Goal: Task Accomplishment & Management: Use online tool/utility

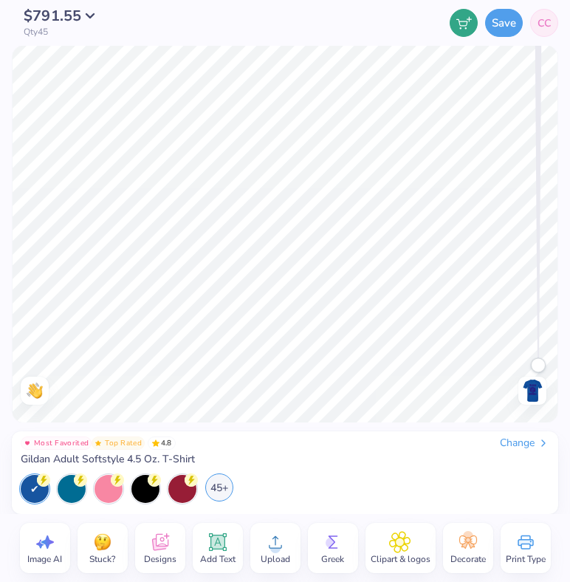
click at [221, 484] on div "45+" at bounding box center [219, 487] width 28 height 28
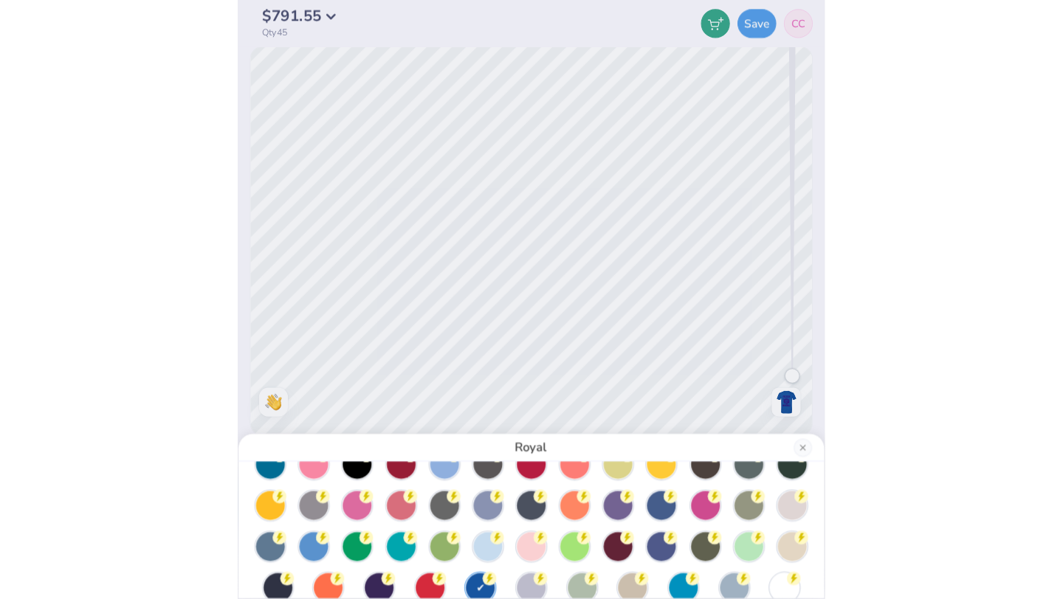
scroll to position [49, 0]
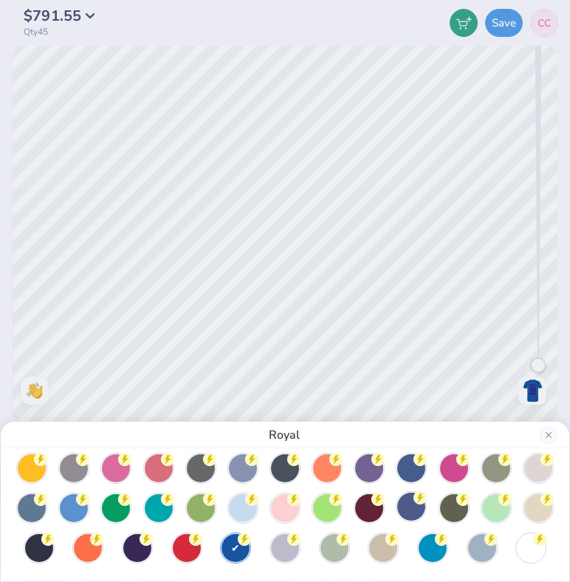
click at [415, 508] on div at bounding box center [411, 506] width 28 height 28
click at [130, 544] on div at bounding box center [137, 546] width 28 height 28
click at [537, 384] on div "Purple" at bounding box center [285, 291] width 570 height 582
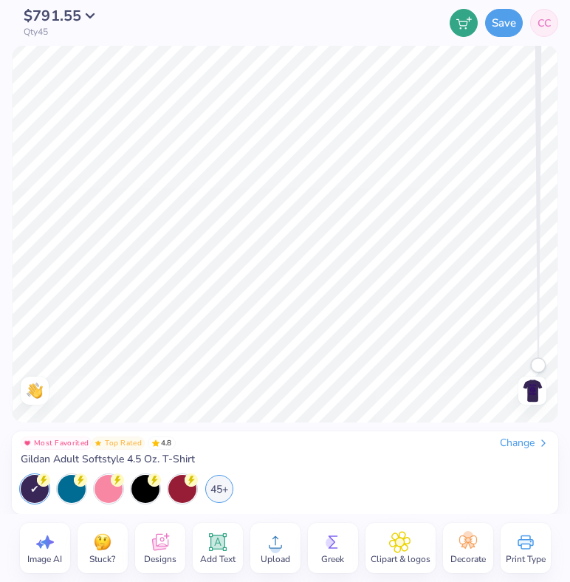
click at [536, 396] on img at bounding box center [532, 391] width 24 height 24
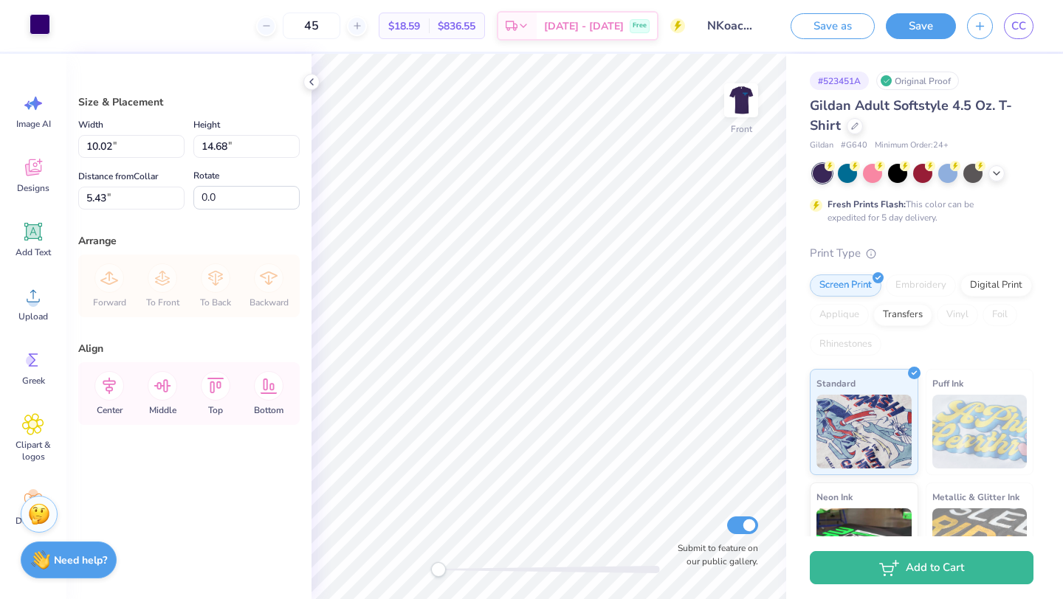
click at [38, 27] on div at bounding box center [40, 24] width 21 height 21
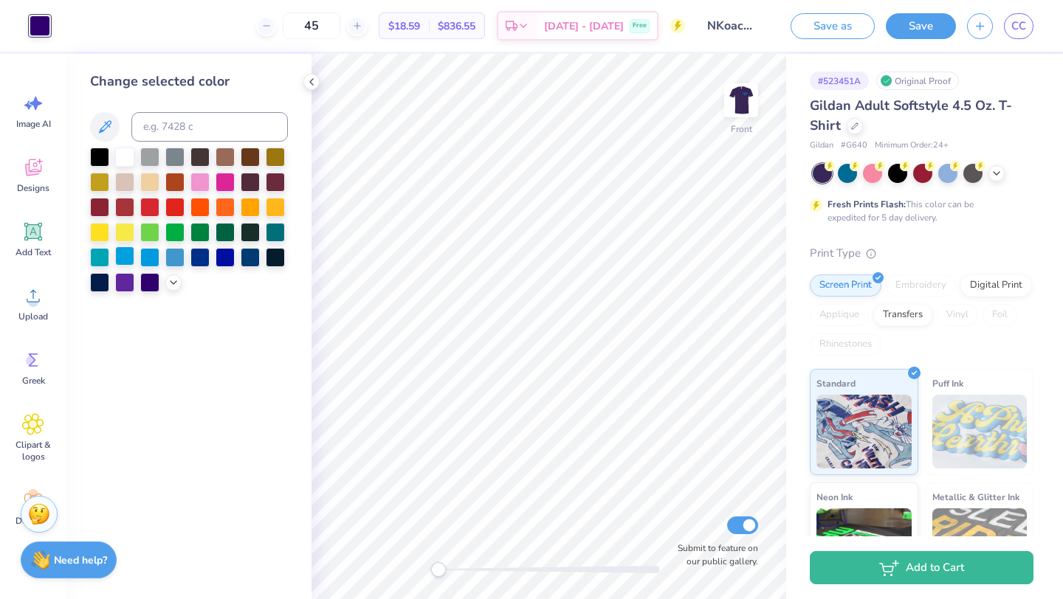
click at [127, 262] on div at bounding box center [124, 255] width 19 height 19
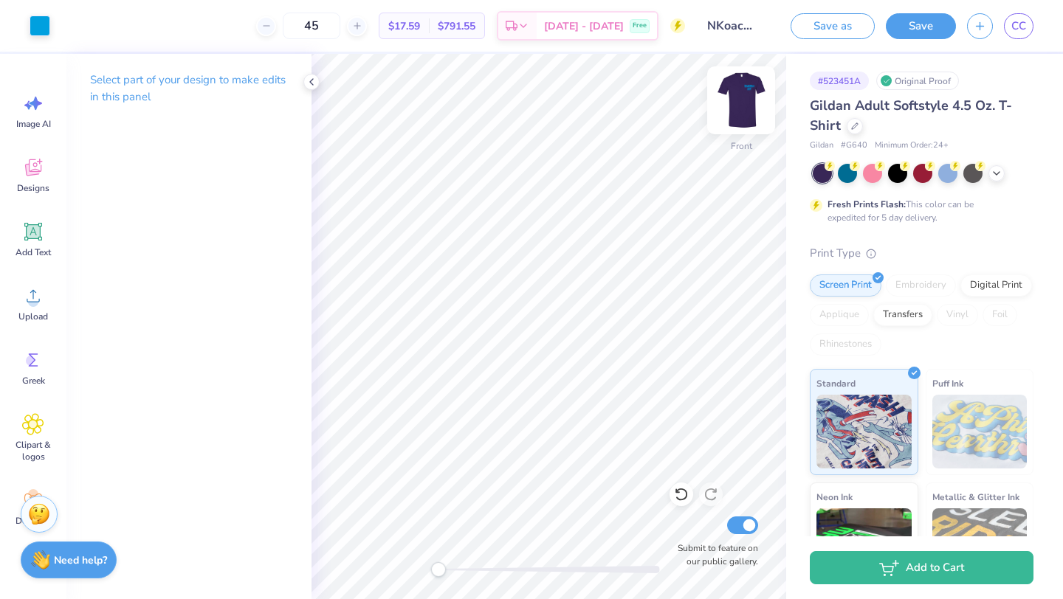
click at [745, 97] on img at bounding box center [740, 100] width 59 height 59
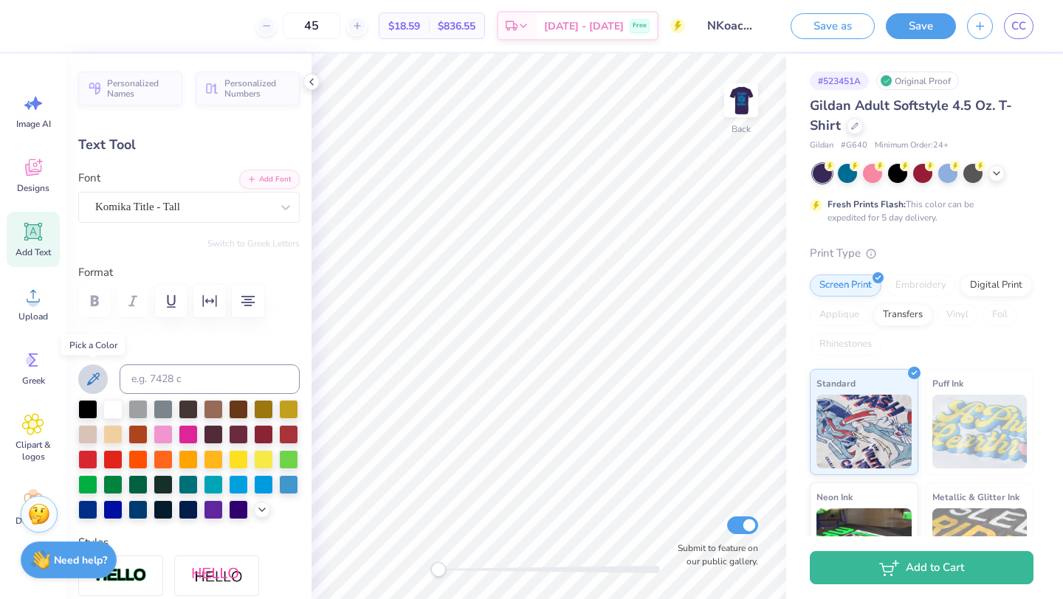
click at [99, 376] on icon at bounding box center [93, 379] width 18 height 18
click at [232, 484] on div at bounding box center [238, 483] width 19 height 19
click at [734, 111] on img at bounding box center [740, 100] width 59 height 59
type input "5.36"
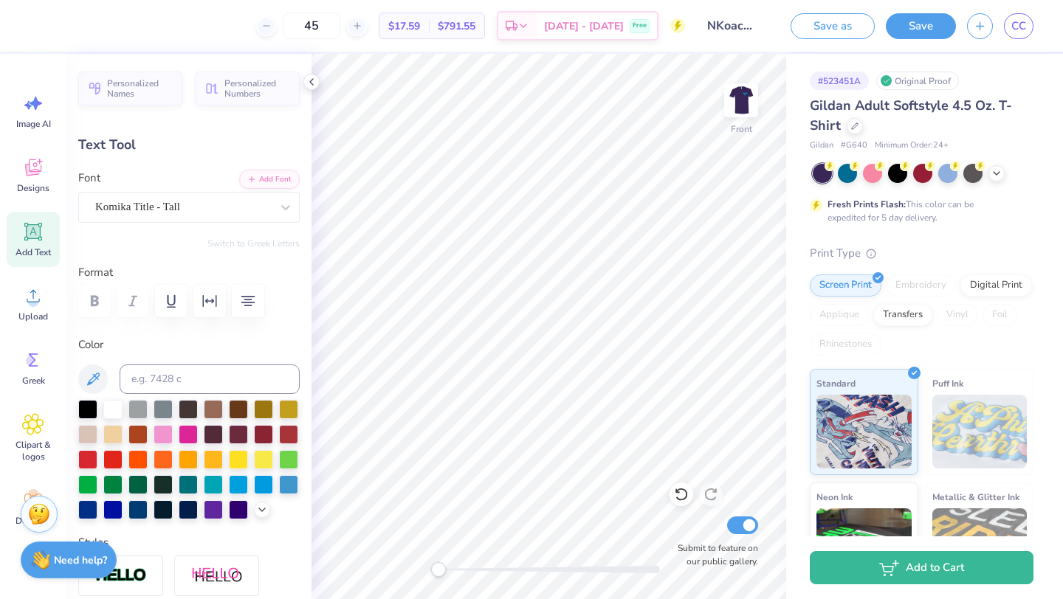
type input "2.80"
type input "5.81"
click at [38, 35] on div at bounding box center [40, 24] width 21 height 21
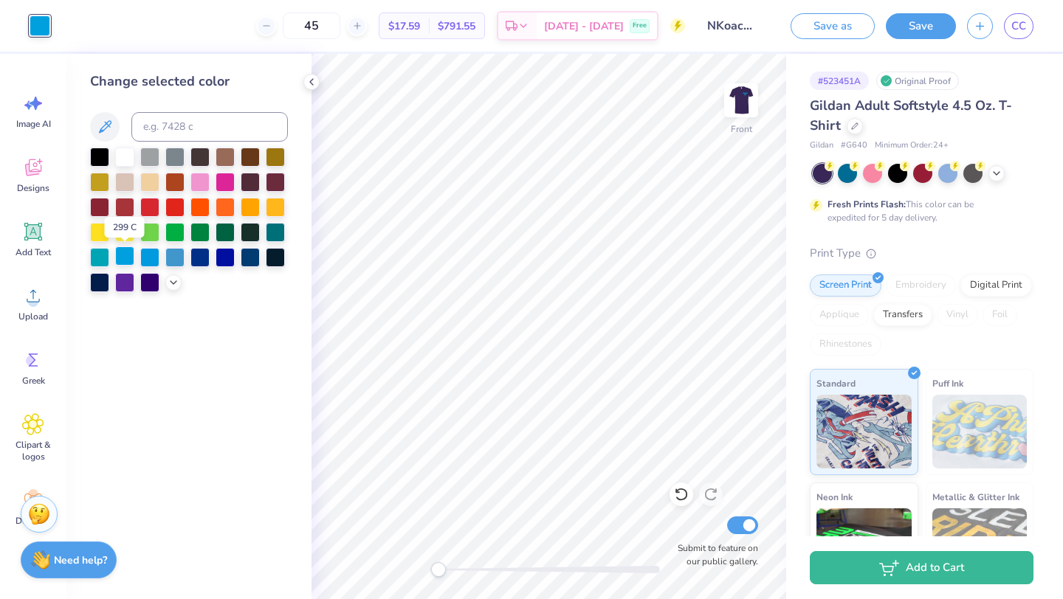
click at [123, 254] on div at bounding box center [124, 255] width 19 height 19
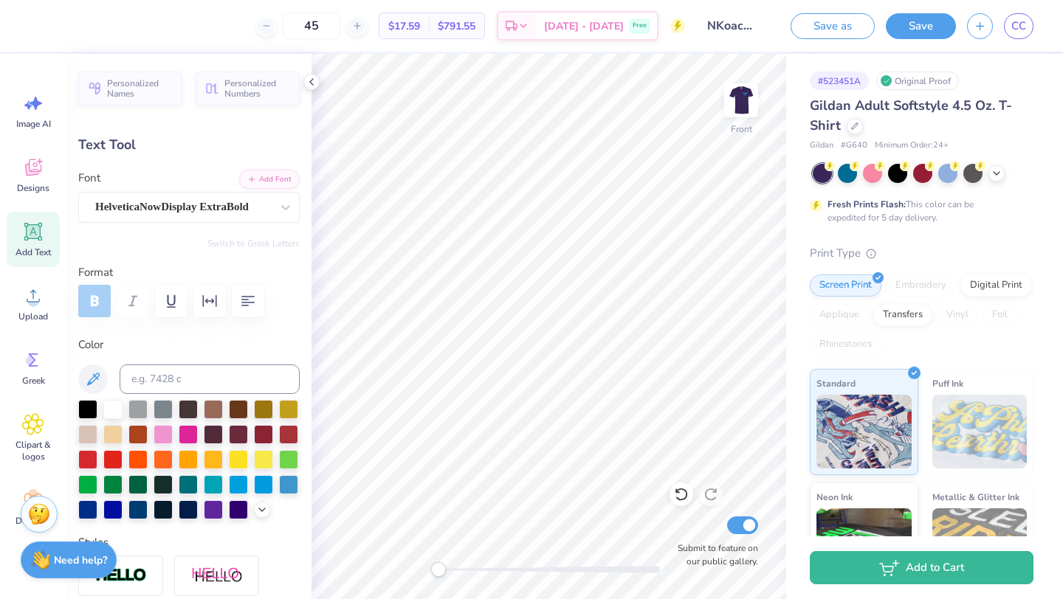
type input "6.74"
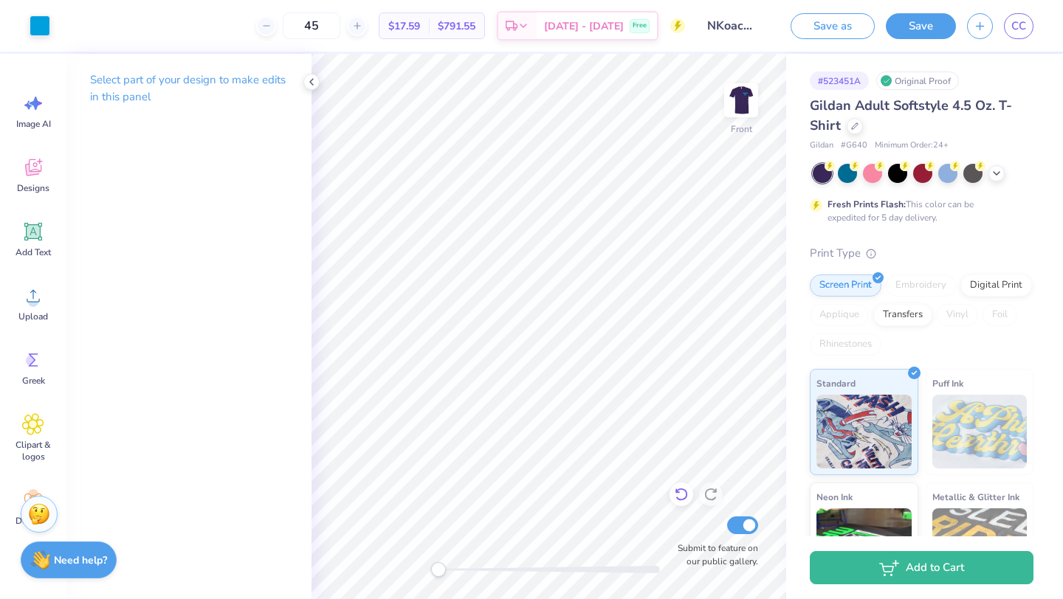
click at [682, 486] on div at bounding box center [681, 495] width 24 height 24
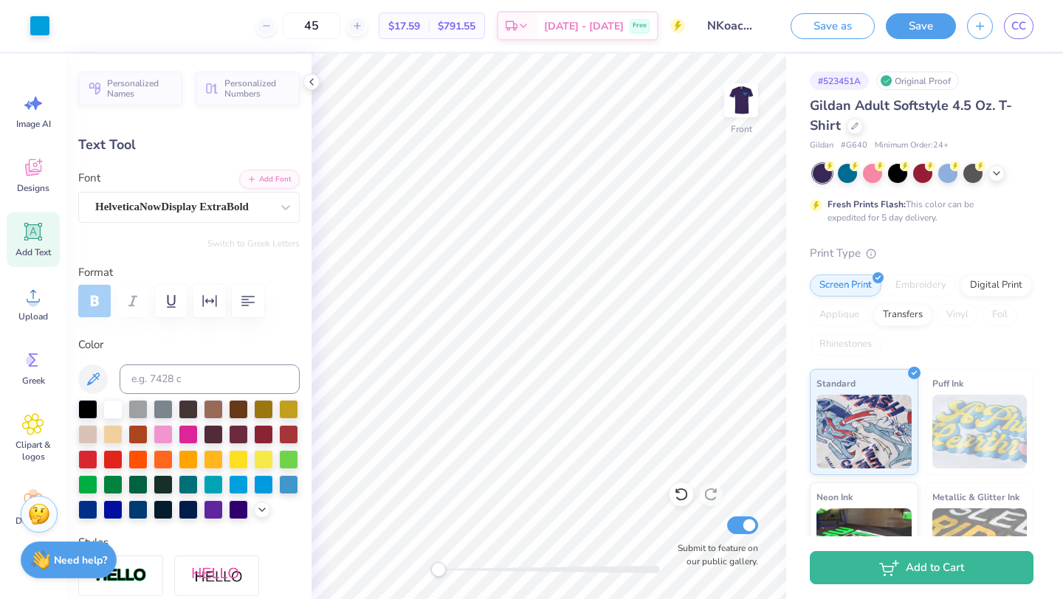
type input "6.12"
type input "5.07"
type input "1.81"
type textarea "N"
type textarea "NKOACHELLA"
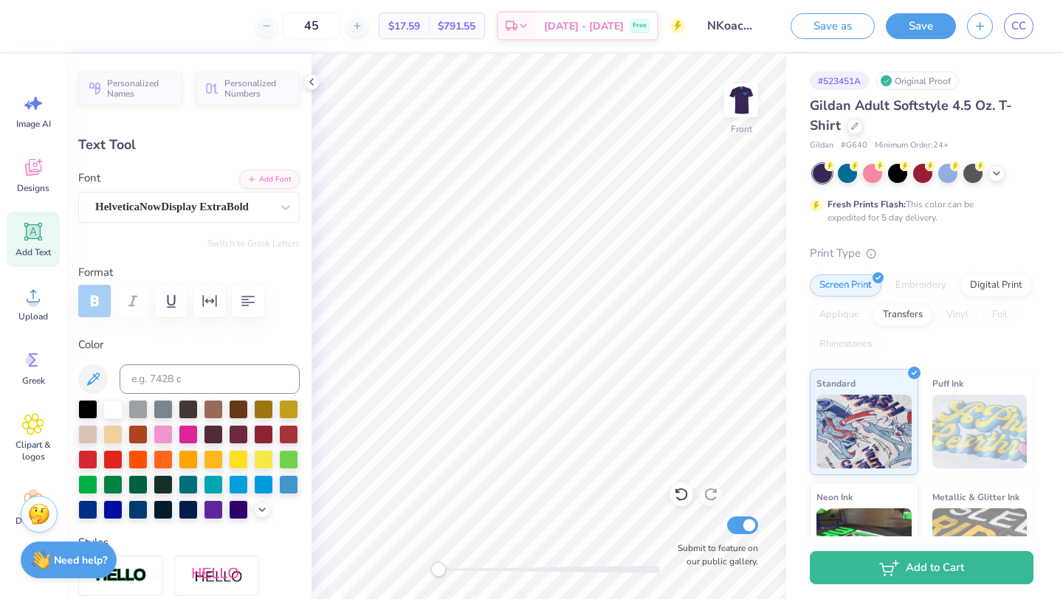
scroll to position [0, 3]
type input "14.47"
type input "1.60"
type input "6.25"
type input "11.54"
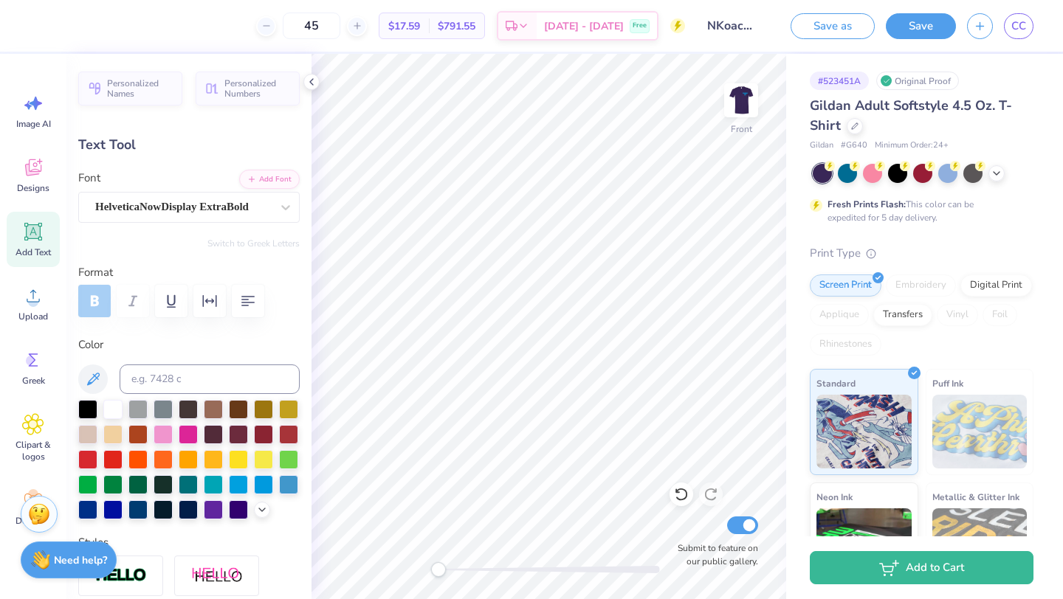
type input "1.28"
type input "6.57"
type input "8.77"
type input "0.97"
type input "6.88"
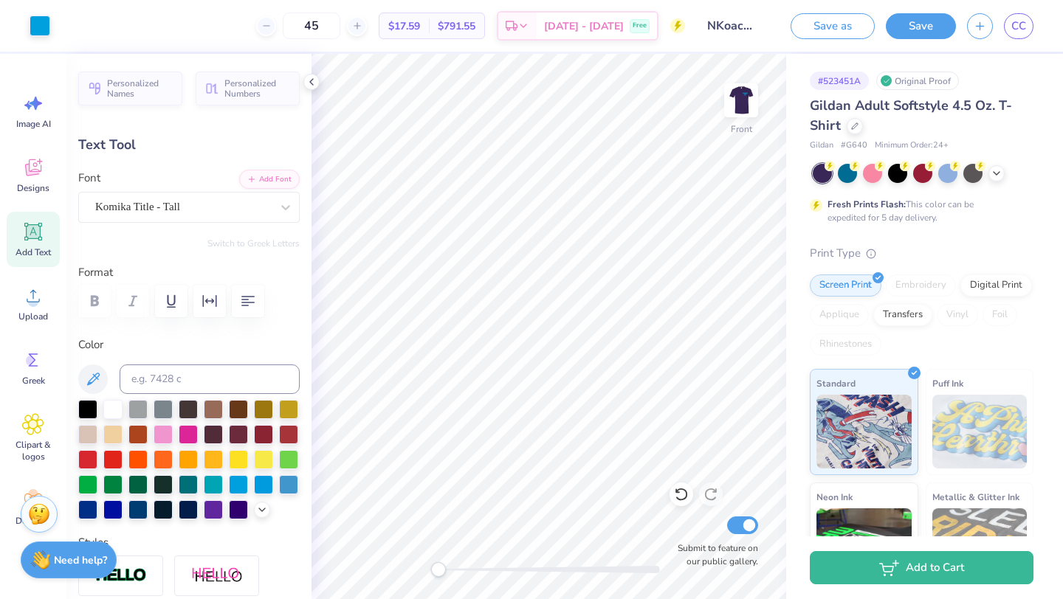
type input "10.01"
type input "2.44"
type input "17.68"
type input "8.77"
type input "0.97"
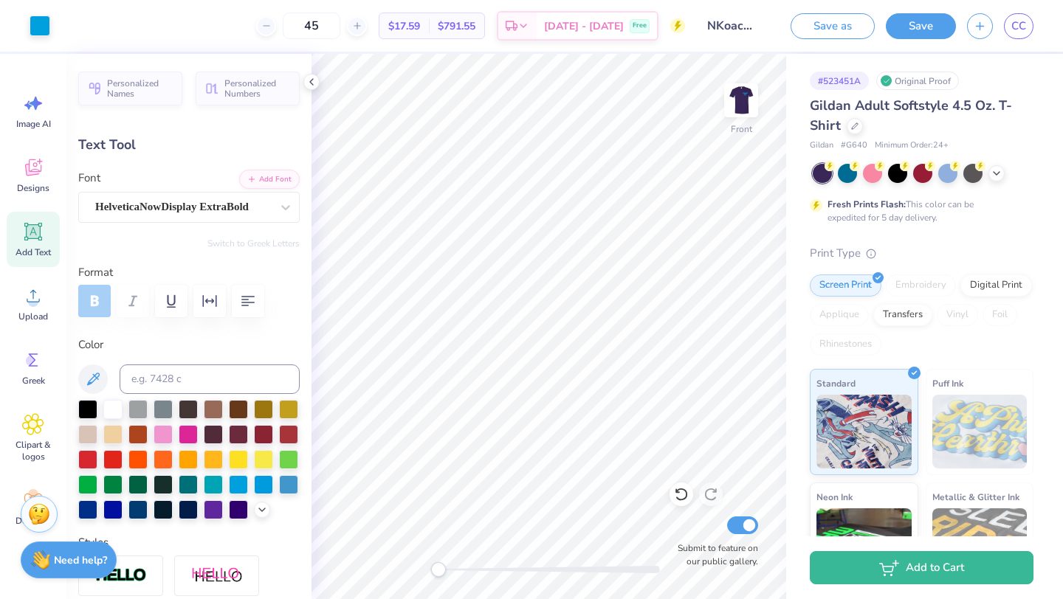
type input "6.56"
type input "10.01"
type input "2.44"
type input "22.05"
type input "8.77"
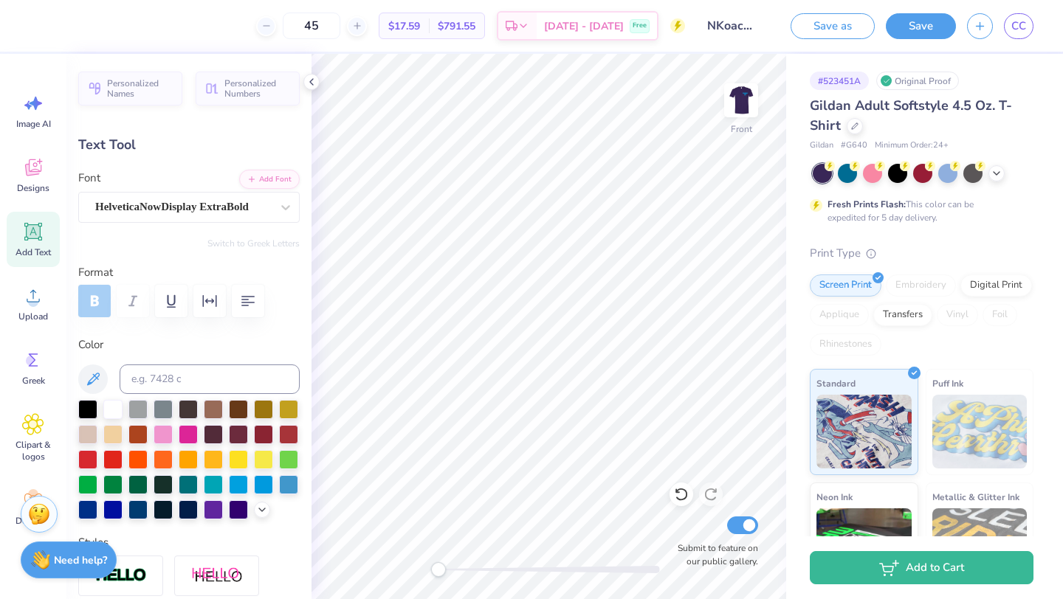
type input "0.97"
type input "6.56"
type input "10.01"
type input "2.44"
type input "2.57"
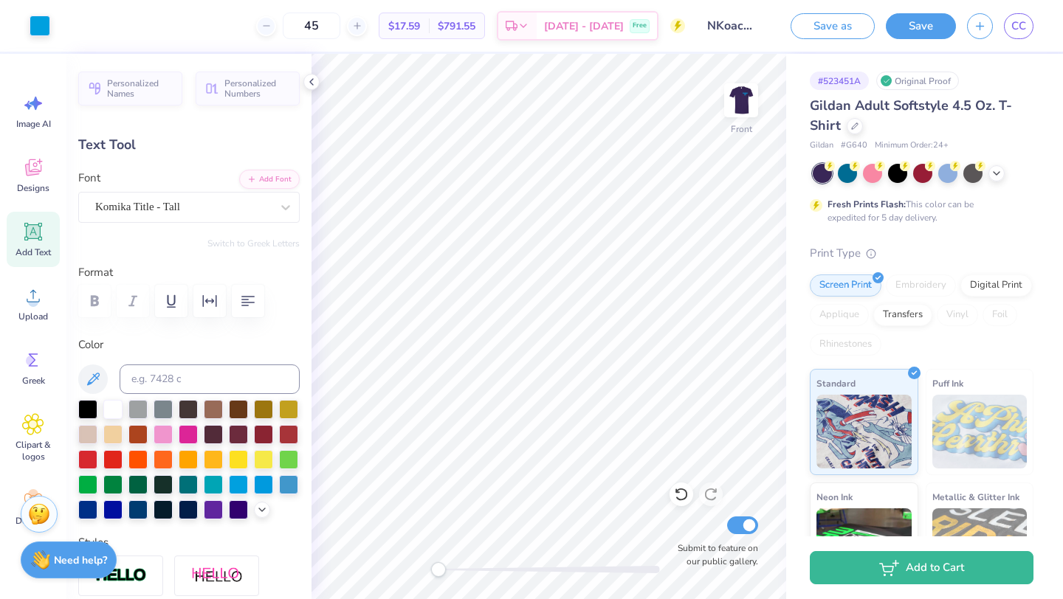
type input "7.18"
type input "1.75"
type input "6.12"
click at [680, 490] on icon at bounding box center [681, 494] width 15 height 15
click at [680, 491] on icon at bounding box center [681, 494] width 15 height 15
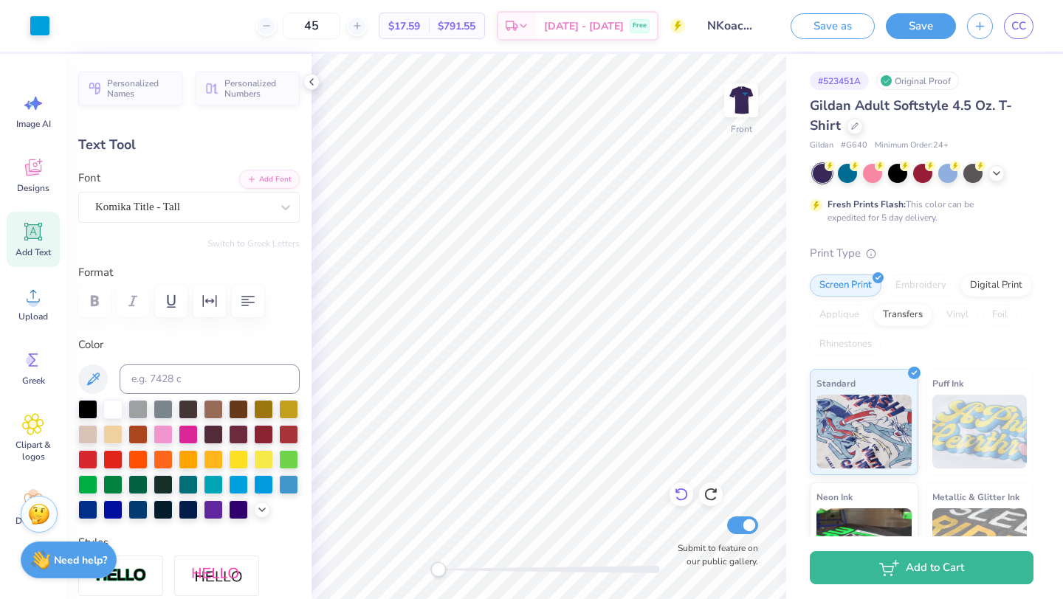
click at [680, 491] on icon at bounding box center [681, 494] width 15 height 15
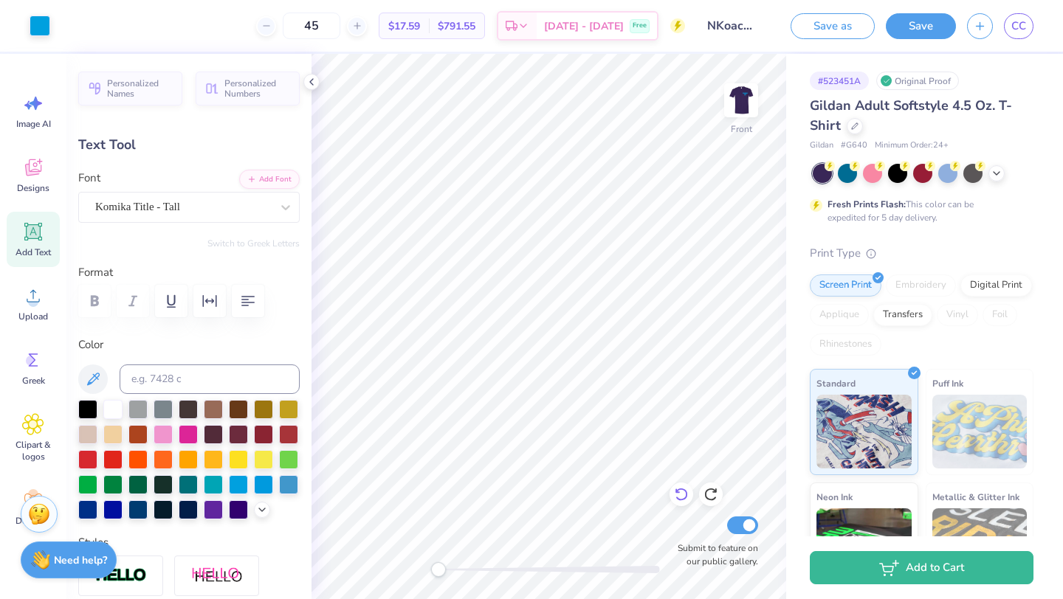
click at [680, 491] on icon at bounding box center [681, 494] width 15 height 15
click at [685, 494] on icon at bounding box center [681, 494] width 15 height 15
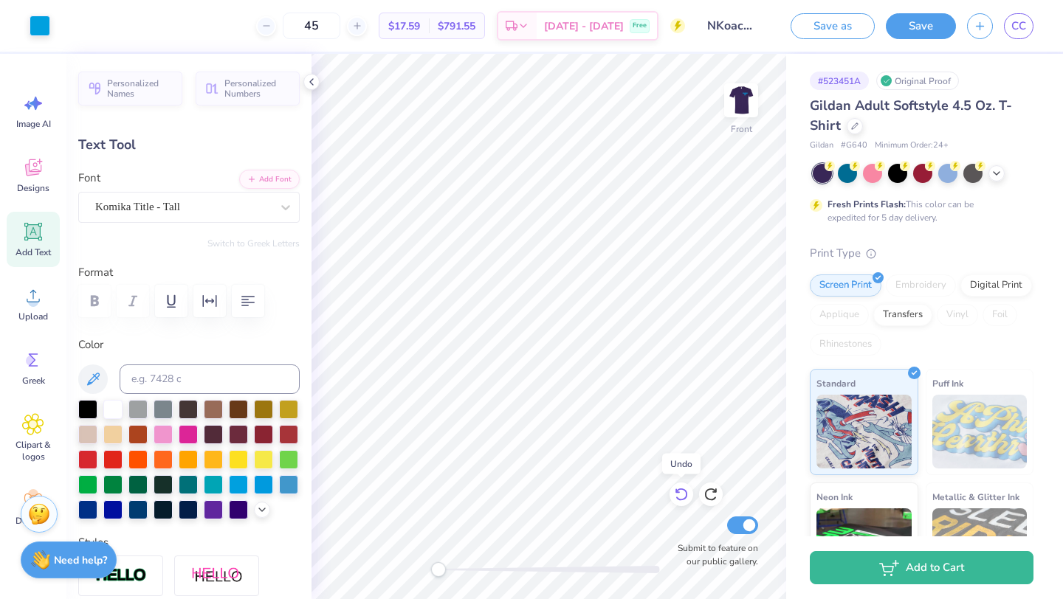
click at [685, 494] on icon at bounding box center [681, 494] width 15 height 15
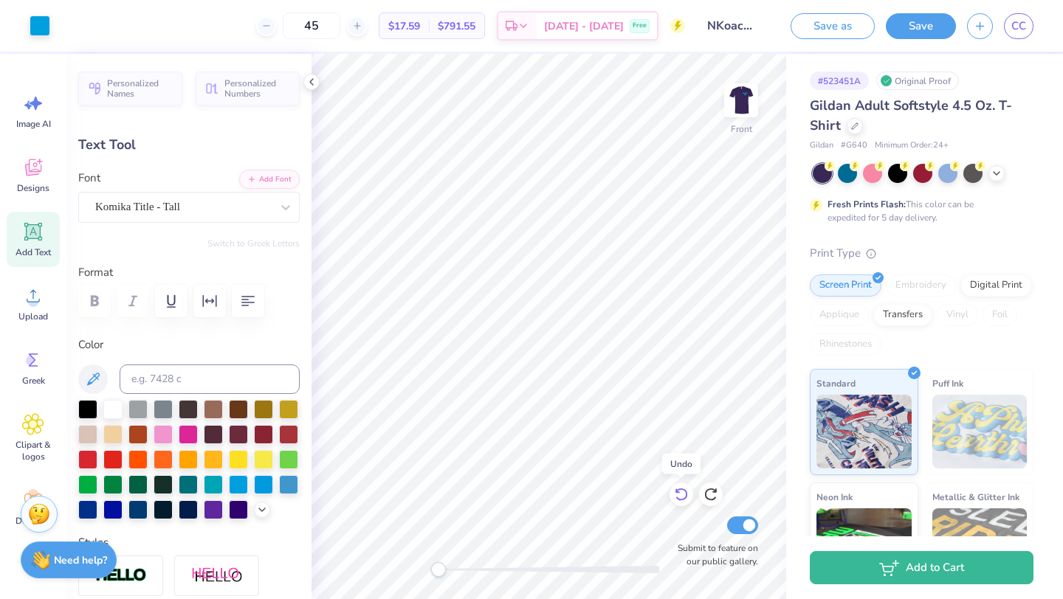
click at [685, 494] on icon at bounding box center [681, 494] width 15 height 15
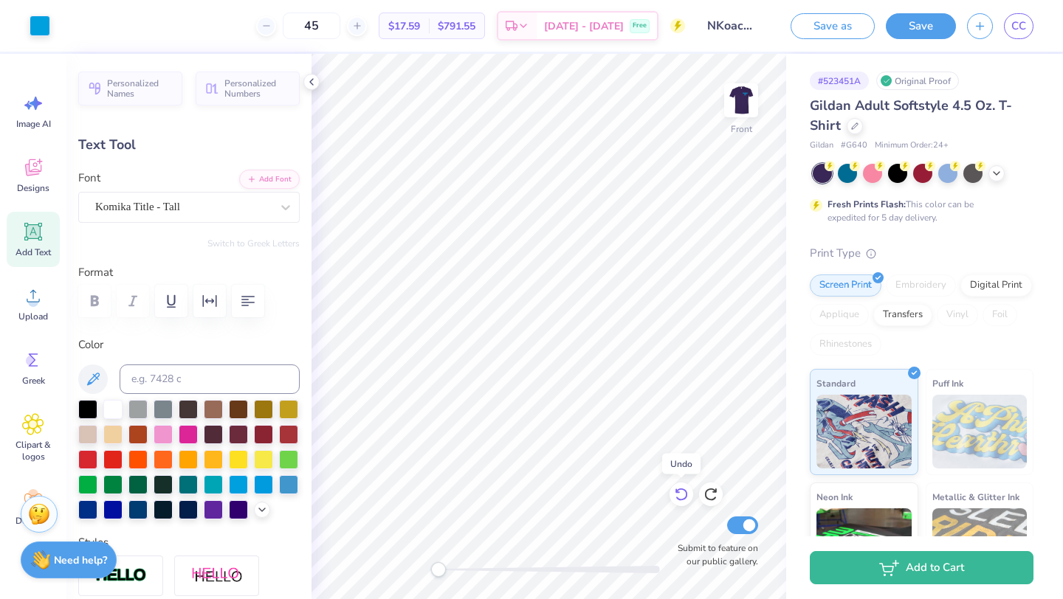
click at [685, 494] on icon at bounding box center [681, 494] width 15 height 15
type input "1.72"
type input "0.62"
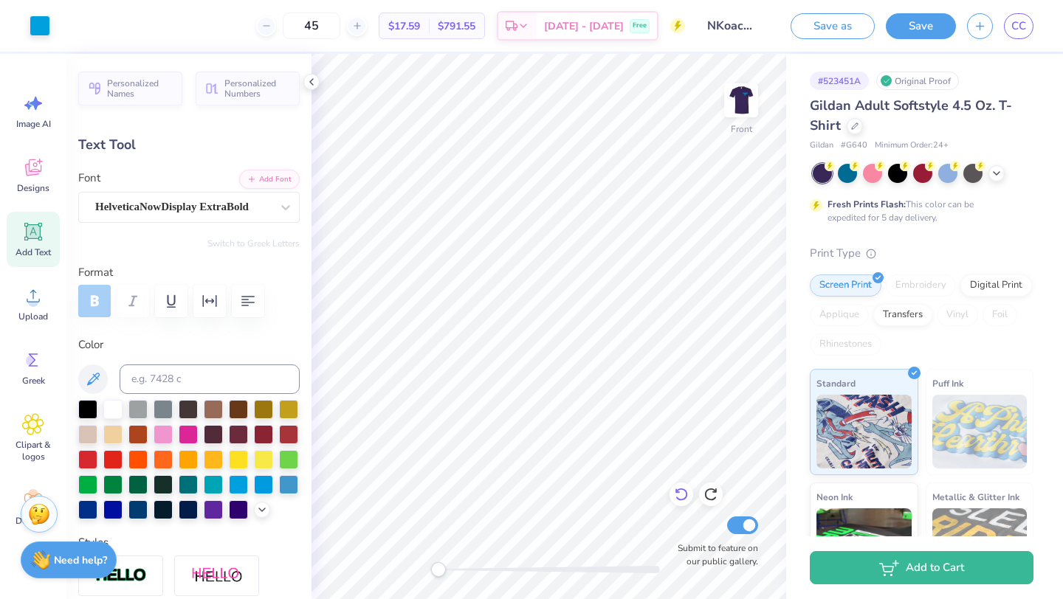
type input "6.74"
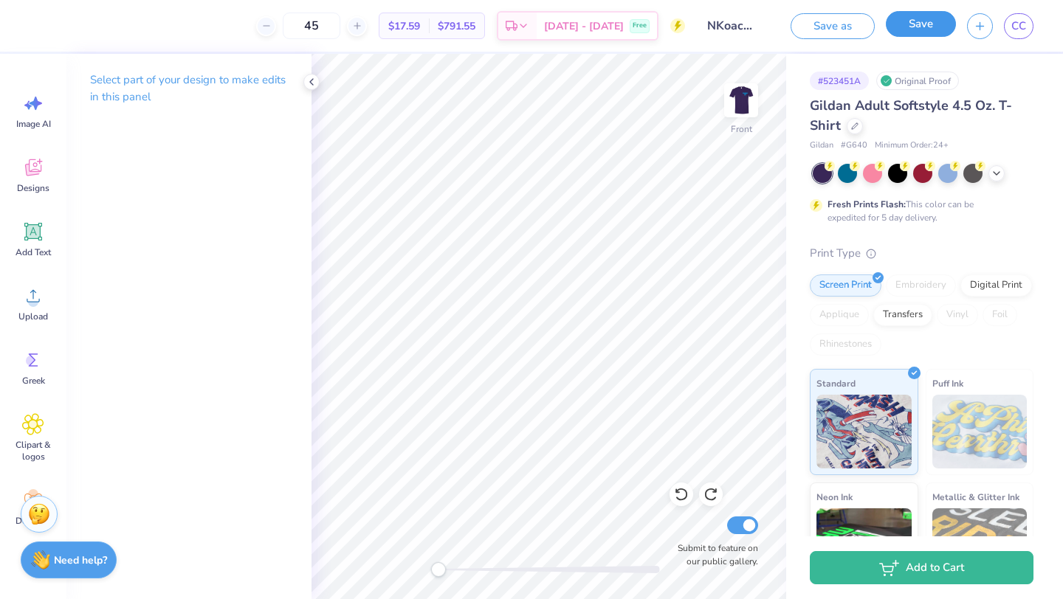
click at [909, 33] on button "Save" at bounding box center [921, 24] width 70 height 26
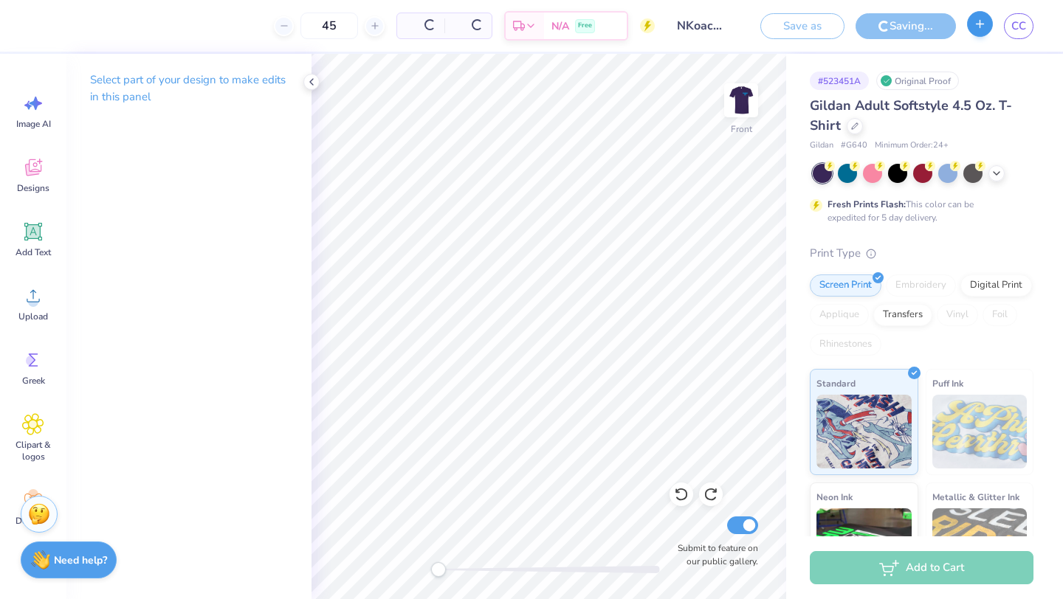
click at [980, 30] on icon "button" at bounding box center [979, 24] width 13 height 13
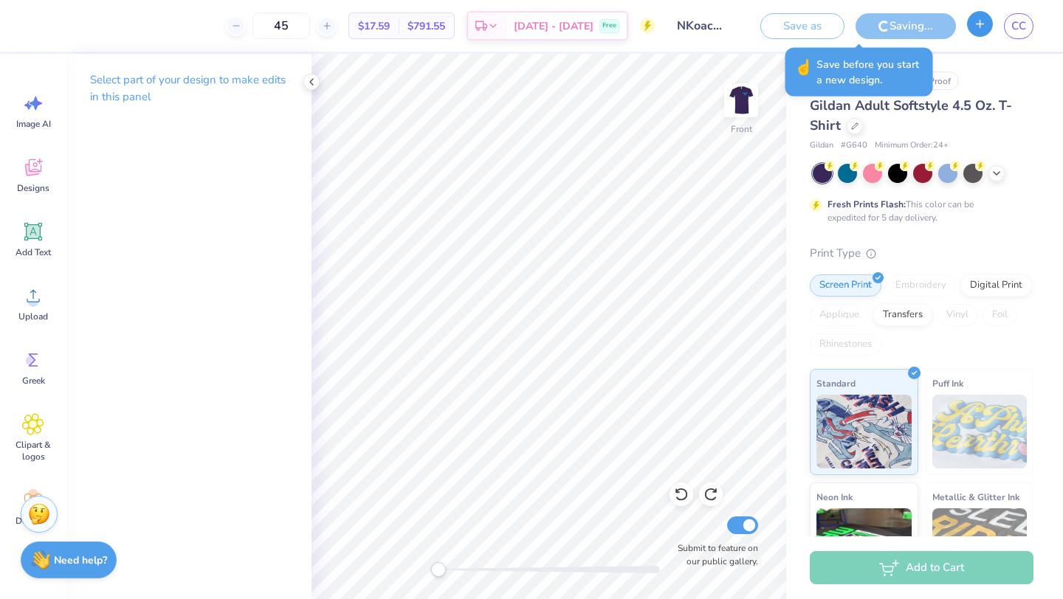
click at [980, 30] on icon "button" at bounding box center [979, 24] width 13 height 13
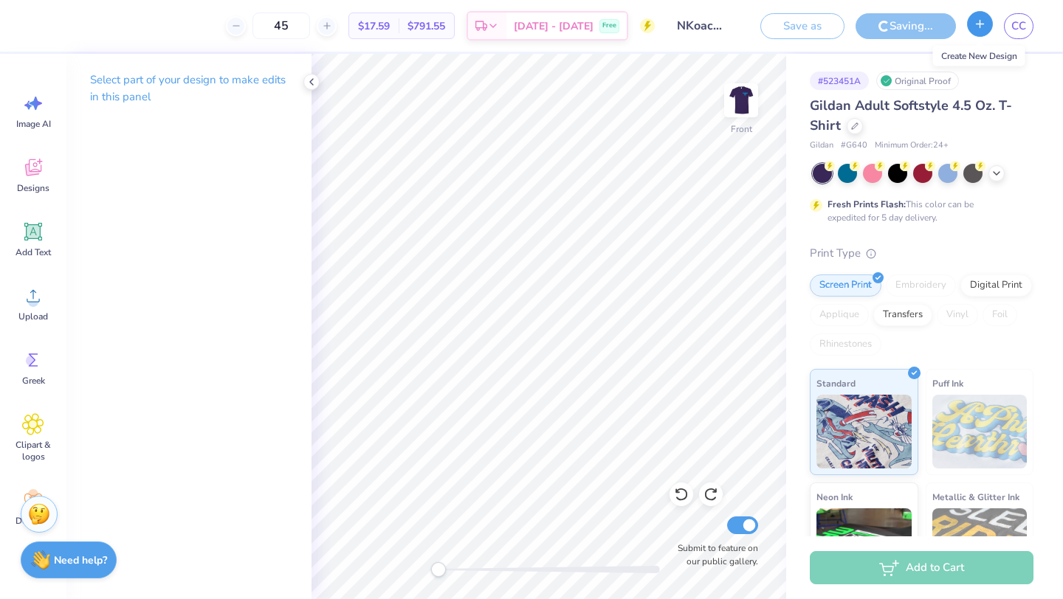
click at [972, 26] on button "button" at bounding box center [980, 24] width 26 height 26
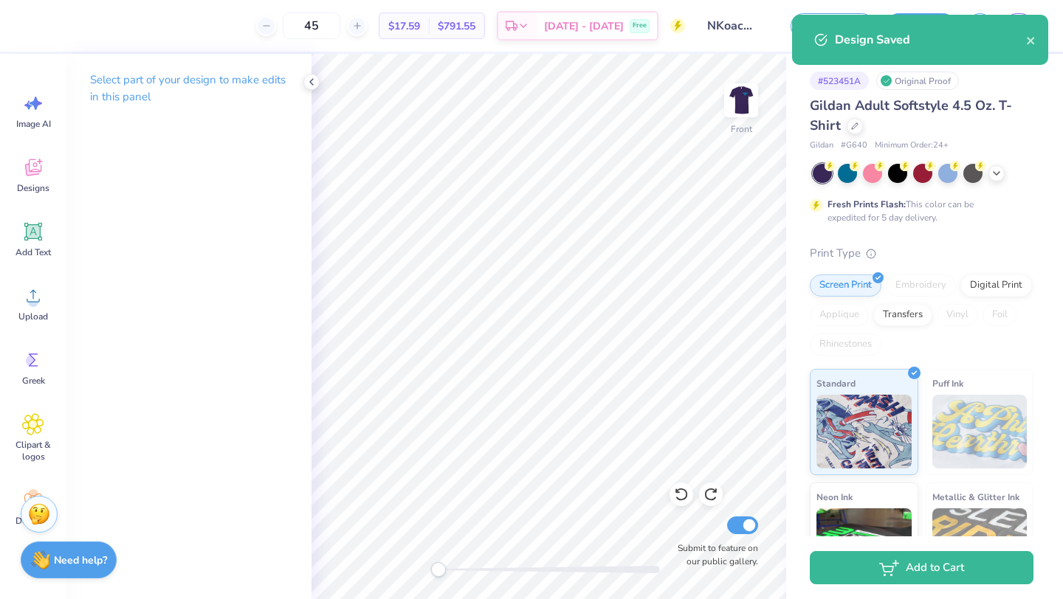
click at [1041, 39] on div "Design Saved" at bounding box center [920, 40] width 256 height 50
click at [1030, 41] on icon "close" at bounding box center [1029, 40] width 7 height 7
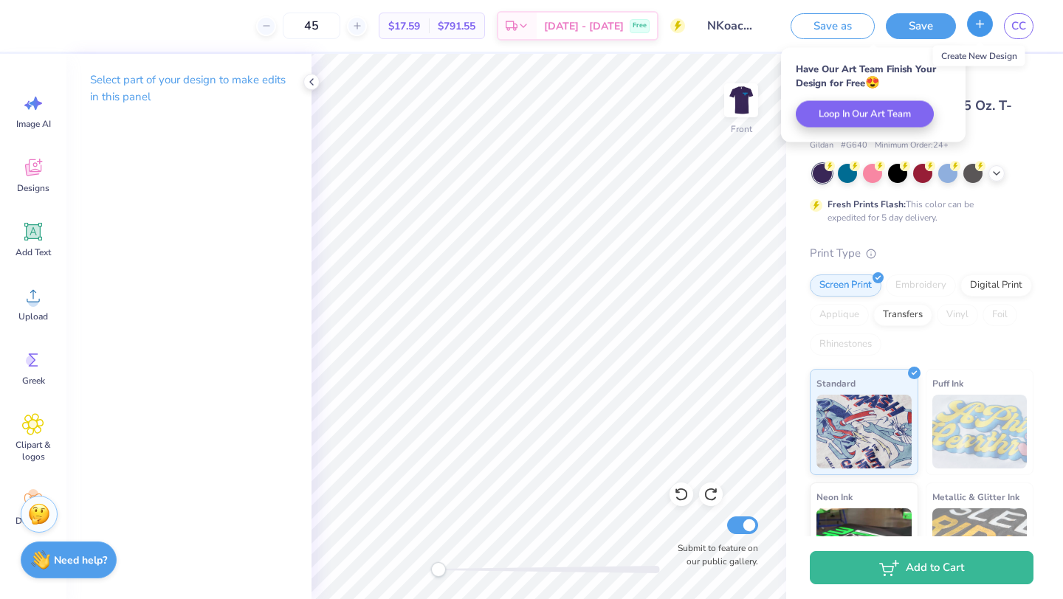
click at [981, 27] on icon "button" at bounding box center [979, 24] width 13 height 13
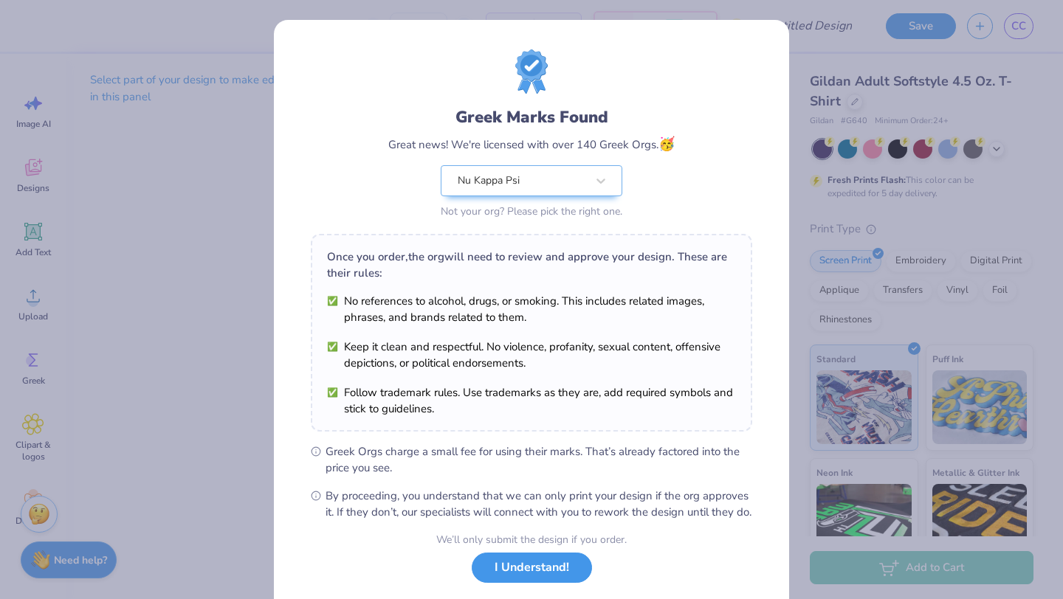
click at [520, 583] on button "I Understand!" at bounding box center [532, 568] width 120 height 30
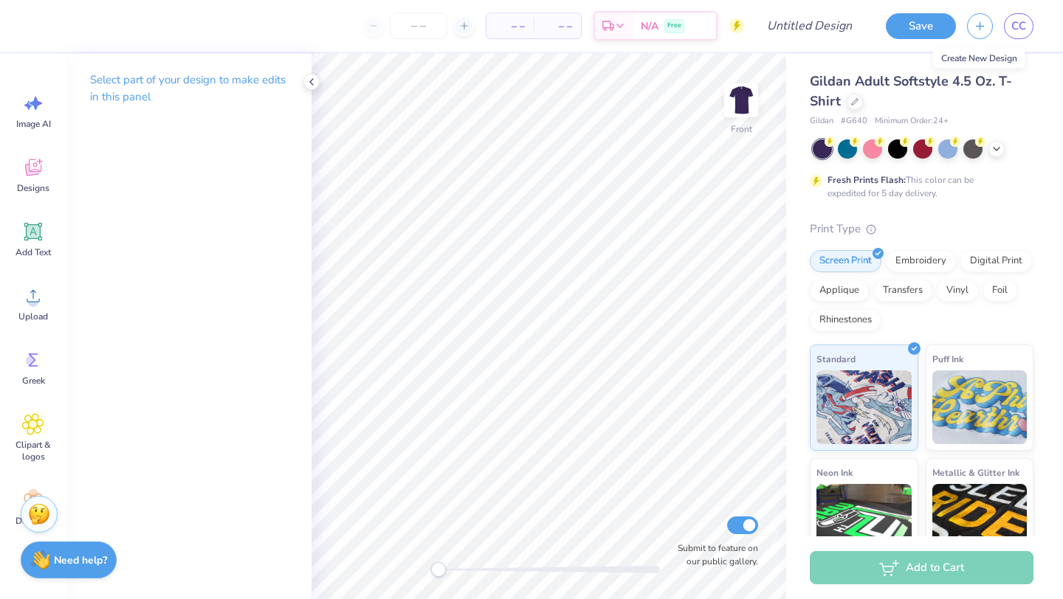
click at [1044, 139] on div "Gildan Adult Softstyle 4.5 Oz. T-Shirt Gildan # G640 Minimum Order: 24 + Fresh …" at bounding box center [924, 366] width 277 height 624
click at [27, 111] on icon at bounding box center [33, 103] width 22 height 22
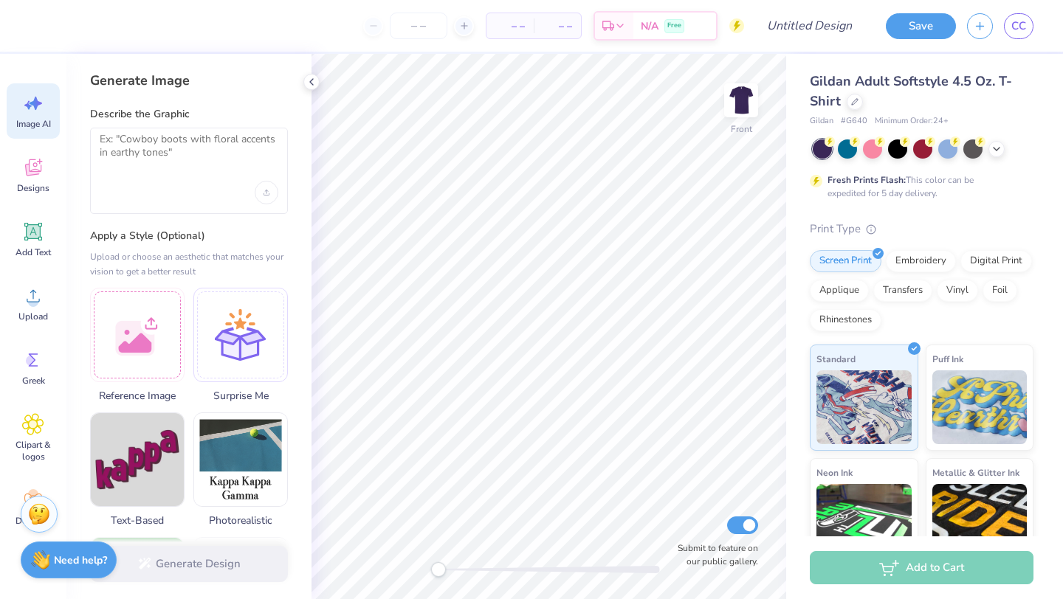
click at [176, 179] on div at bounding box center [189, 171] width 198 height 86
click at [165, 145] on textarea at bounding box center [189, 151] width 179 height 37
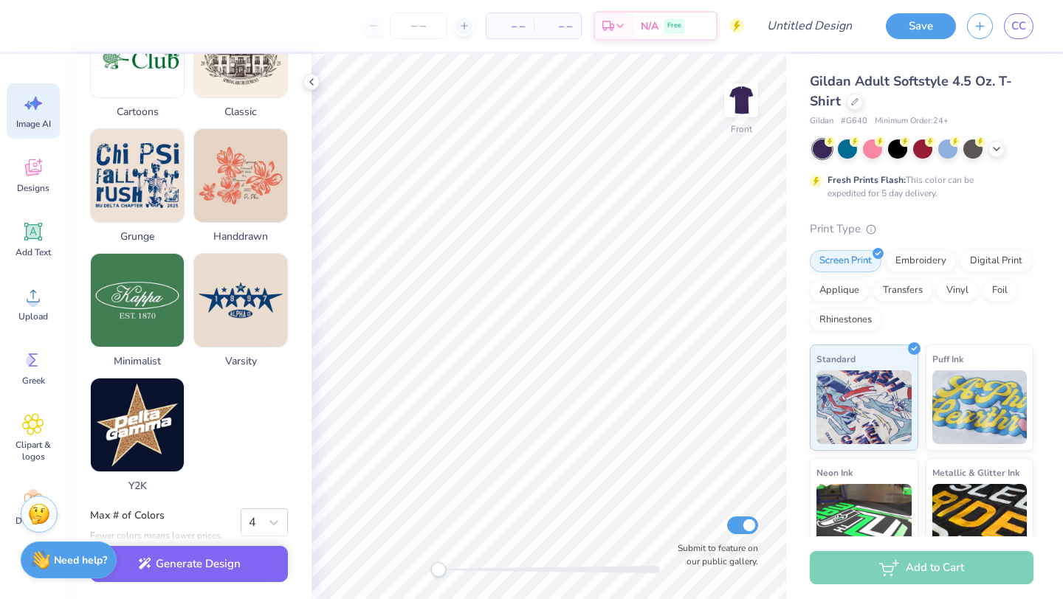
scroll to position [663, 0]
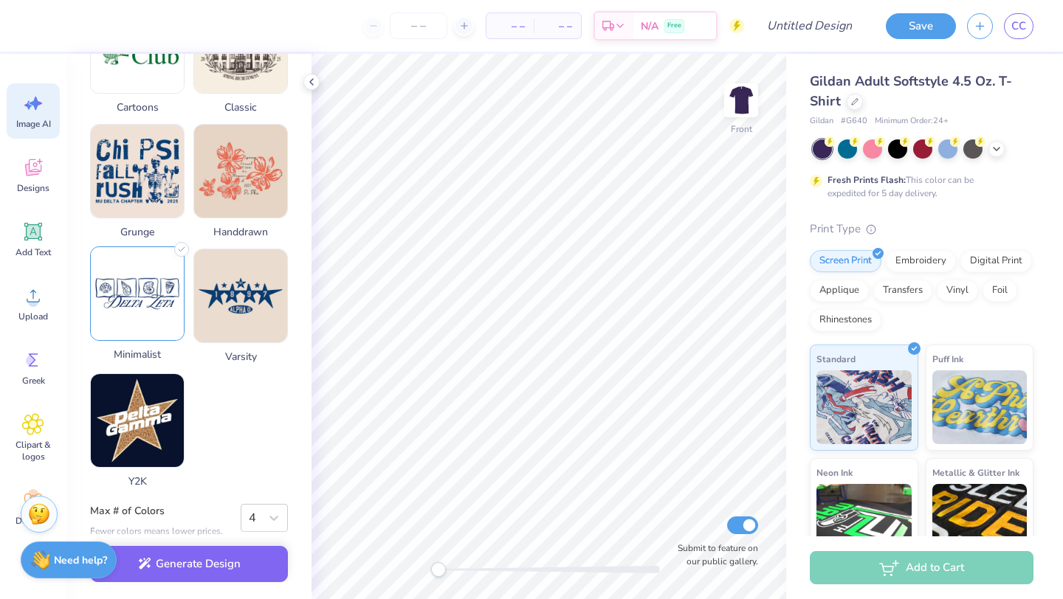
type textarea "discoball with planet ring around it party"
click at [168, 289] on img at bounding box center [137, 293] width 93 height 93
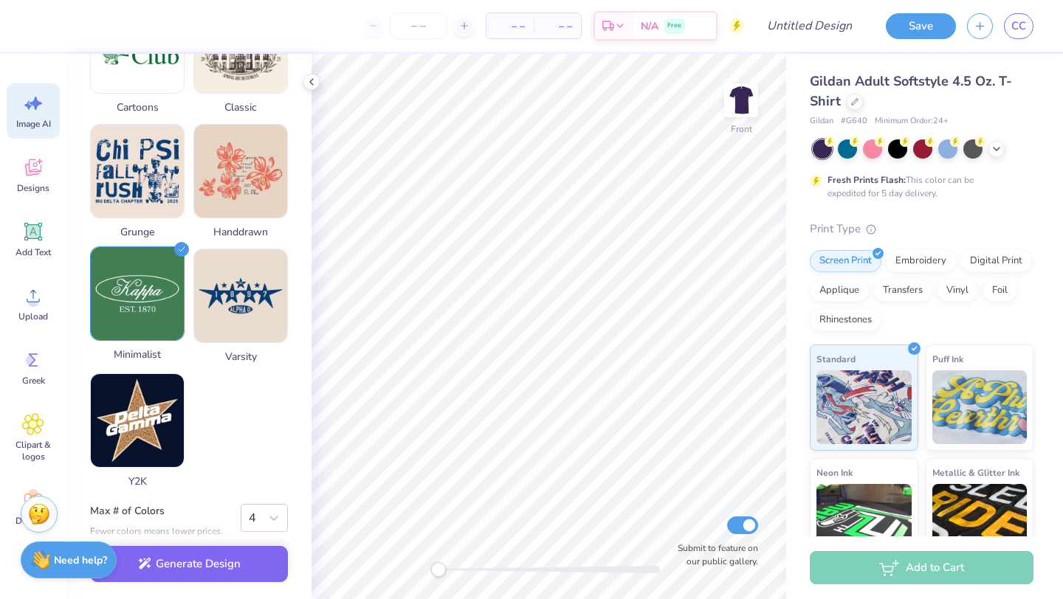
click at [168, 289] on img at bounding box center [137, 293] width 93 height 93
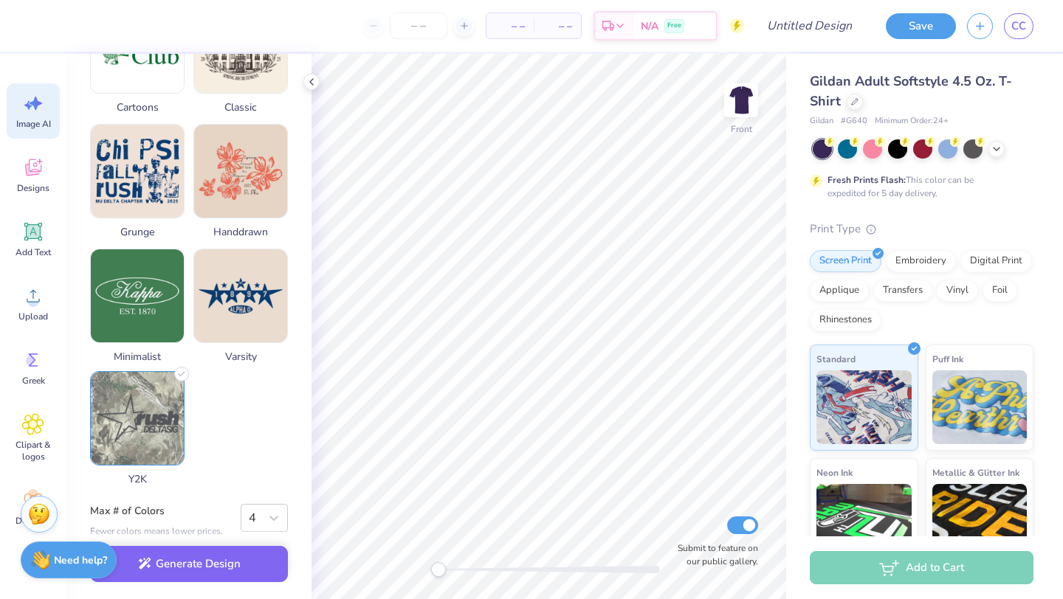
click at [162, 404] on img at bounding box center [137, 418] width 93 height 93
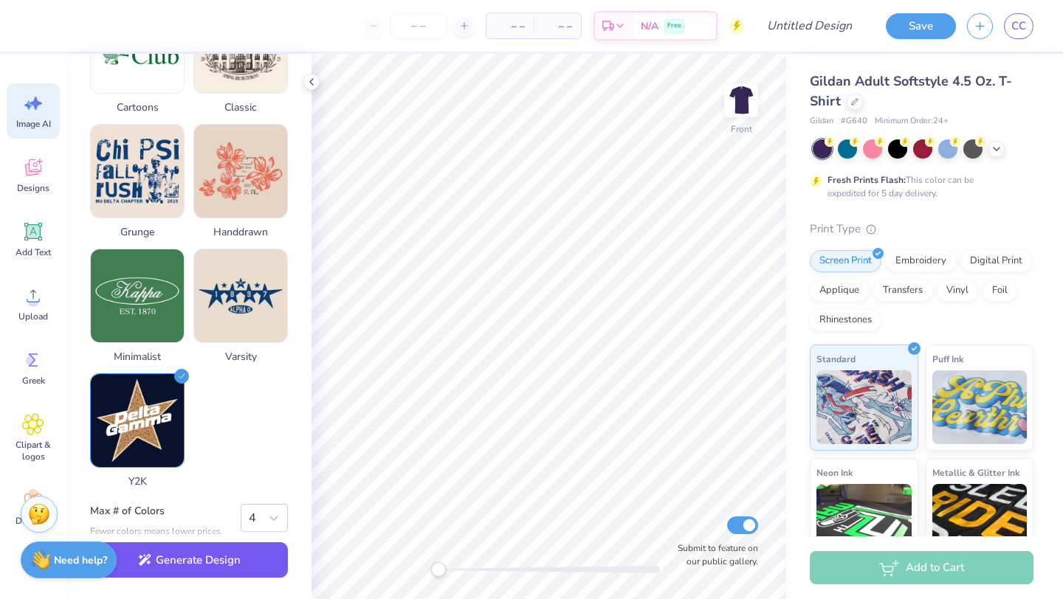
click at [218, 560] on button "Generate Design" at bounding box center [189, 560] width 198 height 36
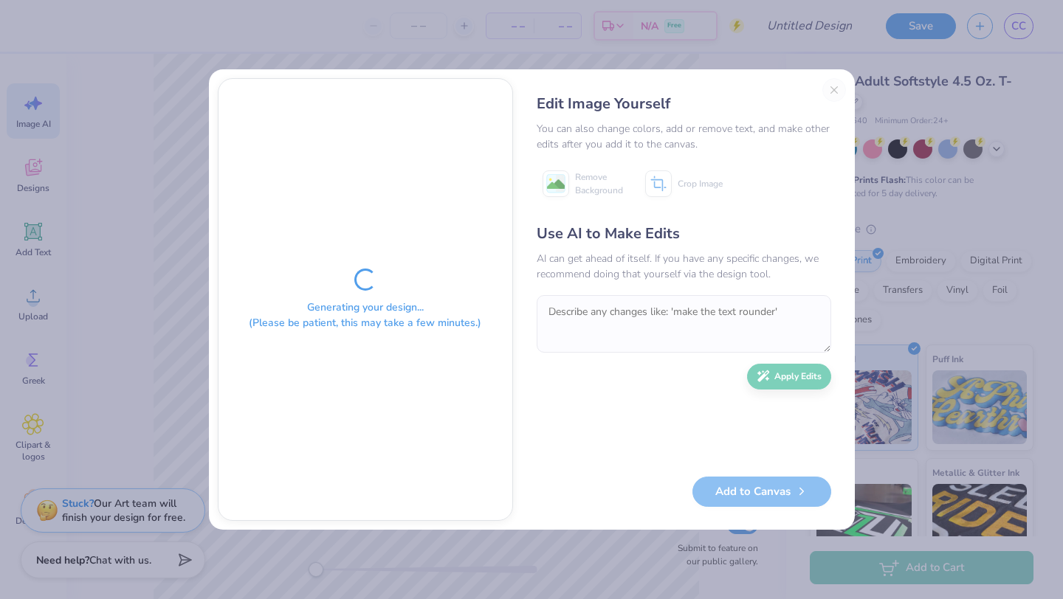
click at [835, 94] on div "Edit Image Yourself You can also change colors, add or remove text, and make ot…" at bounding box center [684, 299] width 324 height 443
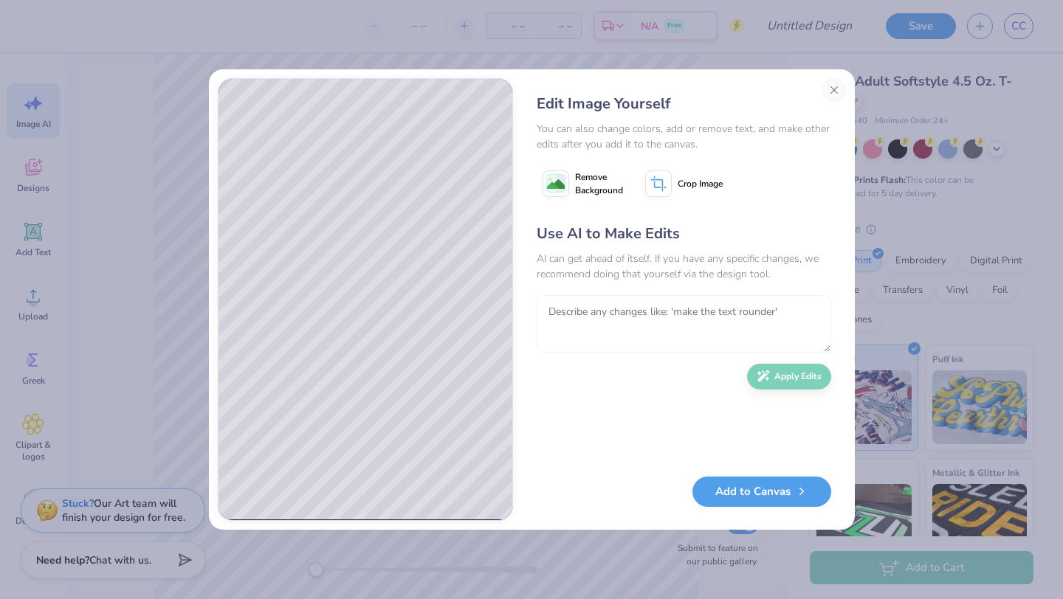
click at [646, 317] on textarea at bounding box center [683, 324] width 294 height 58
click at [836, 92] on button "Close" at bounding box center [834, 90] width 24 height 24
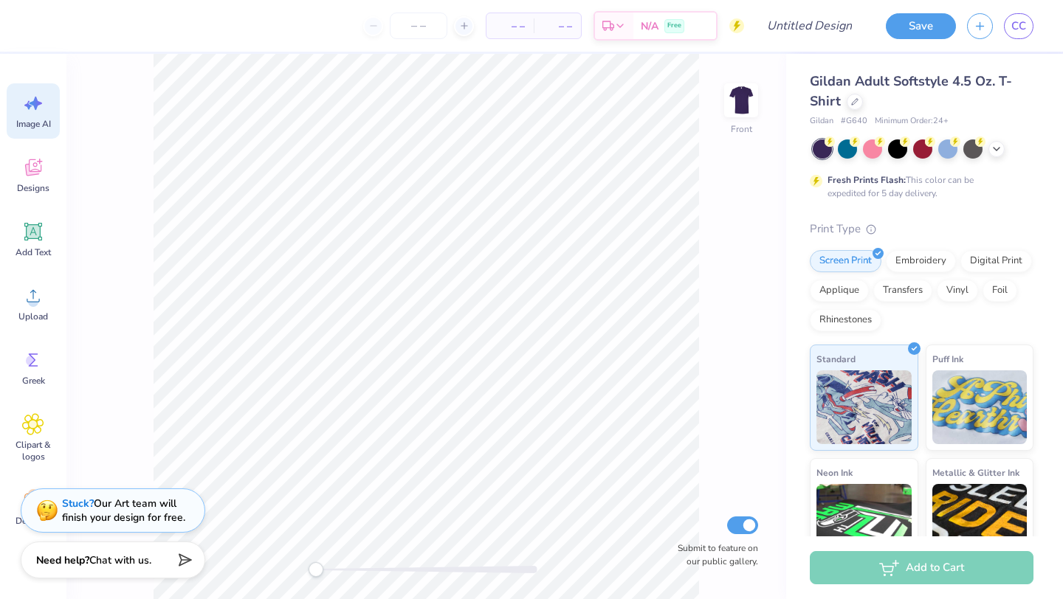
click at [49, 121] on span "Image AI" at bounding box center [33, 124] width 35 height 12
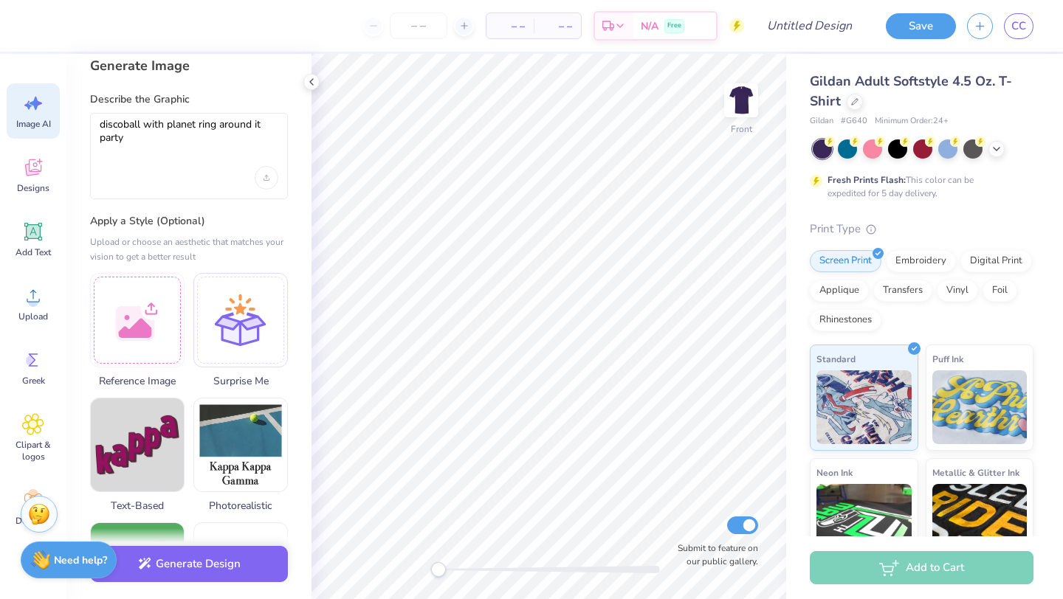
scroll to position [15, 0]
click at [117, 142] on textarea "discoball with planet ring around it party" at bounding box center [189, 135] width 179 height 37
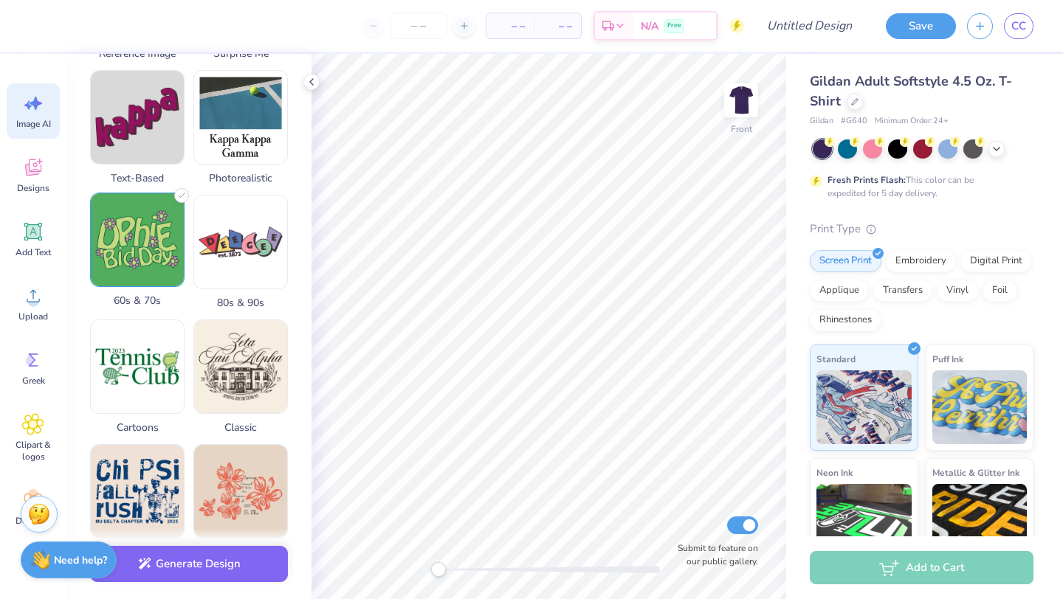
scroll to position [347, 0]
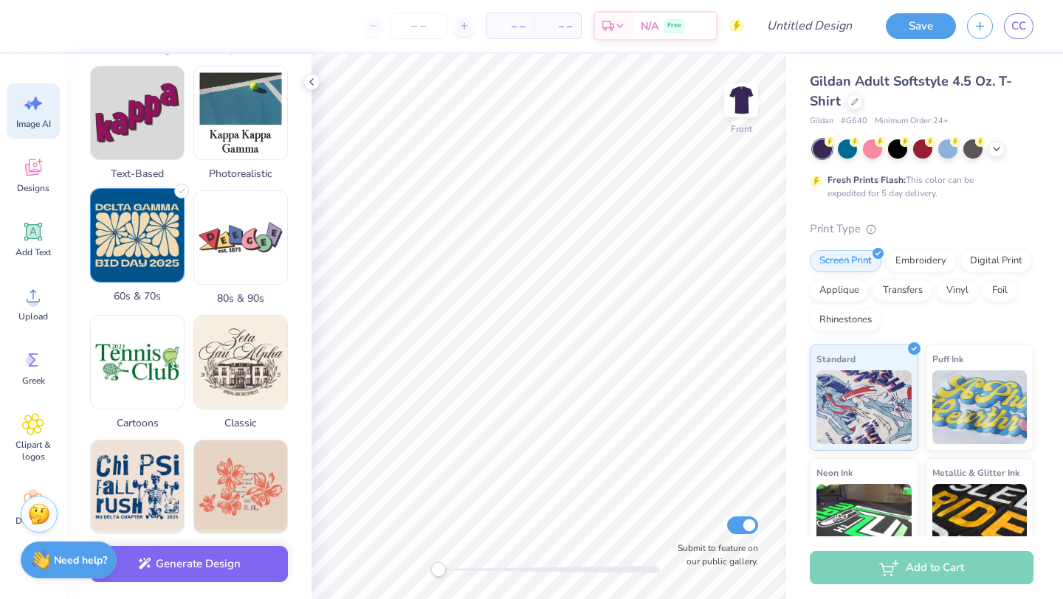
click at [156, 265] on img at bounding box center [137, 235] width 93 height 93
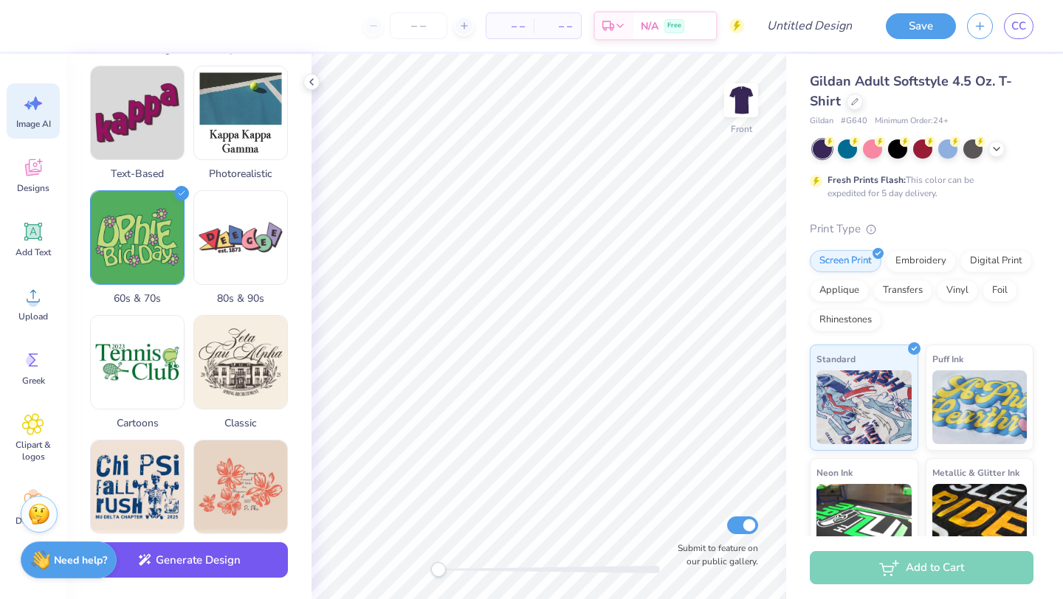
click at [215, 571] on button "Generate Design" at bounding box center [189, 560] width 198 height 36
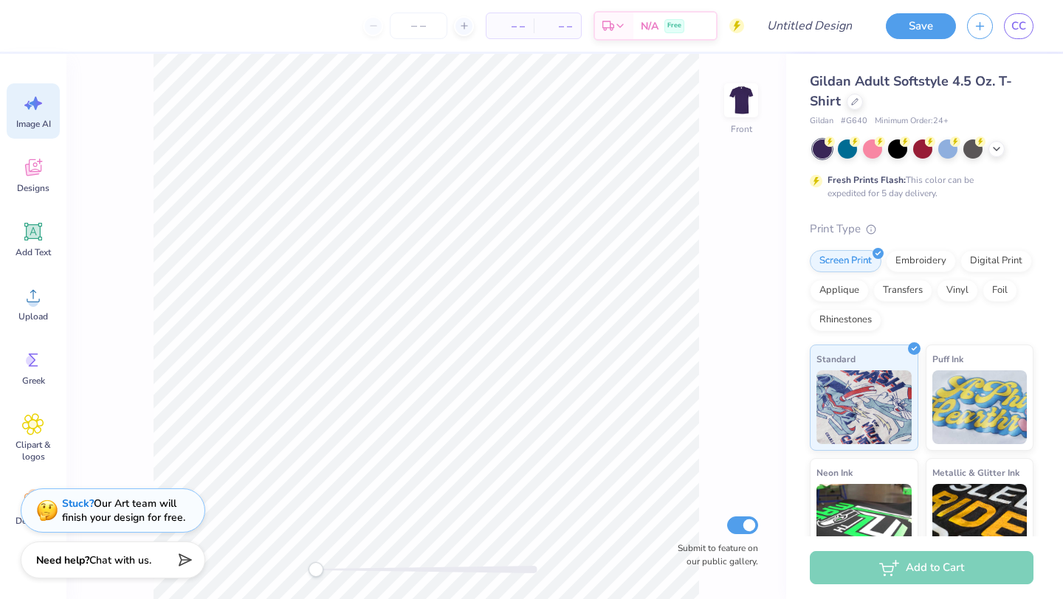
click at [30, 108] on icon at bounding box center [33, 103] width 22 height 22
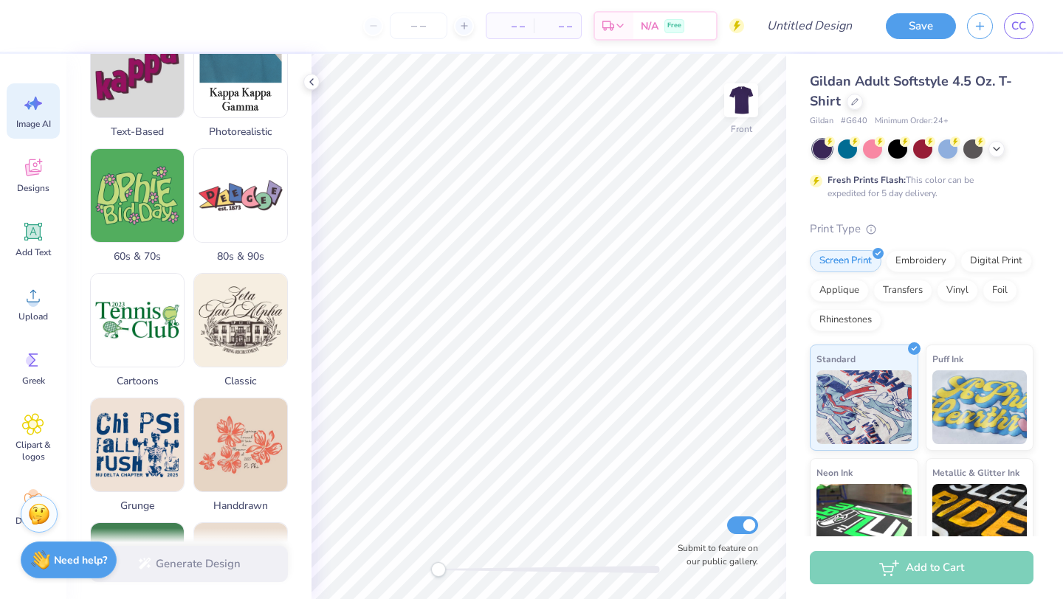
scroll to position [400, 0]
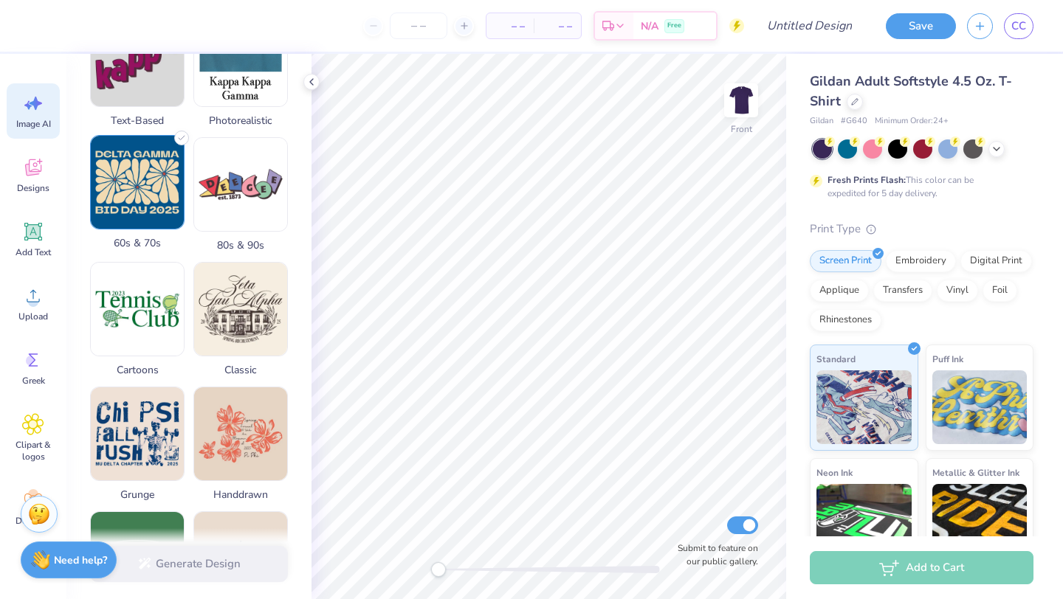
click at [163, 187] on img at bounding box center [137, 182] width 93 height 93
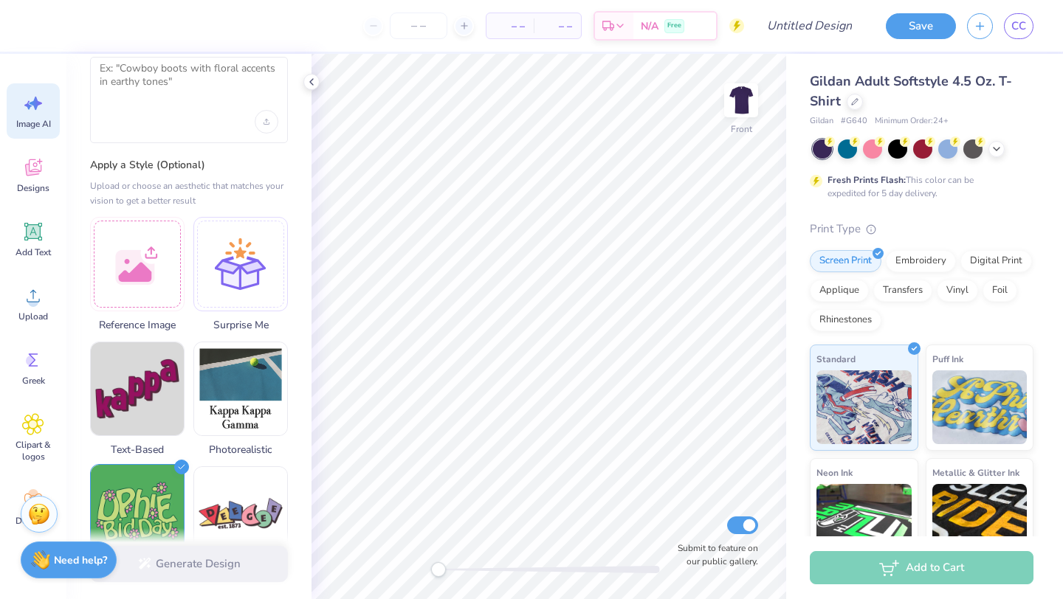
scroll to position [0, 0]
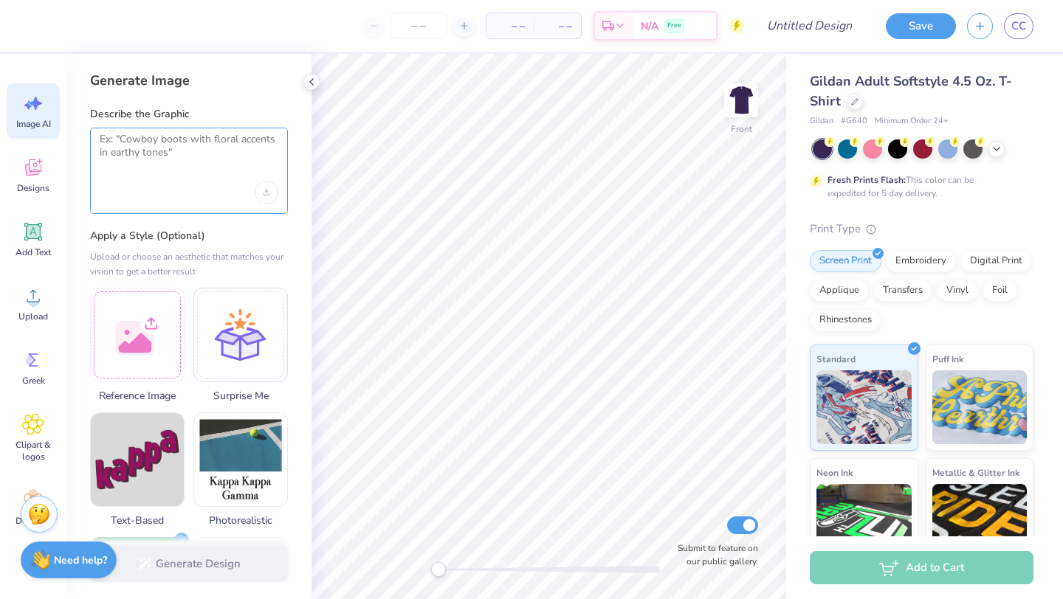
click at [175, 153] on textarea at bounding box center [189, 151] width 179 height 37
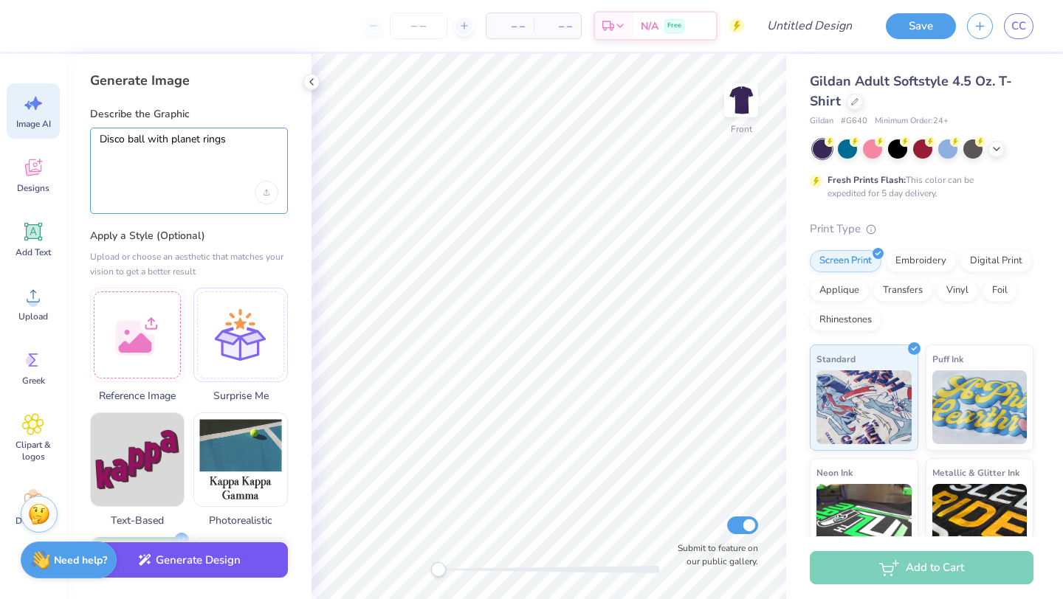
type textarea "Disco ball with planet rings"
click at [182, 567] on button "Generate Design" at bounding box center [189, 560] width 198 height 36
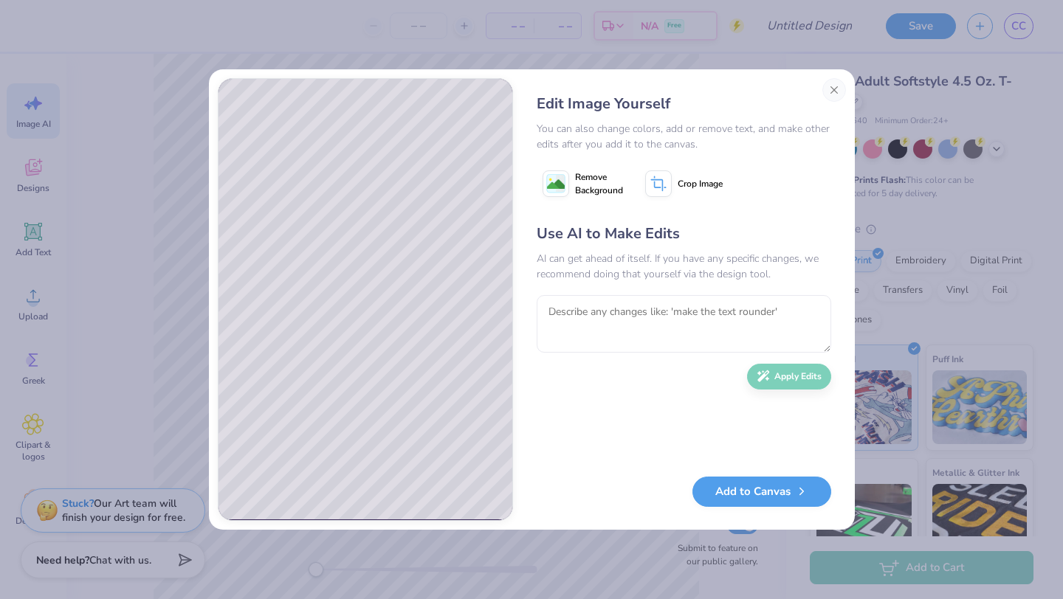
click at [557, 190] on image at bounding box center [556, 185] width 18 height 18
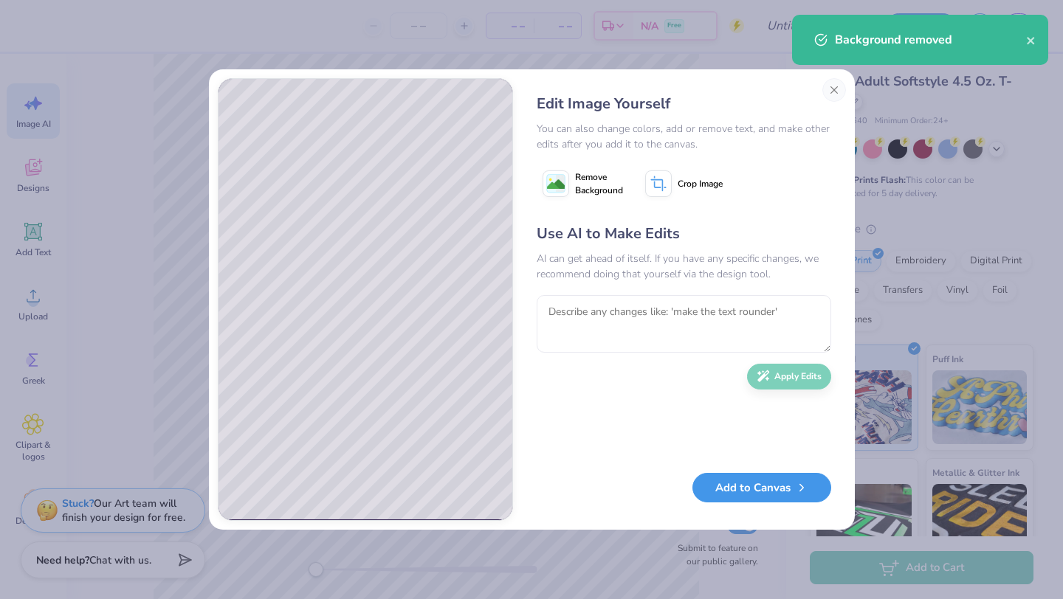
click at [765, 493] on button "Add to Canvas" at bounding box center [761, 488] width 139 height 30
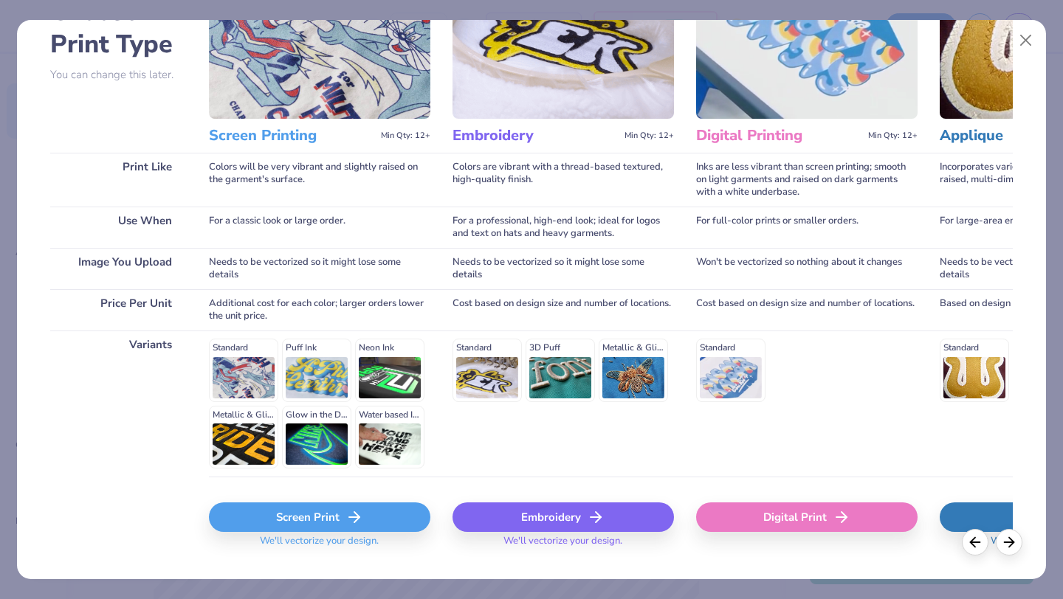
scroll to position [137, 0]
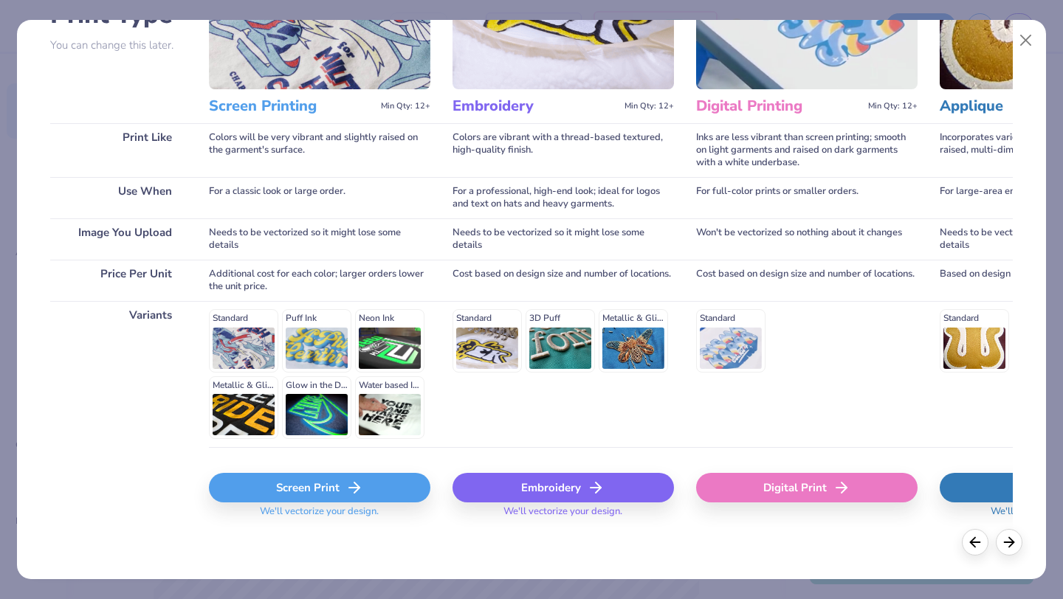
click at [377, 483] on div "Screen Print" at bounding box center [319, 488] width 221 height 30
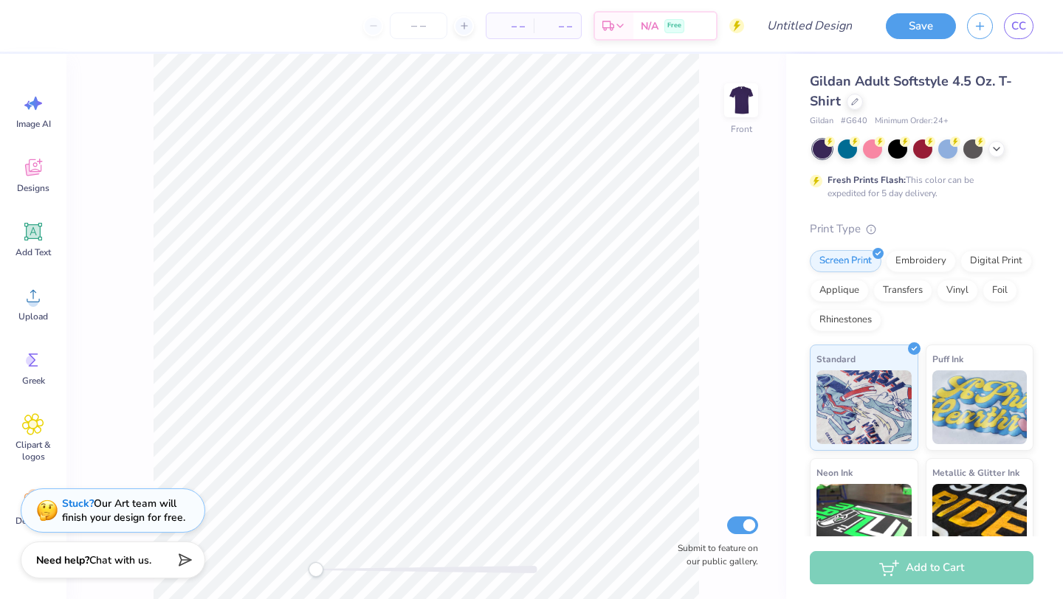
scroll to position [0, 0]
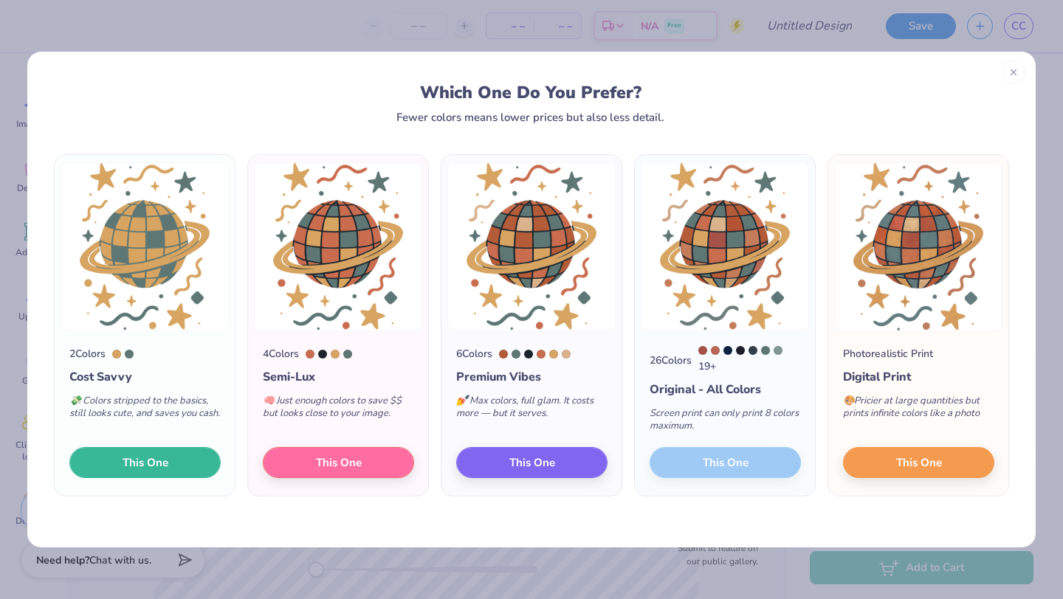
drag, startPoint x: 0, startPoint y: 0, endPoint x: 244, endPoint y: 413, distance: 479.7
click at [244, 413] on div "2 Colors Cost Savvy 💸 Colors stripped to the basics, still looks cute, and save…" at bounding box center [531, 325] width 961 height 342
click at [148, 466] on span "This One" at bounding box center [145, 460] width 46 height 17
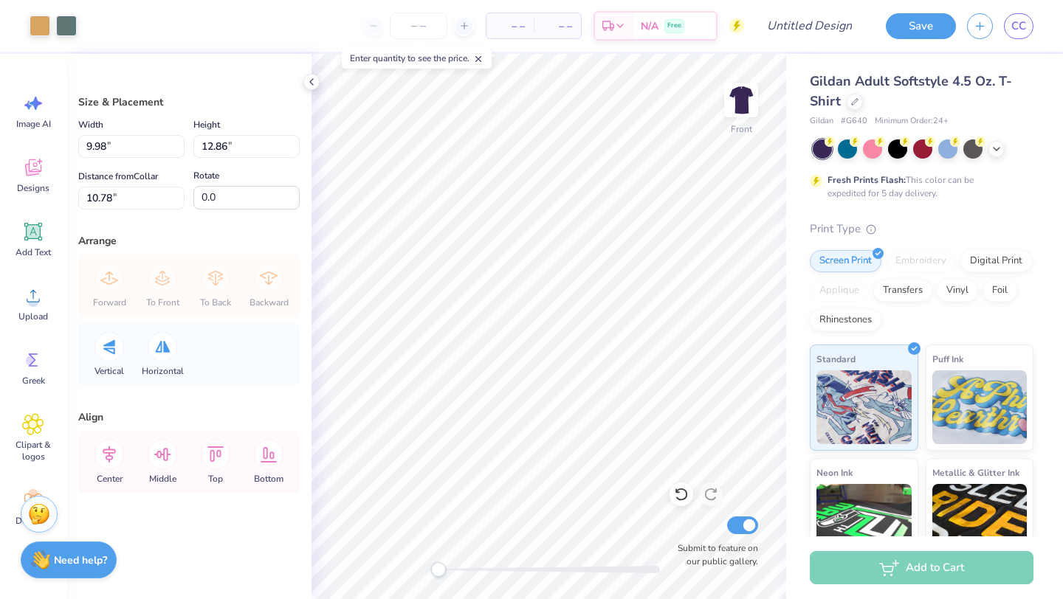
type input "9.98"
type input "12.86"
type input "10.78"
type input "1.21"
type input "1.08"
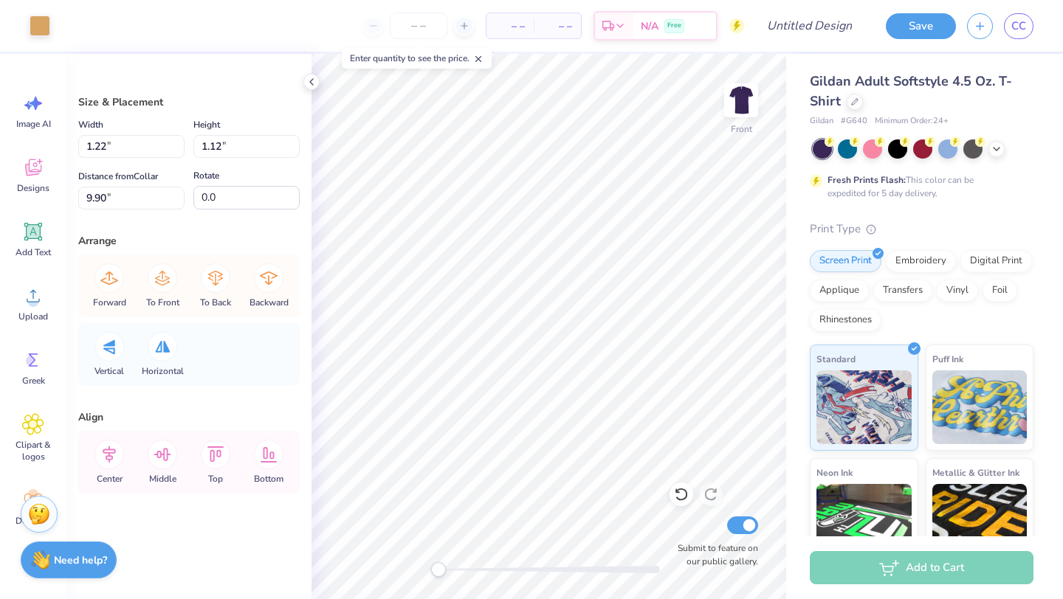
type input "9.96"
type input "1.31"
type input "1.14"
type input "12.36"
type input "7.36"
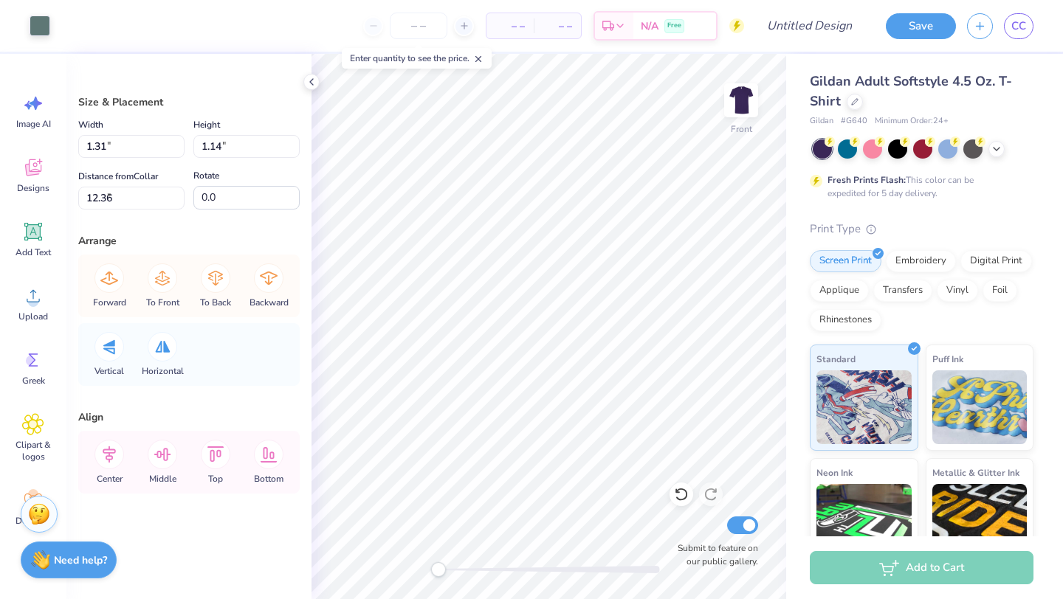
type input "5.05"
type input "8.63"
type input "1.65"
type input "6.42"
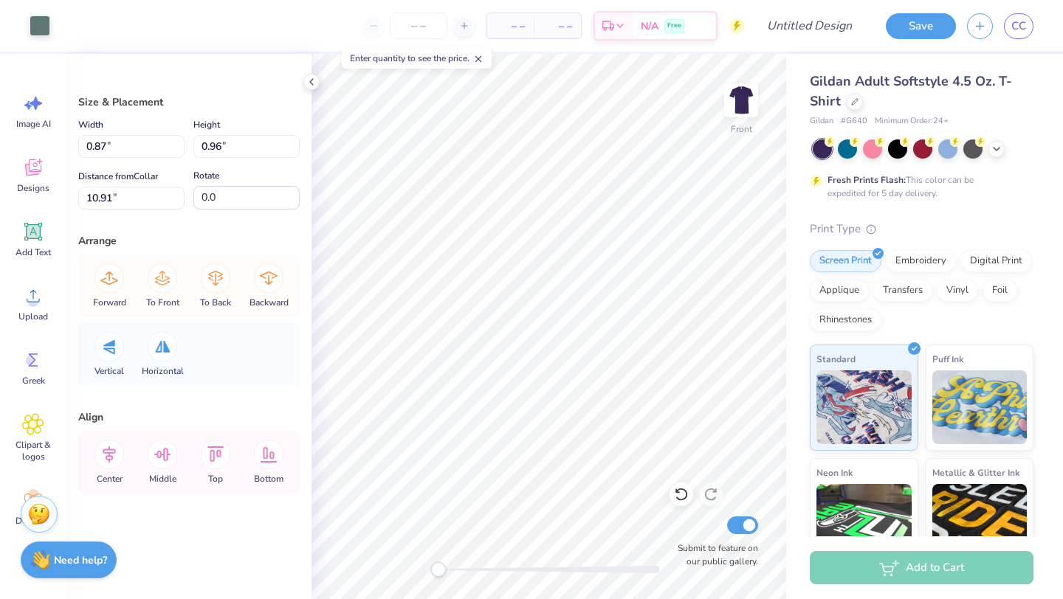
type input "15.73"
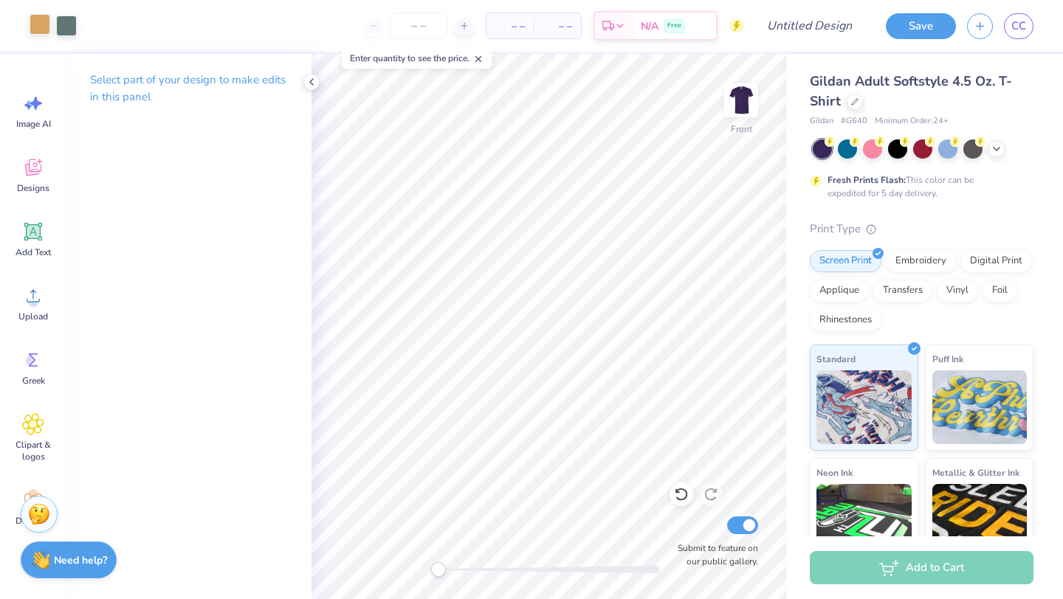
click at [34, 25] on div at bounding box center [40, 24] width 21 height 21
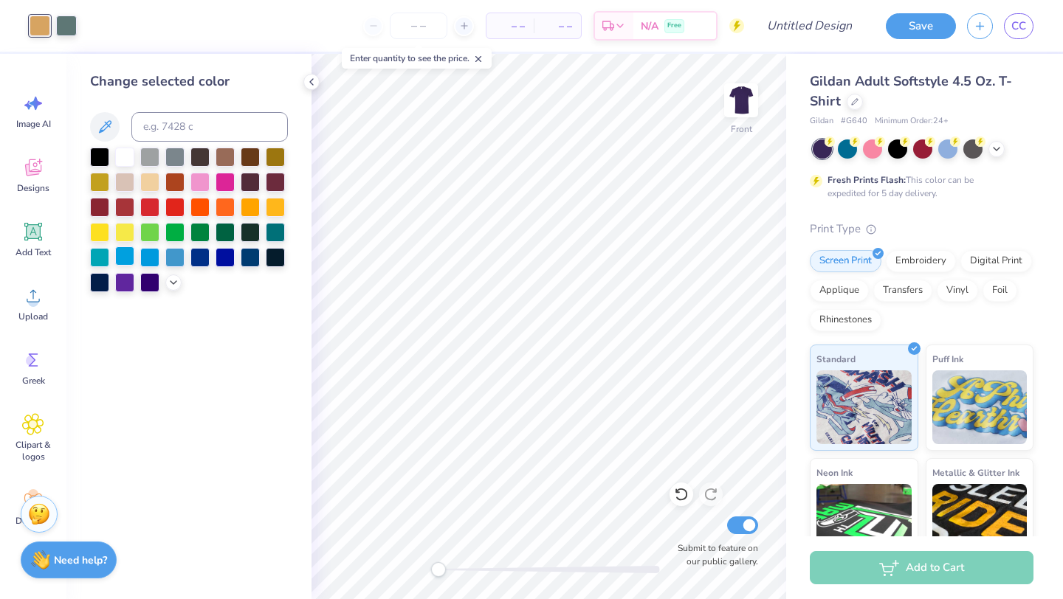
click at [128, 258] on div at bounding box center [124, 255] width 19 height 19
click at [99, 257] on div at bounding box center [99, 255] width 19 height 19
click at [148, 258] on div at bounding box center [149, 255] width 19 height 19
click at [66, 29] on div at bounding box center [66, 24] width 21 height 21
click at [176, 260] on div at bounding box center [174, 255] width 19 height 19
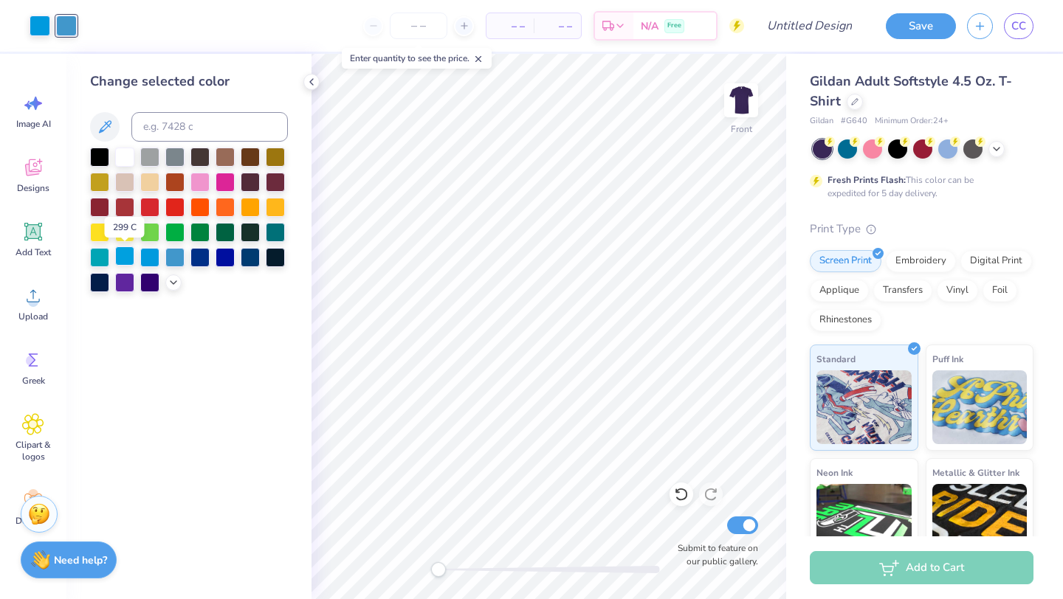
click at [126, 260] on div at bounding box center [124, 255] width 19 height 19
click at [193, 261] on div at bounding box center [199, 255] width 19 height 19
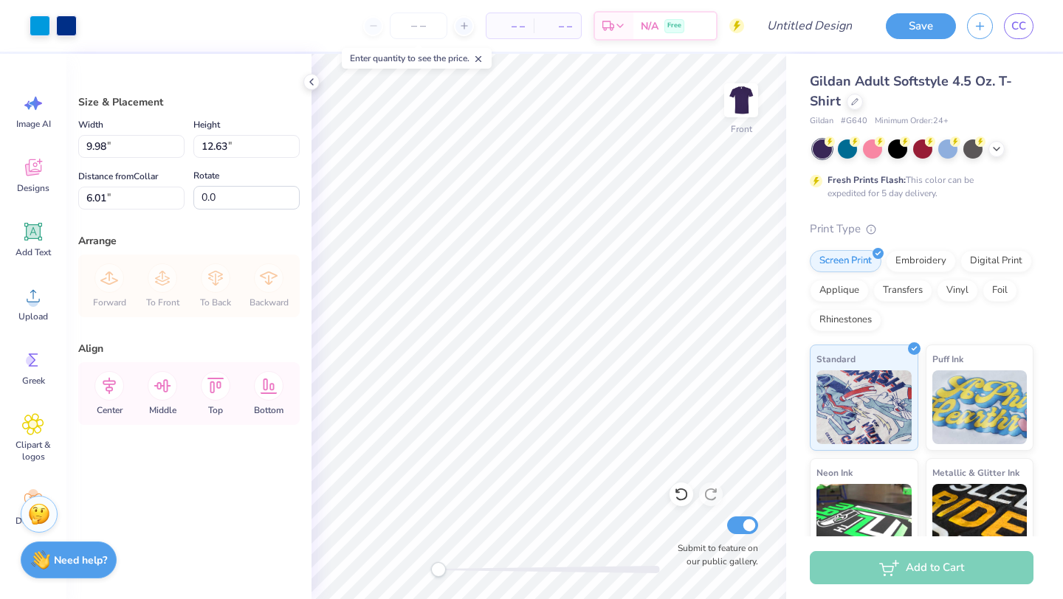
type input "3.00"
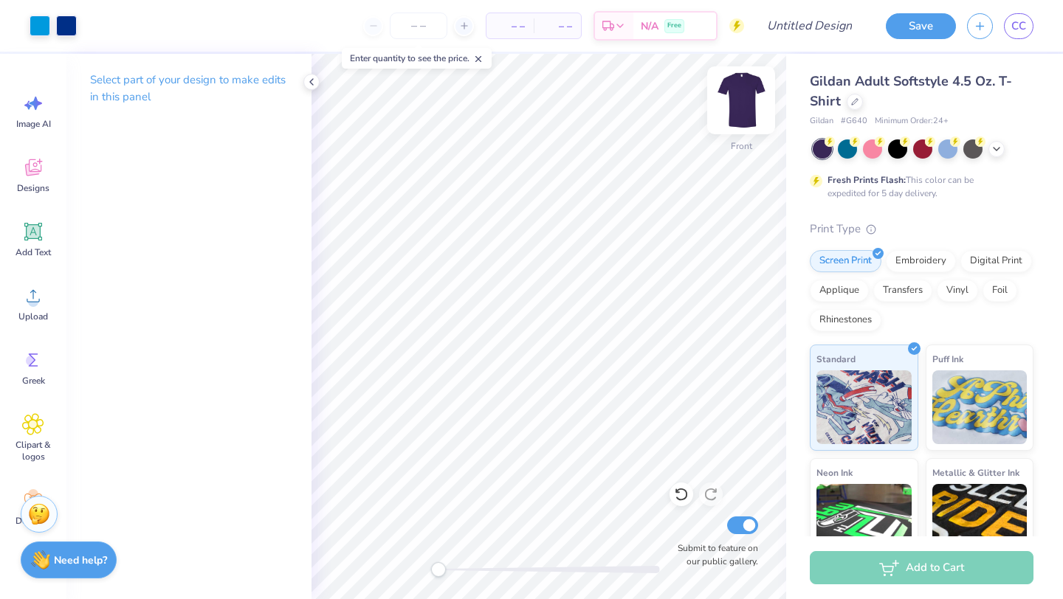
click at [745, 99] on img at bounding box center [740, 100] width 59 height 59
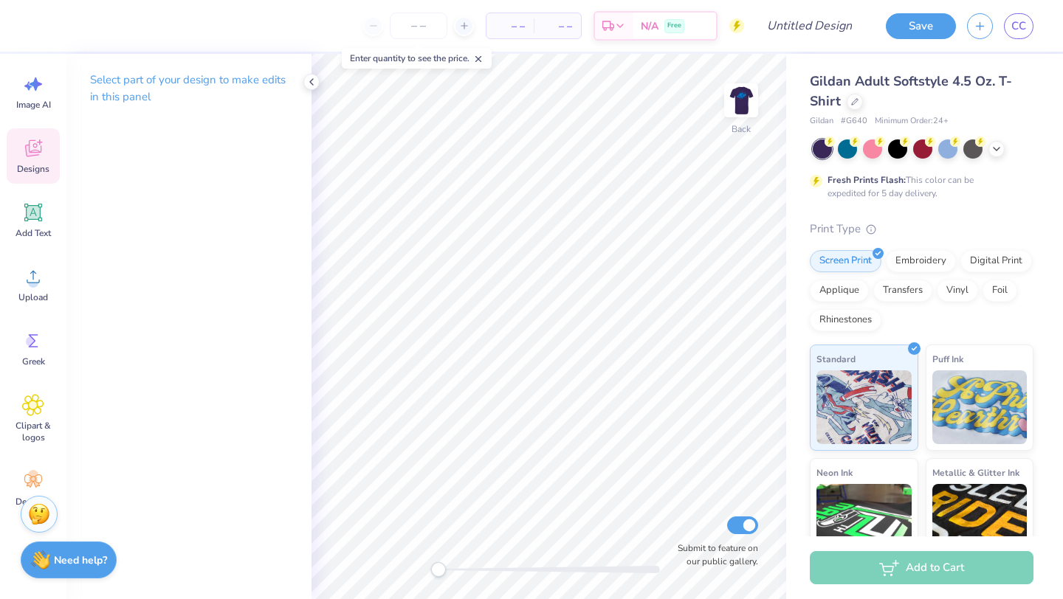
click at [41, 144] on icon at bounding box center [33, 148] width 22 height 22
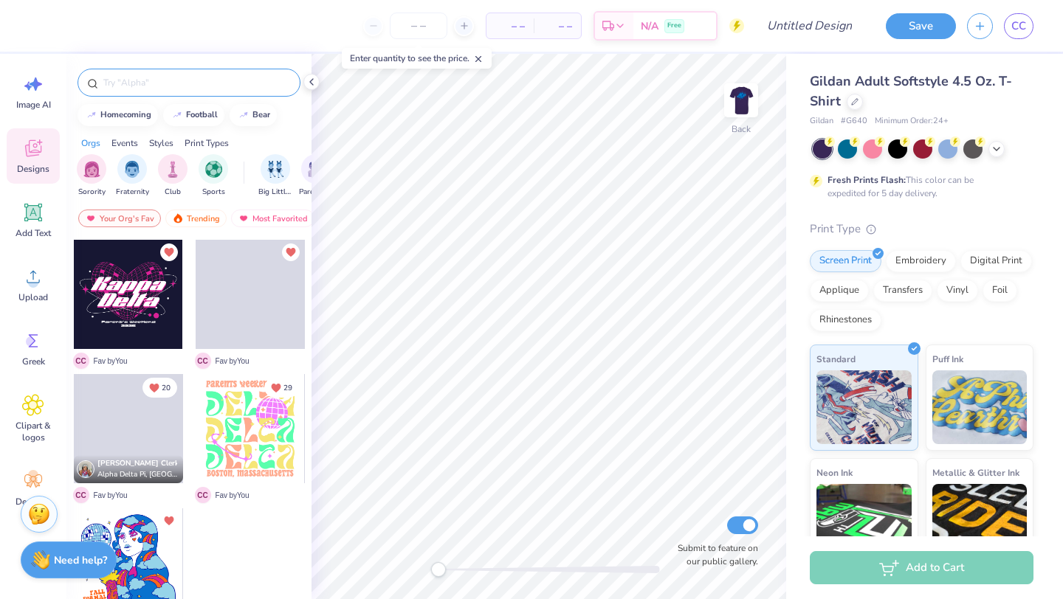
click at [173, 84] on input "text" at bounding box center [196, 82] width 189 height 15
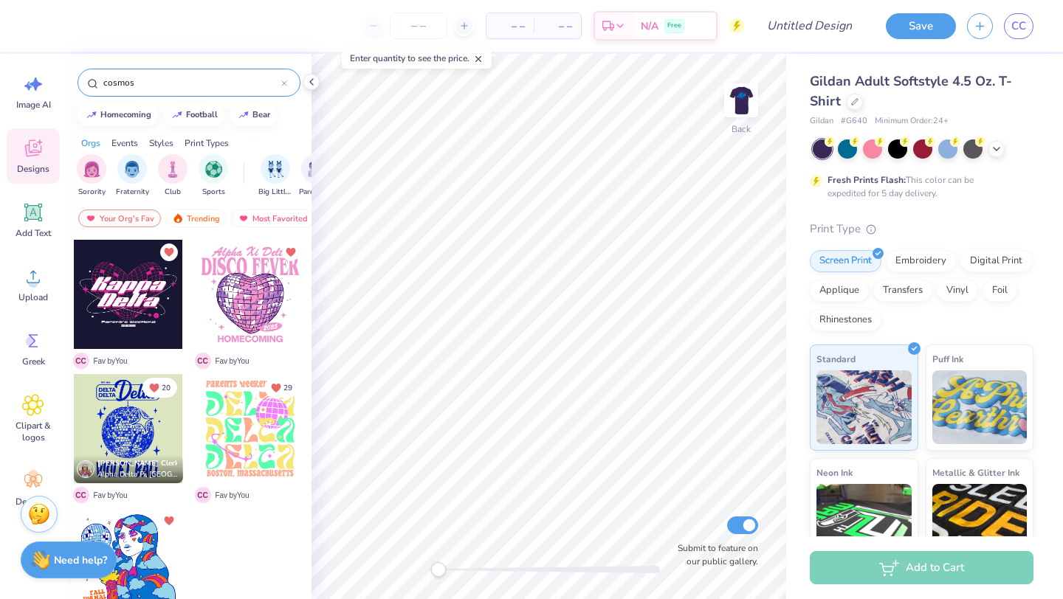
type input "cosmos"
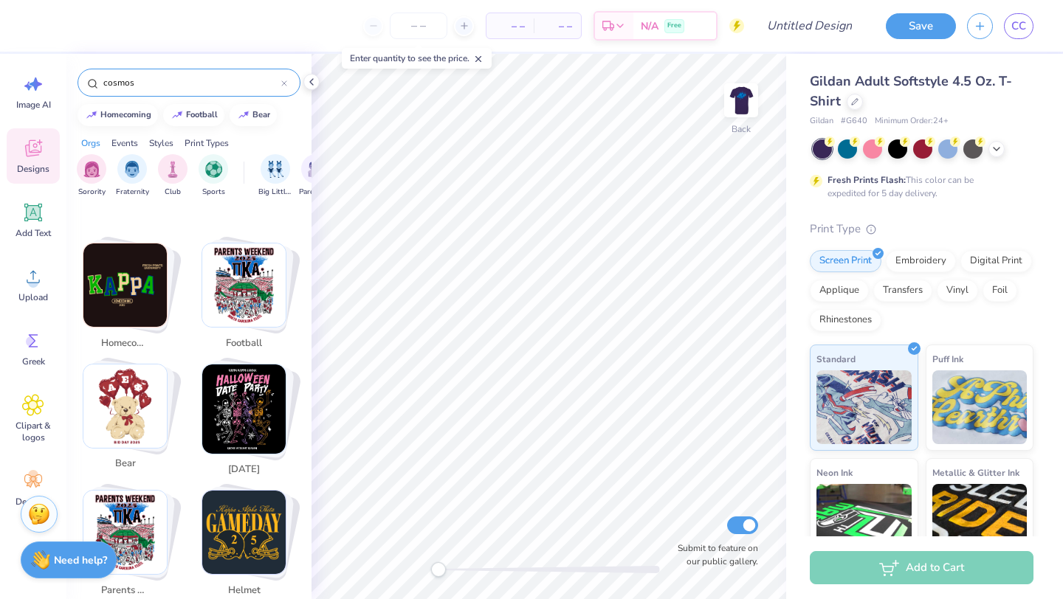
scroll to position [0, 0]
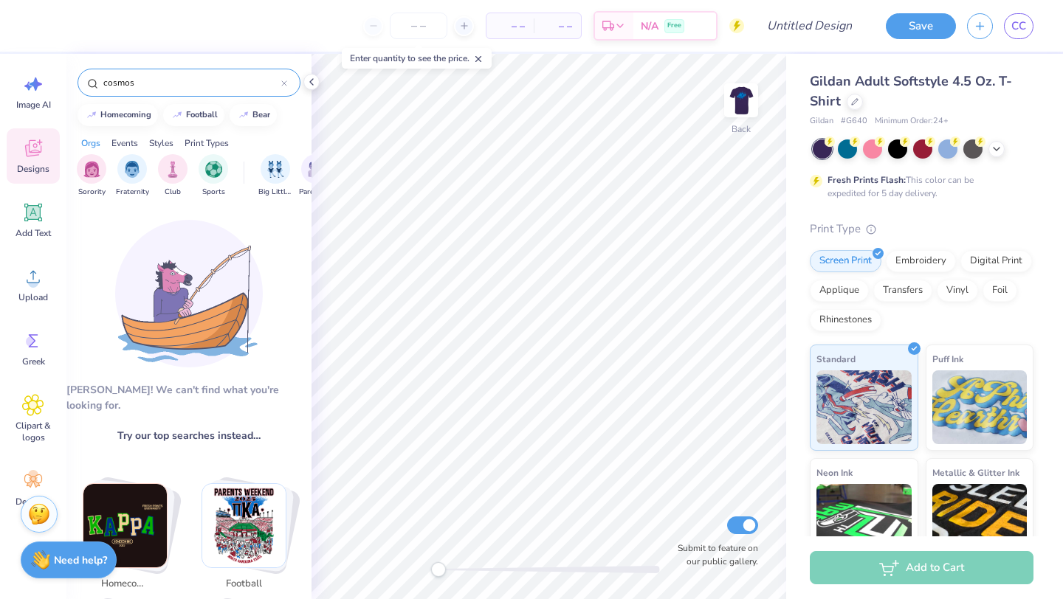
click at [288, 82] on div "cosmos" at bounding box center [188, 83] width 223 height 28
click at [285, 82] on icon at bounding box center [284, 83] width 6 height 6
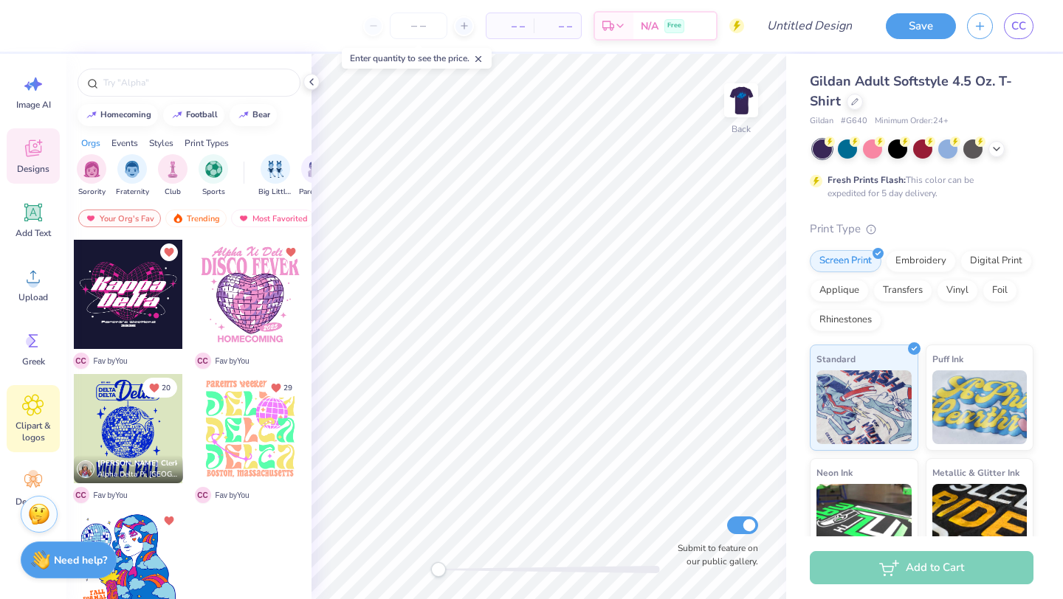
click at [38, 416] on div "Clipart & logos" at bounding box center [33, 418] width 53 height 67
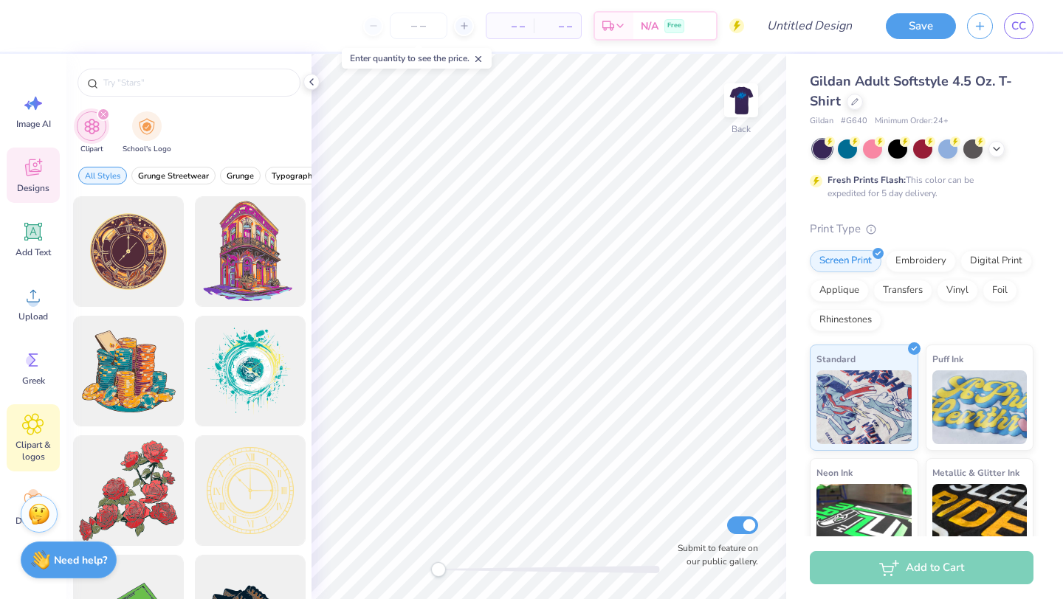
click at [44, 184] on span "Designs" at bounding box center [33, 188] width 32 height 12
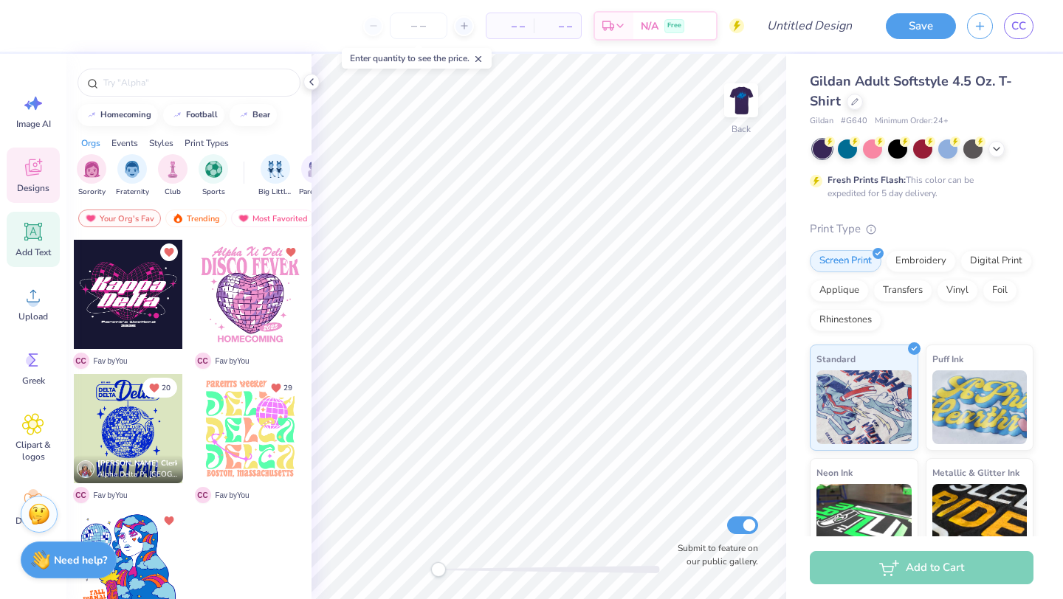
click at [32, 239] on icon at bounding box center [33, 232] width 22 height 22
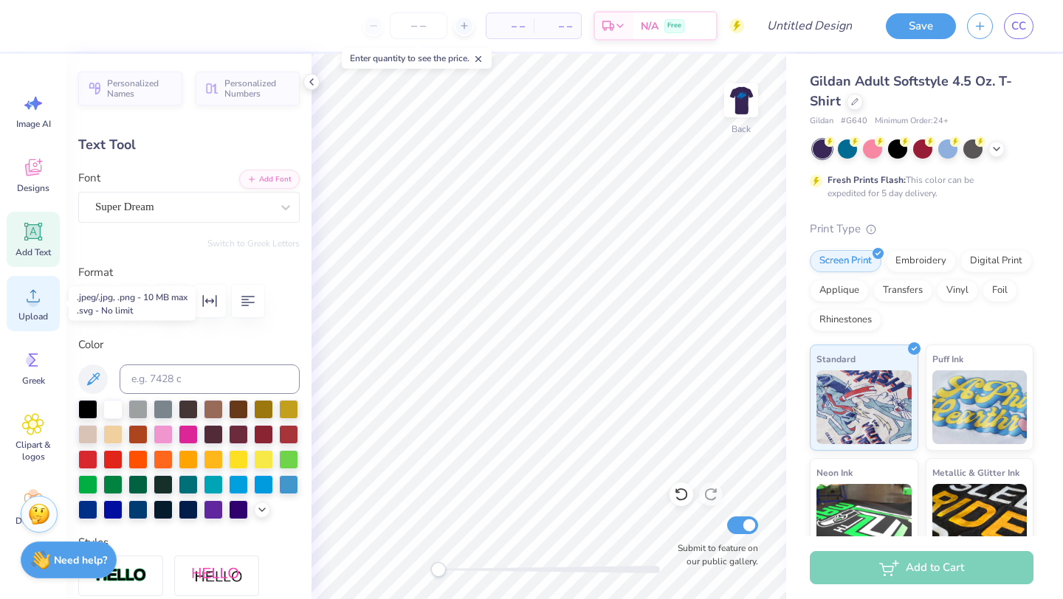
click at [31, 308] on div "Upload" at bounding box center [33, 303] width 53 height 55
click at [31, 306] on circle at bounding box center [33, 302] width 10 height 10
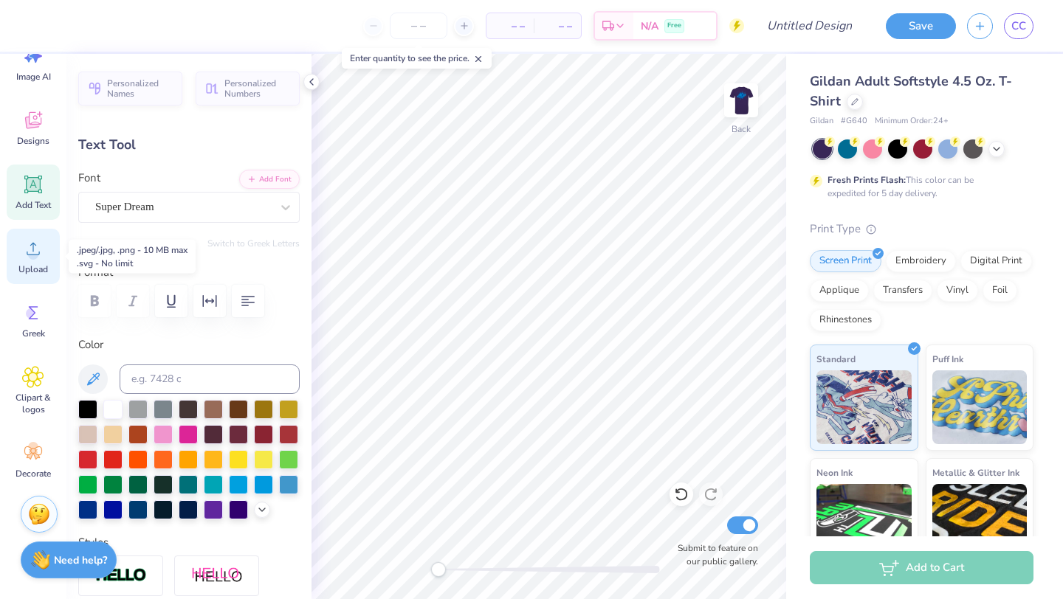
click at [35, 260] on div "Upload" at bounding box center [33, 256] width 53 height 55
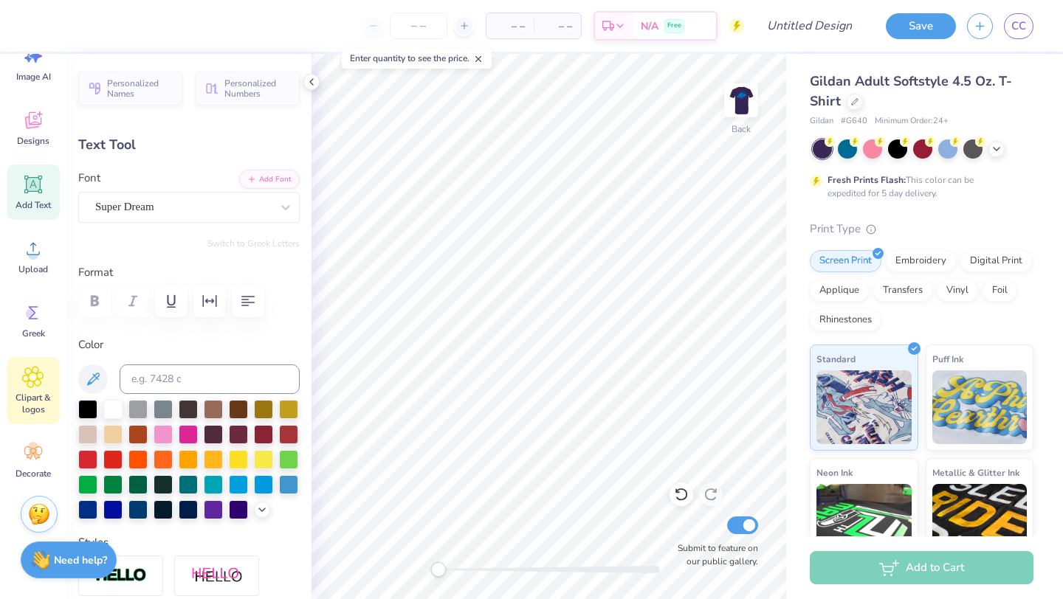
click at [30, 382] on icon at bounding box center [32, 377] width 21 height 22
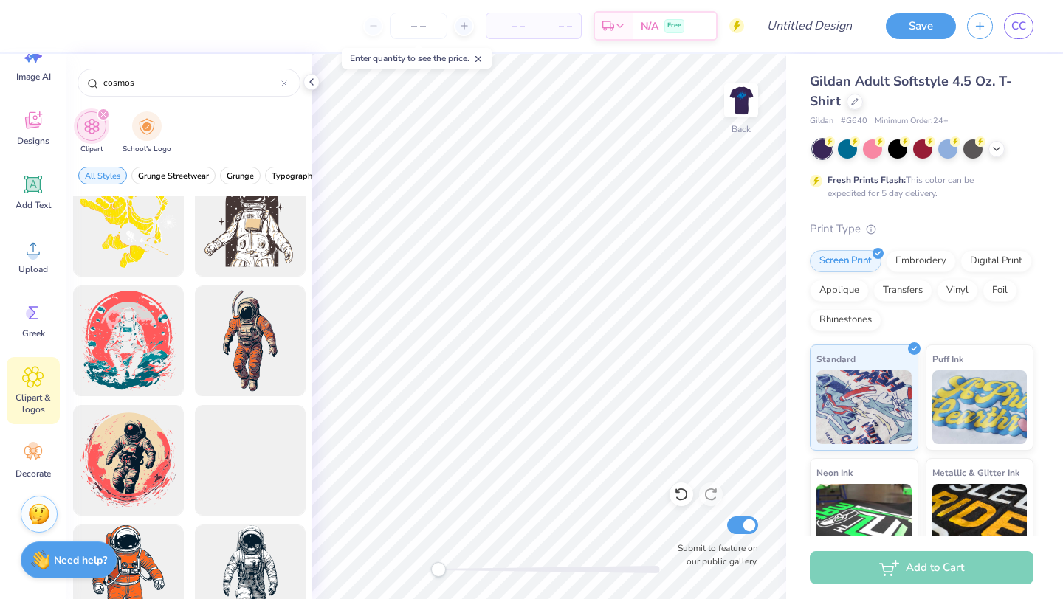
scroll to position [0, 0]
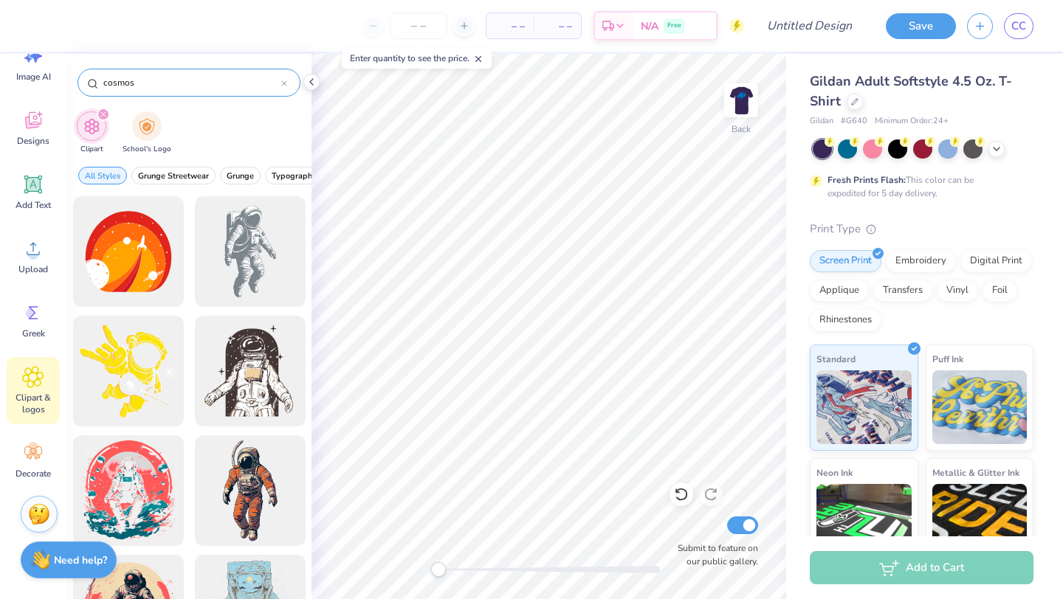
drag, startPoint x: 143, startPoint y: 84, endPoint x: 92, endPoint y: 82, distance: 51.7
click at [92, 82] on div "cosmos" at bounding box center [188, 83] width 223 height 28
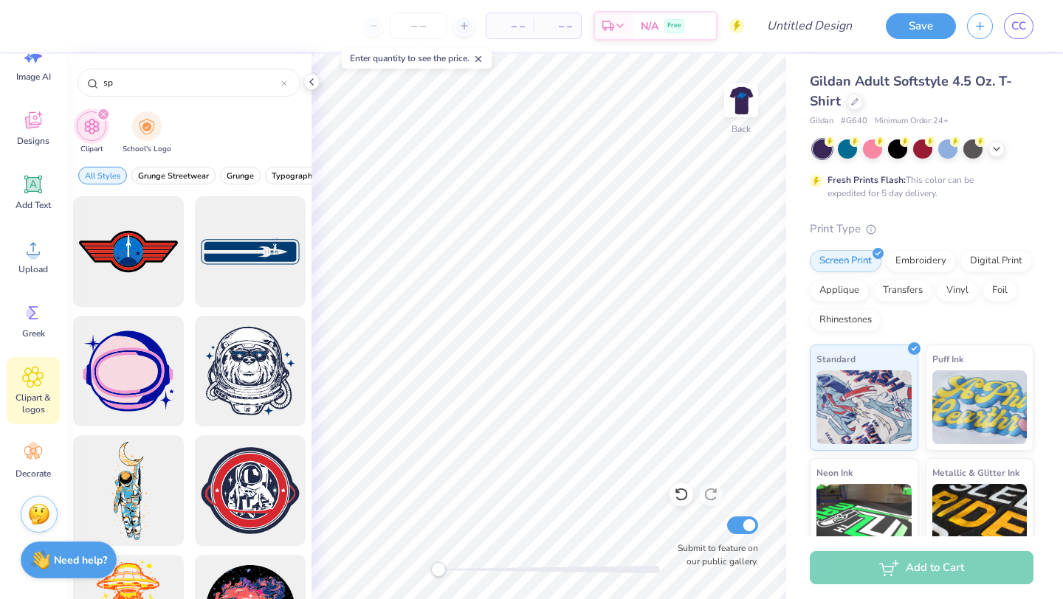
type input "s"
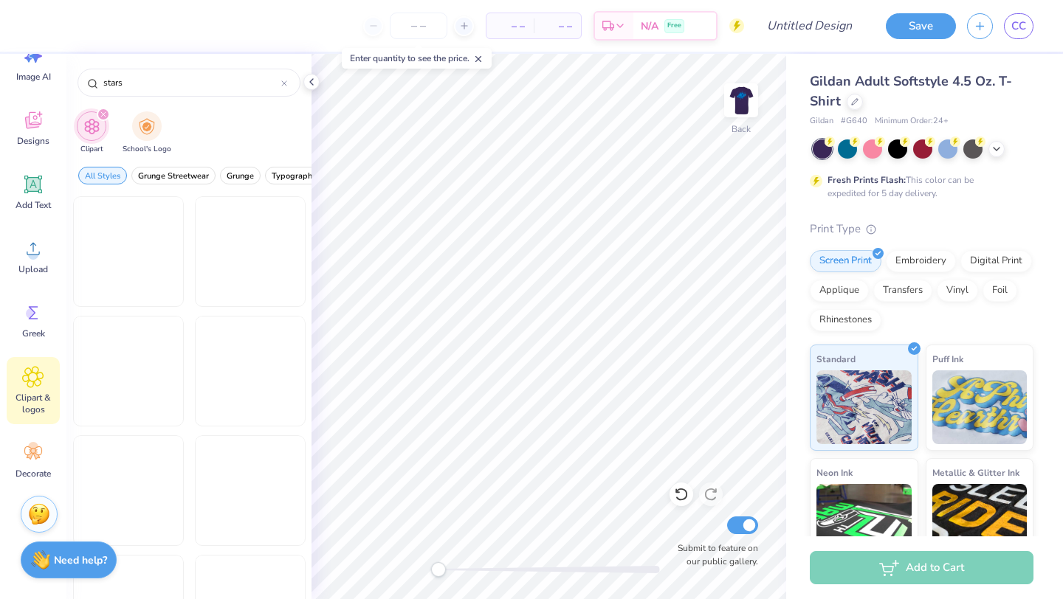
type input "stars"
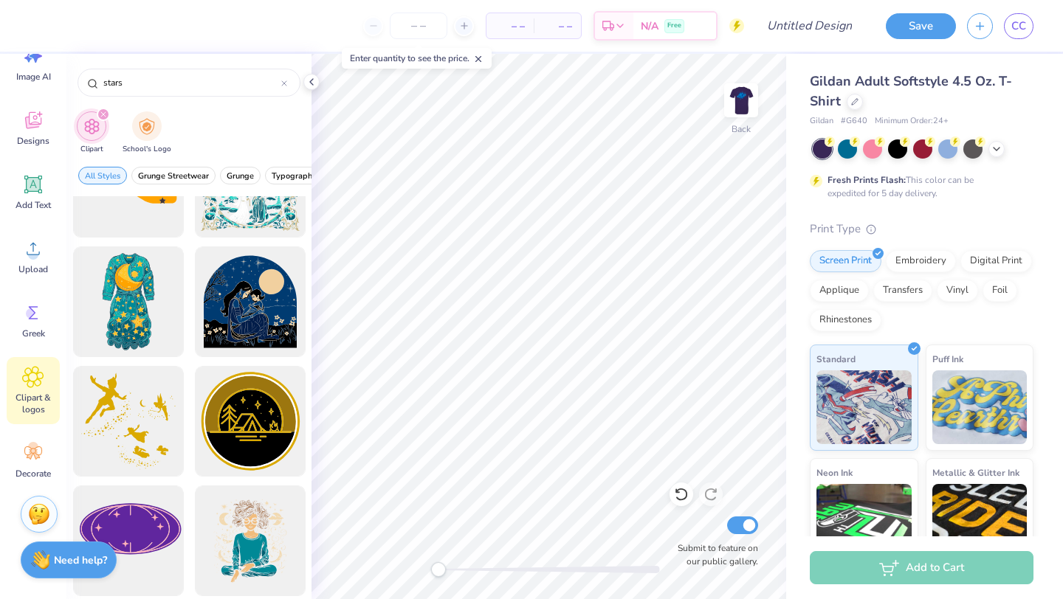
scroll to position [812, 0]
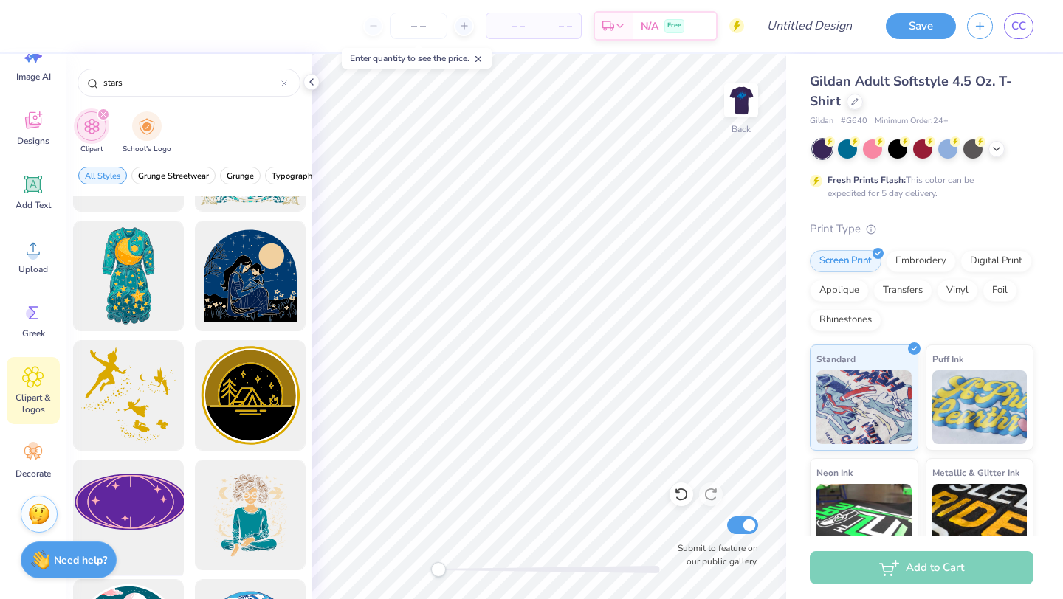
click at [137, 491] on div at bounding box center [128, 516] width 122 height 122
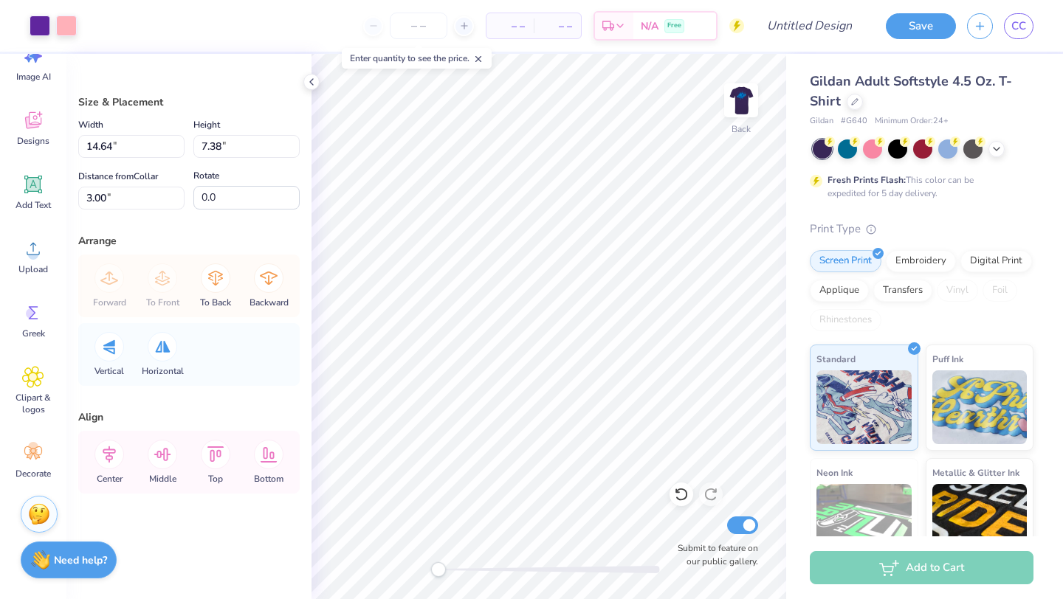
type input "5.65"
type input "2.85"
type input "7.54"
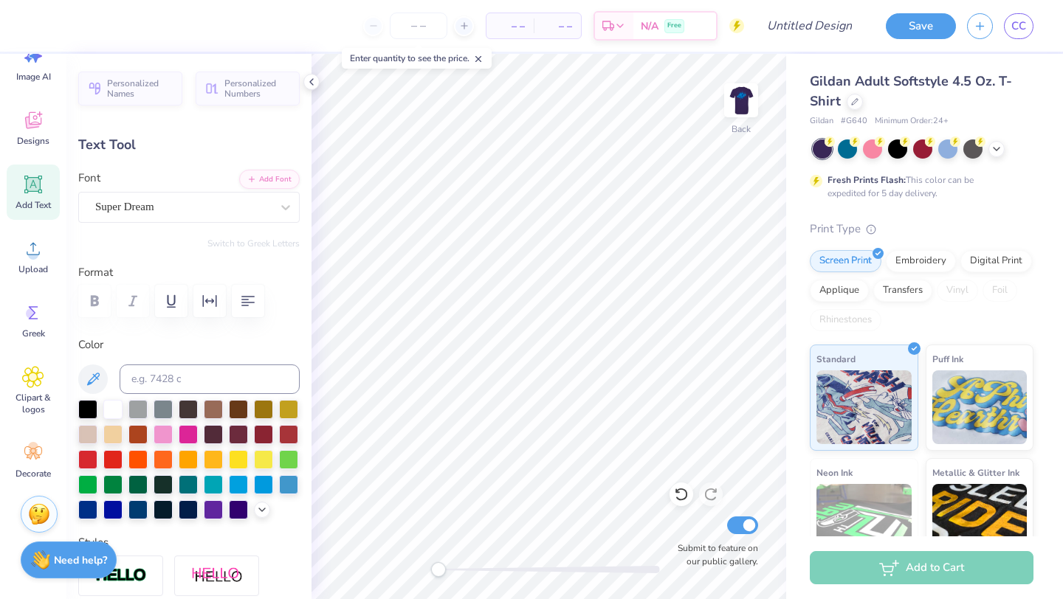
type textarea "NKE"
type input "2.39"
type input "0.93"
type input "13.44"
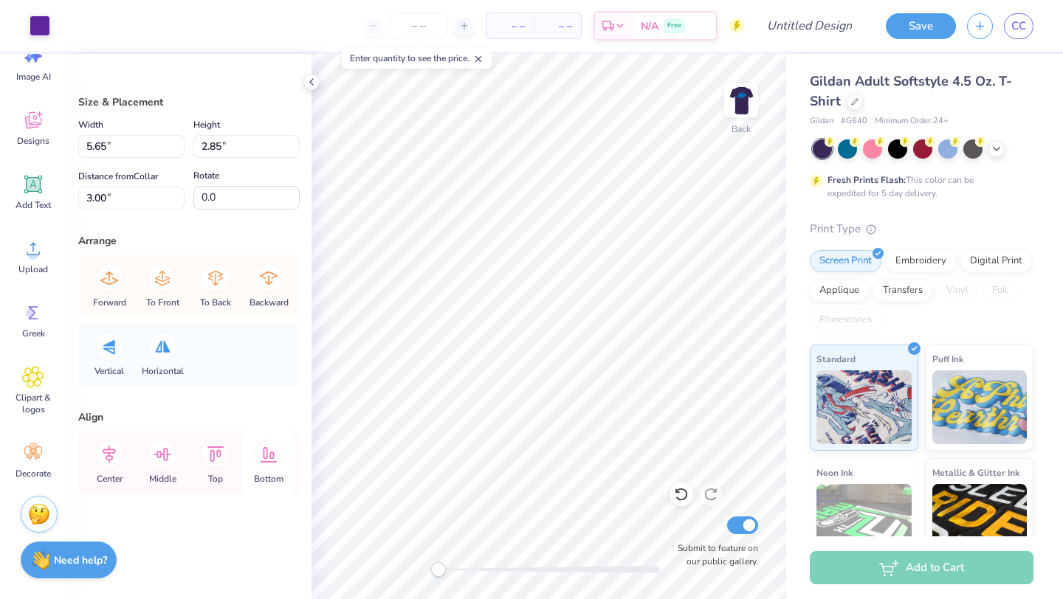
click at [267, 456] on icon at bounding box center [268, 454] width 17 height 15
click at [222, 452] on icon at bounding box center [216, 455] width 30 height 30
type input "23.65"
type input "5.50"
type input "2.70"
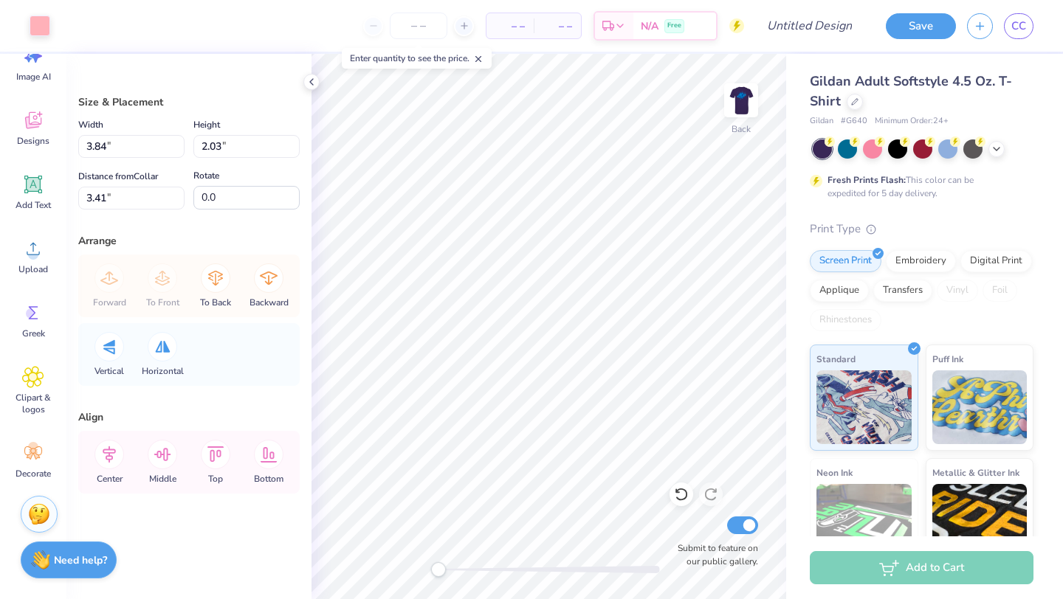
type input "3.07"
type input "3.84"
type input "2.03"
type input "3.41"
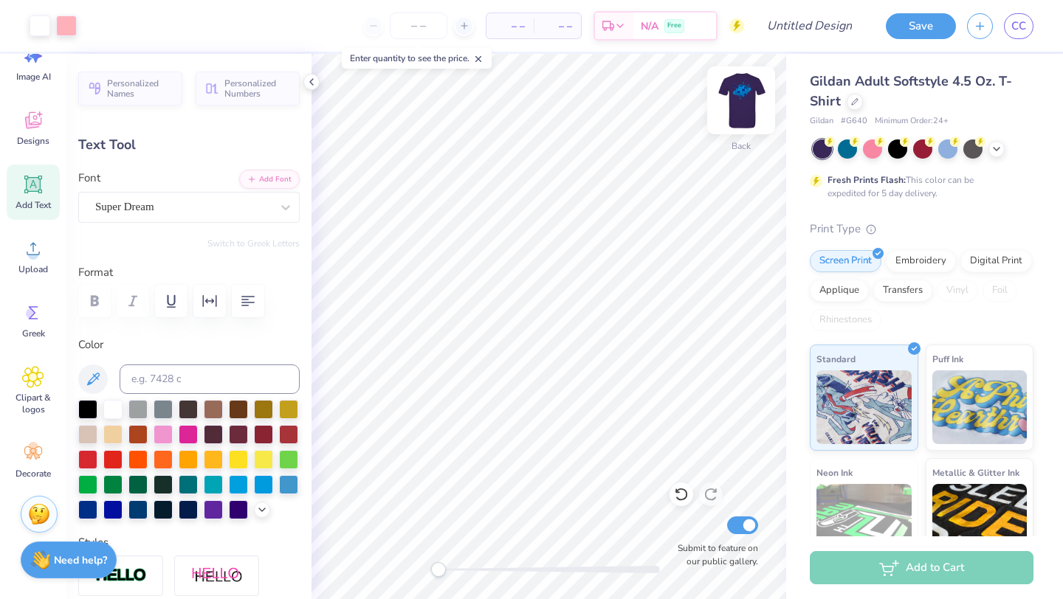
click at [750, 97] on img at bounding box center [740, 100] width 59 height 59
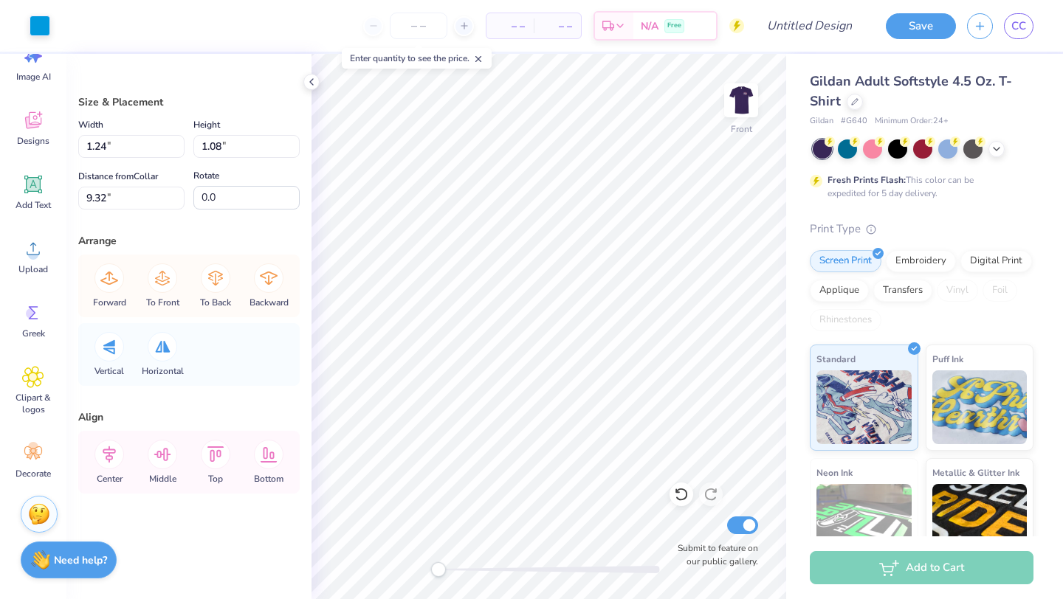
type input "1.24"
type input "1.08"
type input "9.32"
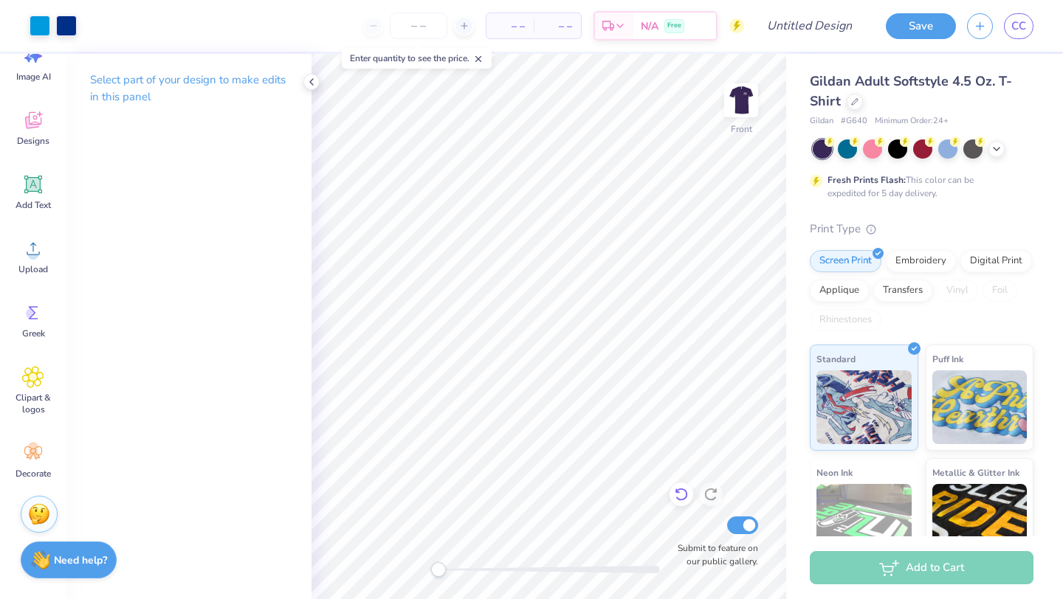
click at [677, 495] on icon at bounding box center [681, 494] width 15 height 15
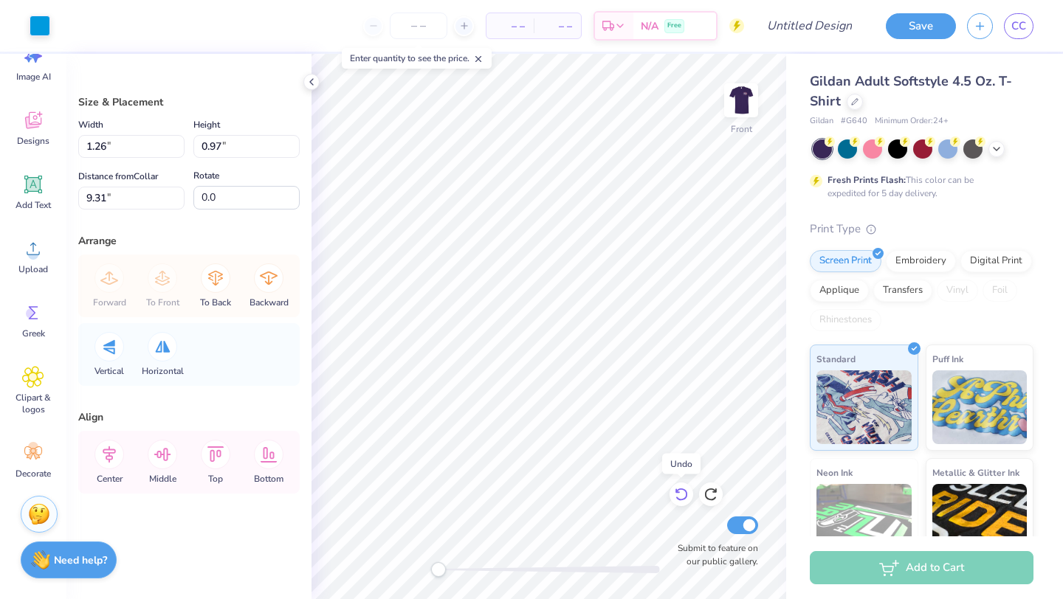
click at [677, 495] on icon at bounding box center [681, 494] width 15 height 15
type input "0.20"
type input "0.19"
type input "15.43"
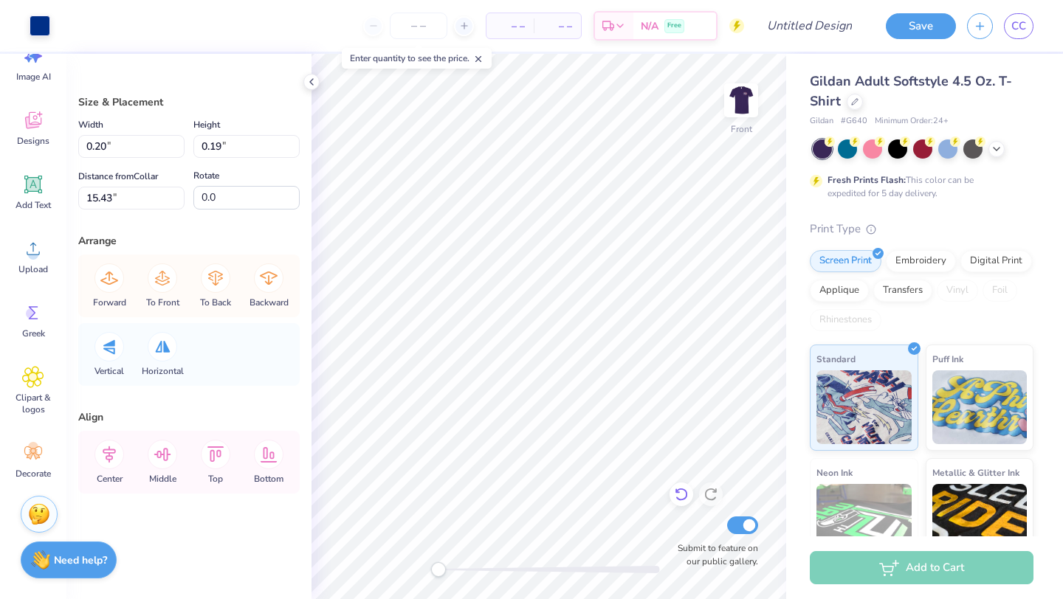
type input "0.0"
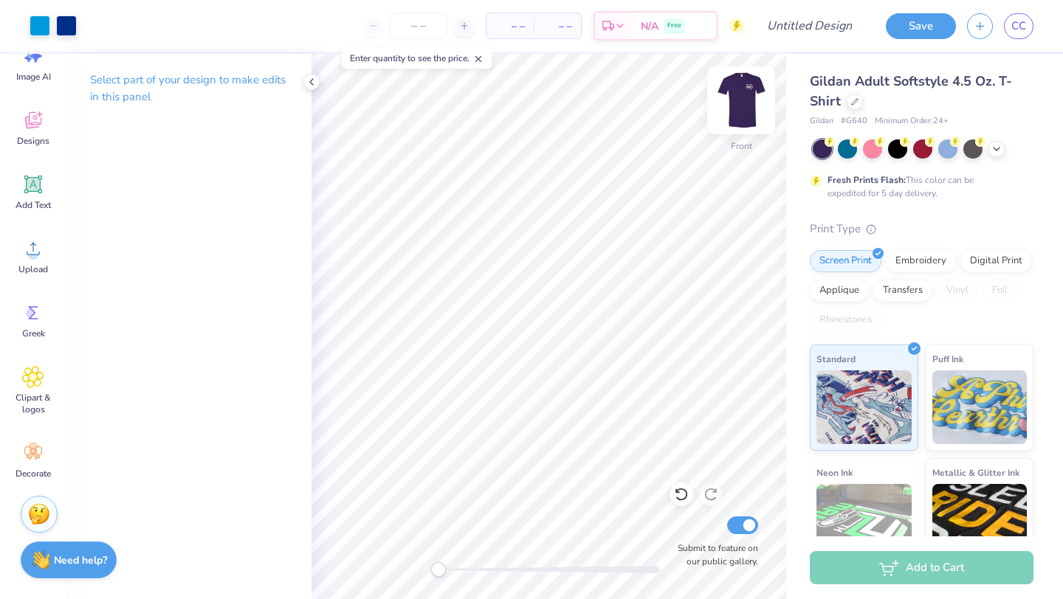
click at [745, 101] on img at bounding box center [740, 100] width 59 height 59
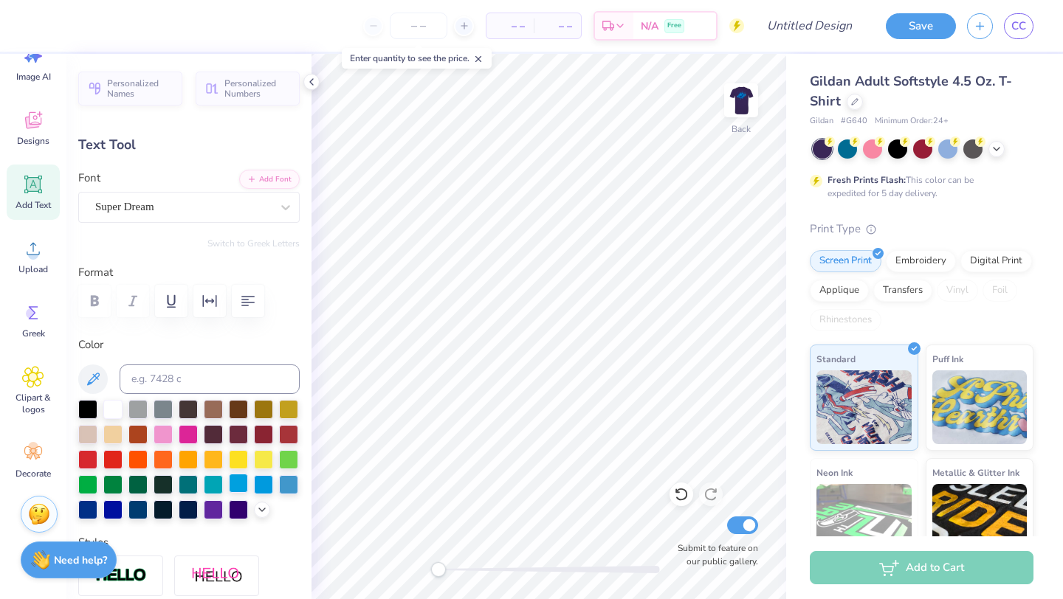
click at [237, 483] on div at bounding box center [238, 483] width 19 height 19
click at [736, 102] on img at bounding box center [740, 100] width 59 height 59
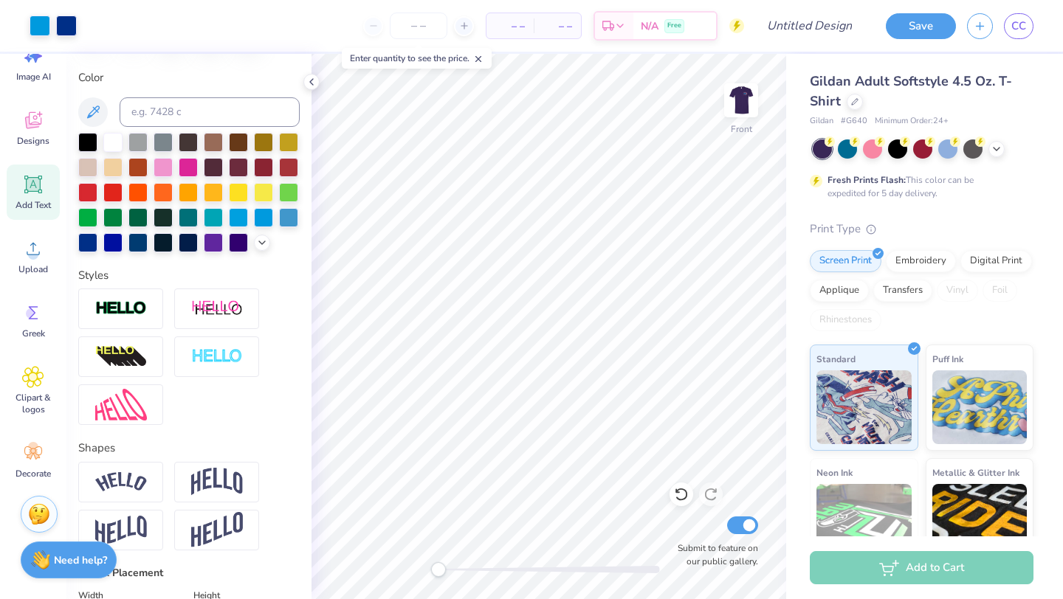
scroll to position [0, 0]
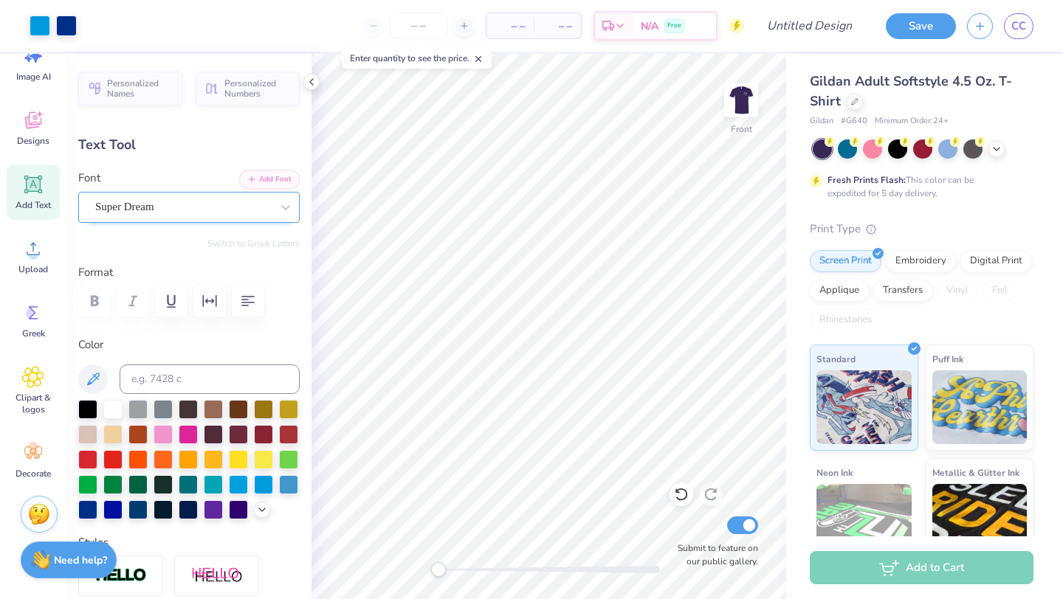
click at [145, 210] on div "Super Dream" at bounding box center [183, 207] width 179 height 23
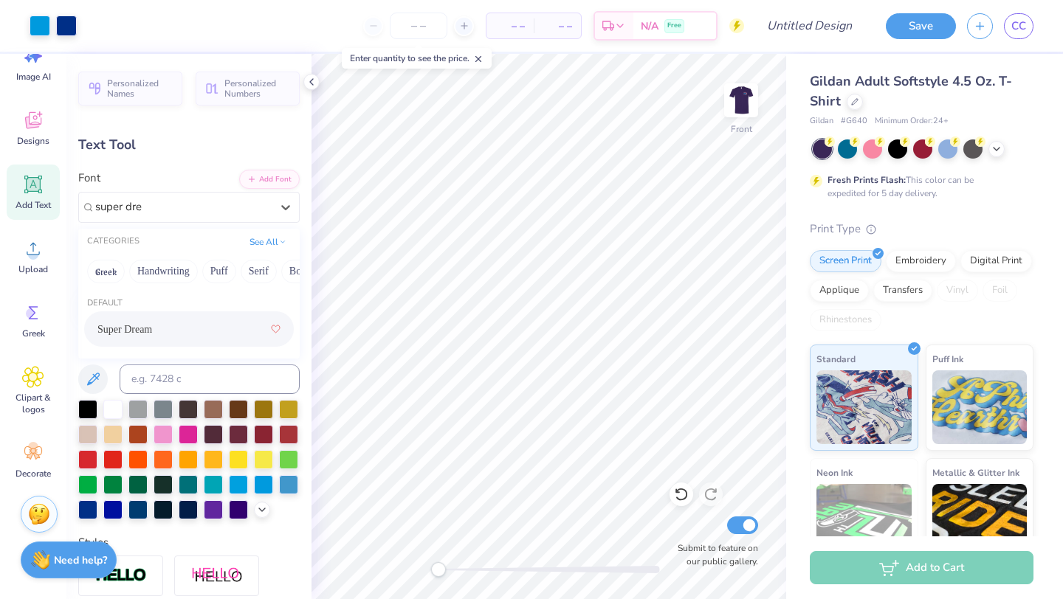
click at [183, 238] on div "CATEGORIES See All" at bounding box center [188, 242] width 221 height 27
click at [167, 327] on div "Super Dream" at bounding box center [188, 329] width 183 height 27
type input "super dre"
click at [306, 307] on div "Personalized Names Personalized Numbers Text Tool Add Font Font Super Dream Swi…" at bounding box center [188, 326] width 245 height 545
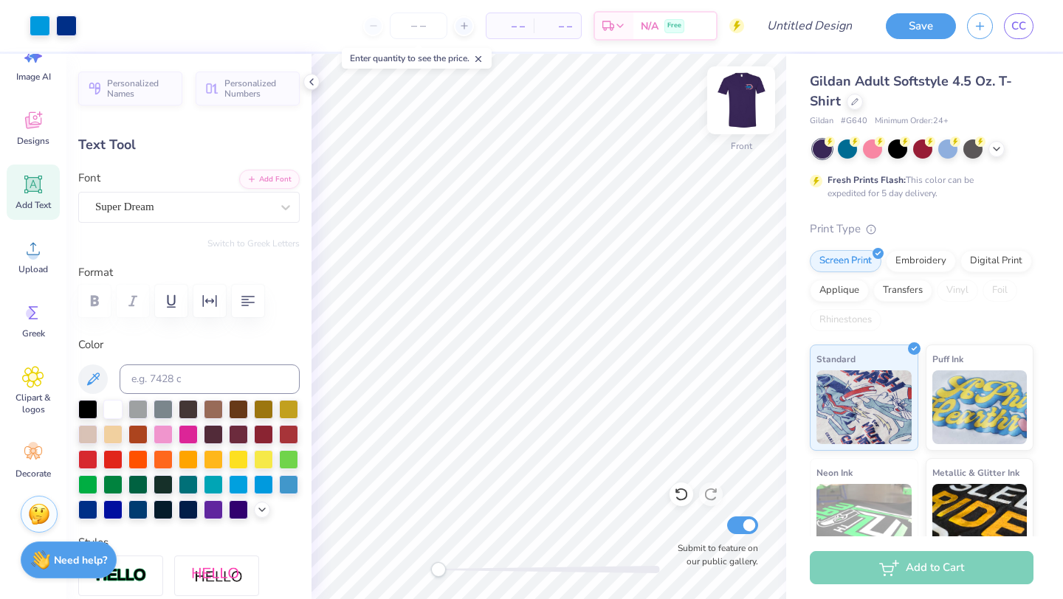
click at [750, 105] on img at bounding box center [740, 100] width 59 height 59
click at [750, 105] on img at bounding box center [741, 101] width 30 height 30
click at [104, 412] on div at bounding box center [112, 407] width 19 height 19
click at [418, 27] on input "number" at bounding box center [419, 26] width 58 height 27
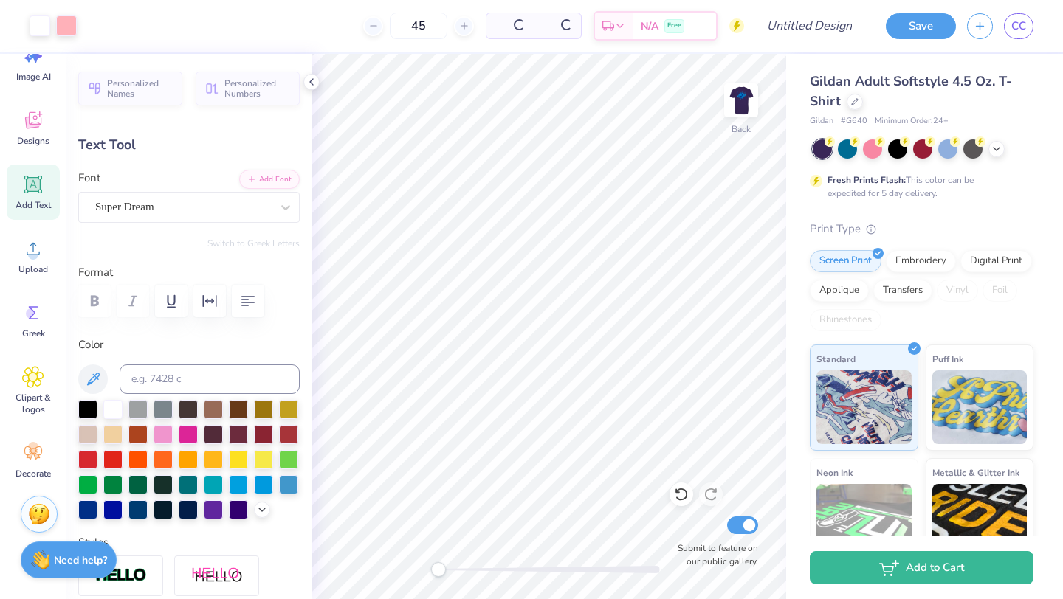
type input "45"
click at [747, 107] on img at bounding box center [740, 100] width 59 height 59
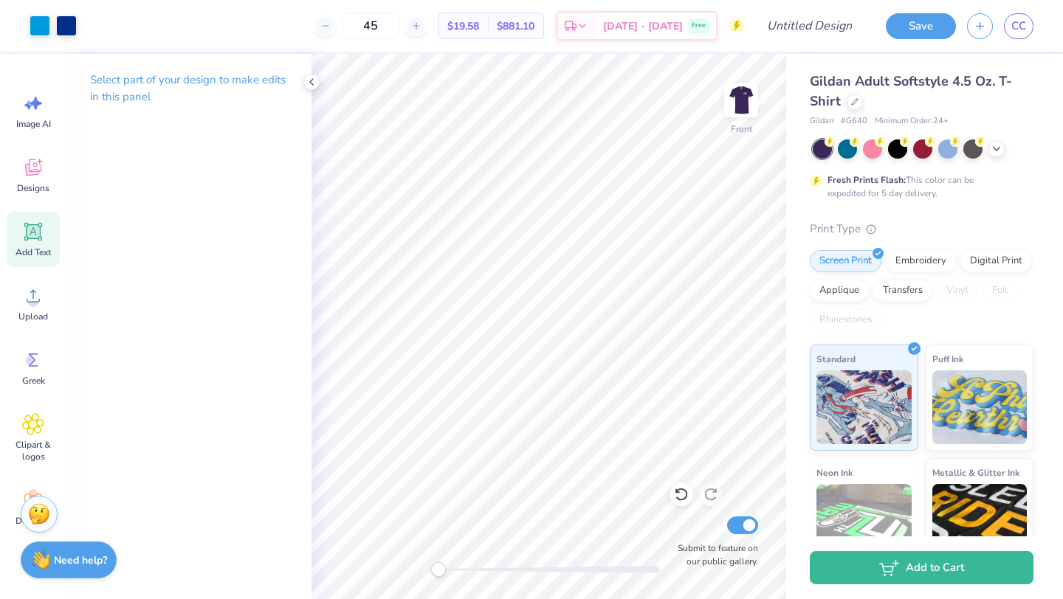
click at [30, 238] on icon at bounding box center [33, 232] width 18 height 18
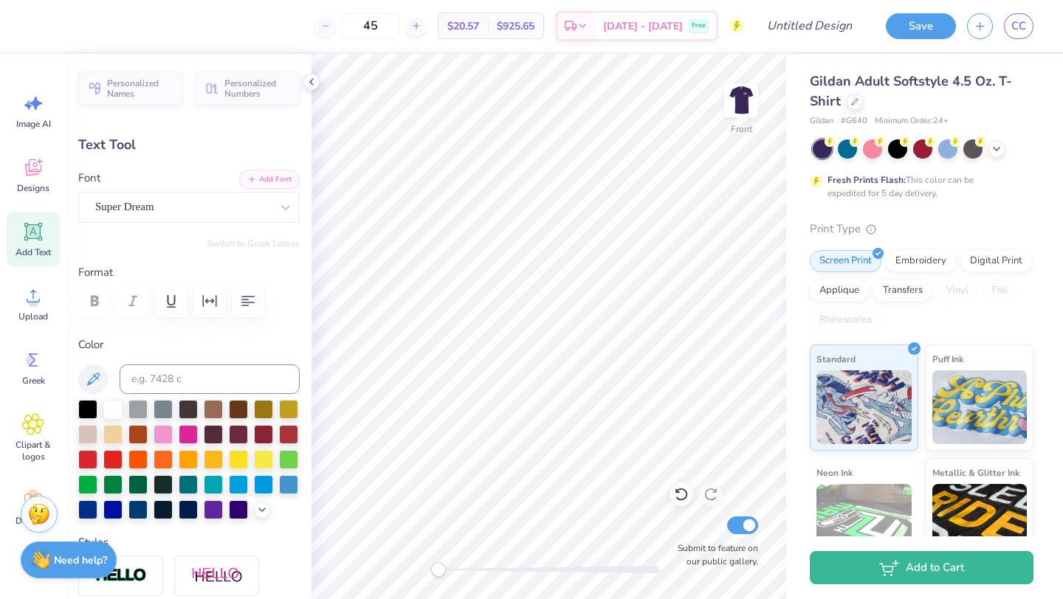
type textarea "NKoachElla"
type input "12.75"
type input "13.74"
type input "9.65"
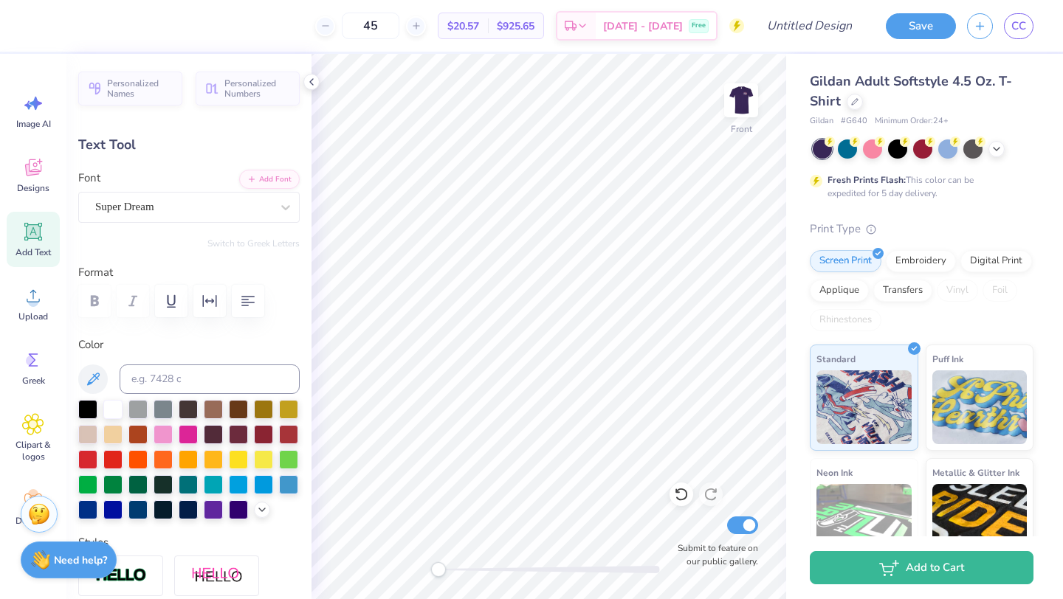
type input "1.33"
type input "14.63"
type textarea "NKoachElla 2025"
type input "14.47"
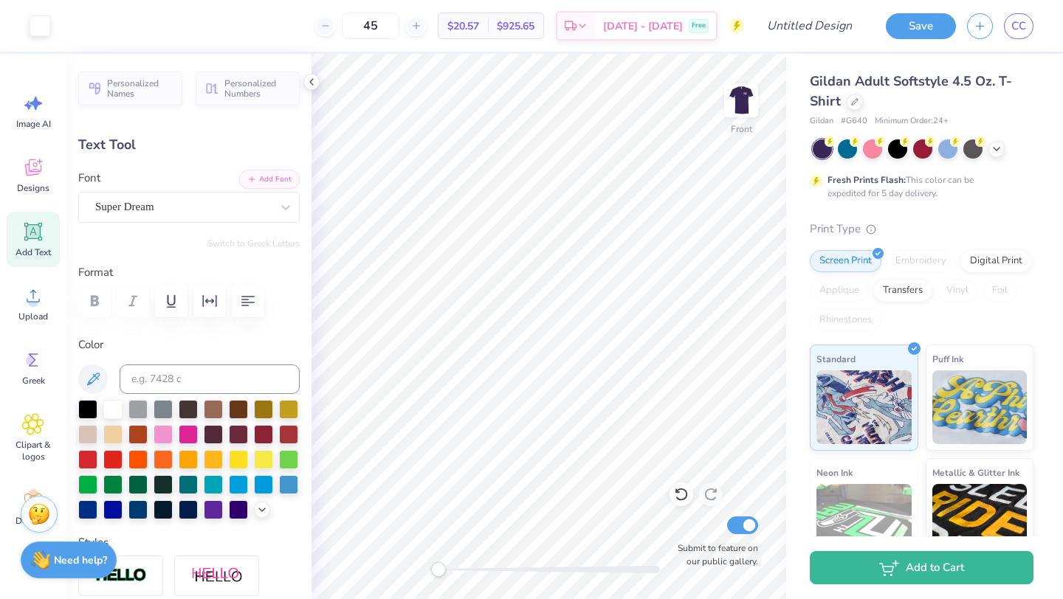
type input "1.32"
type input "11.08"
type input "1.01"
type input "14.93"
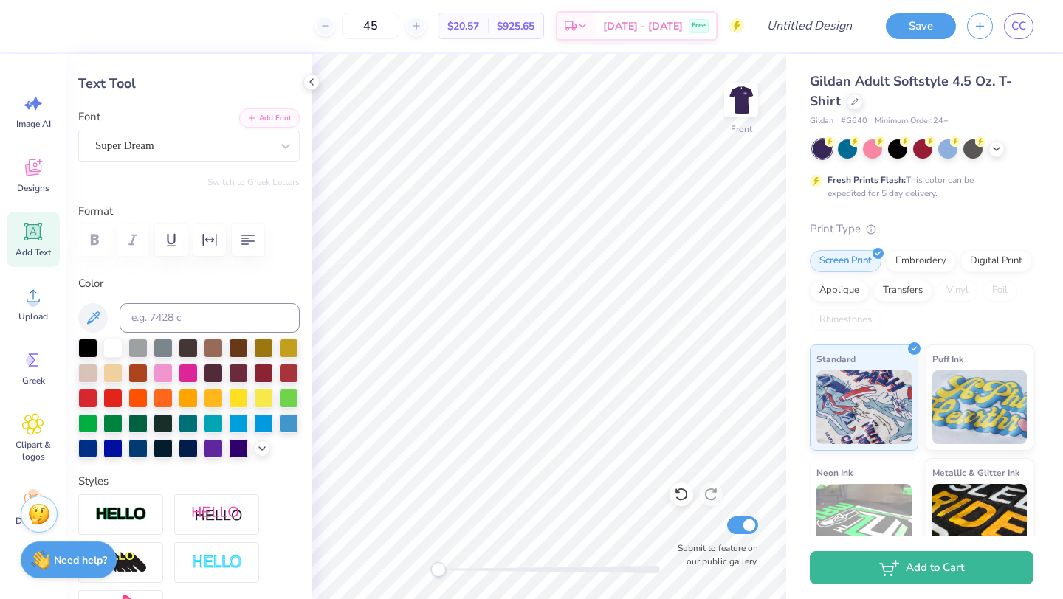
scroll to position [151, 0]
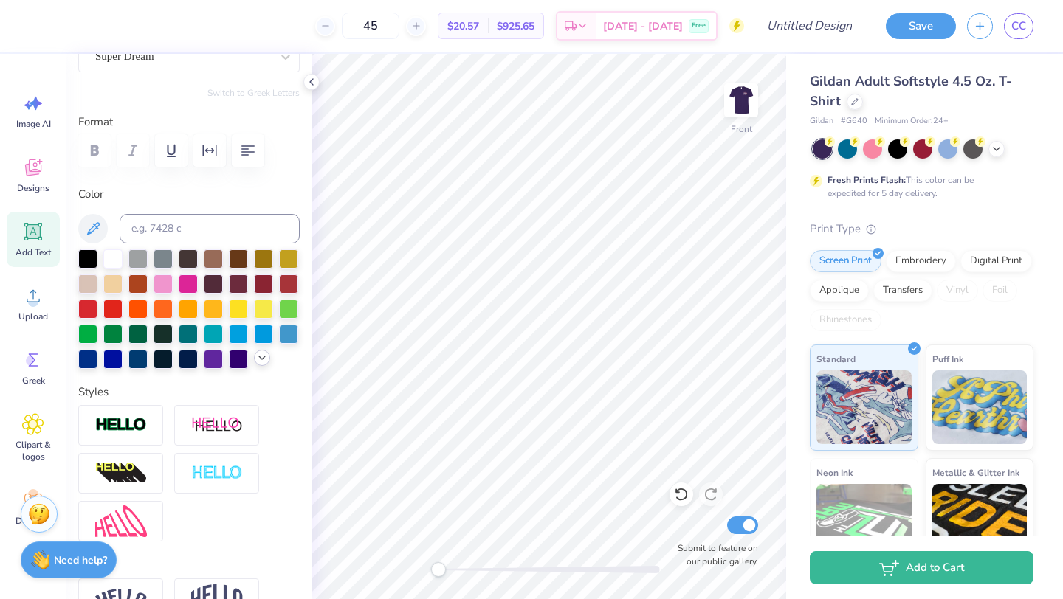
click at [261, 362] on icon at bounding box center [262, 358] width 12 height 12
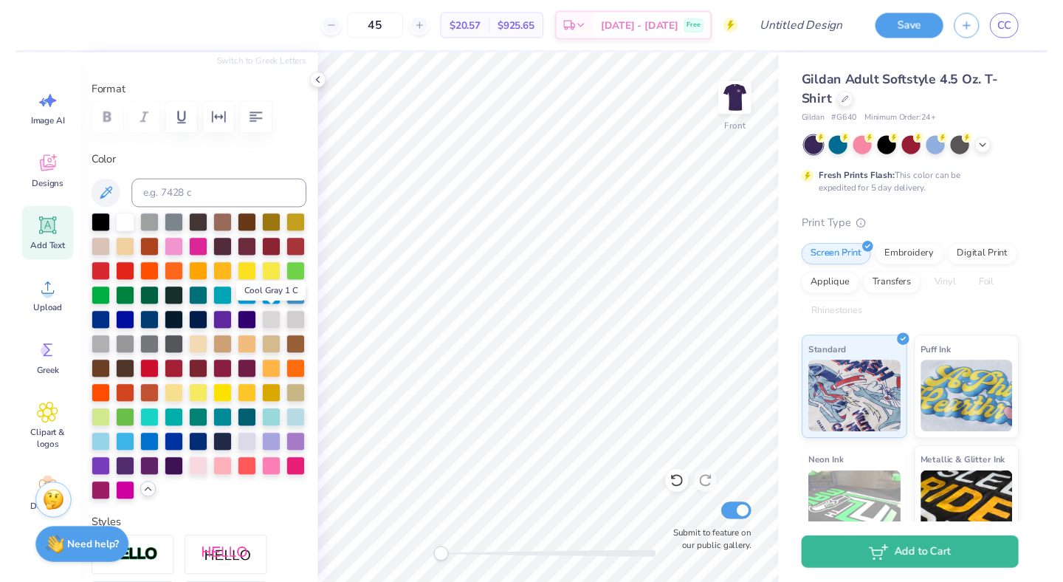
scroll to position [182, 0]
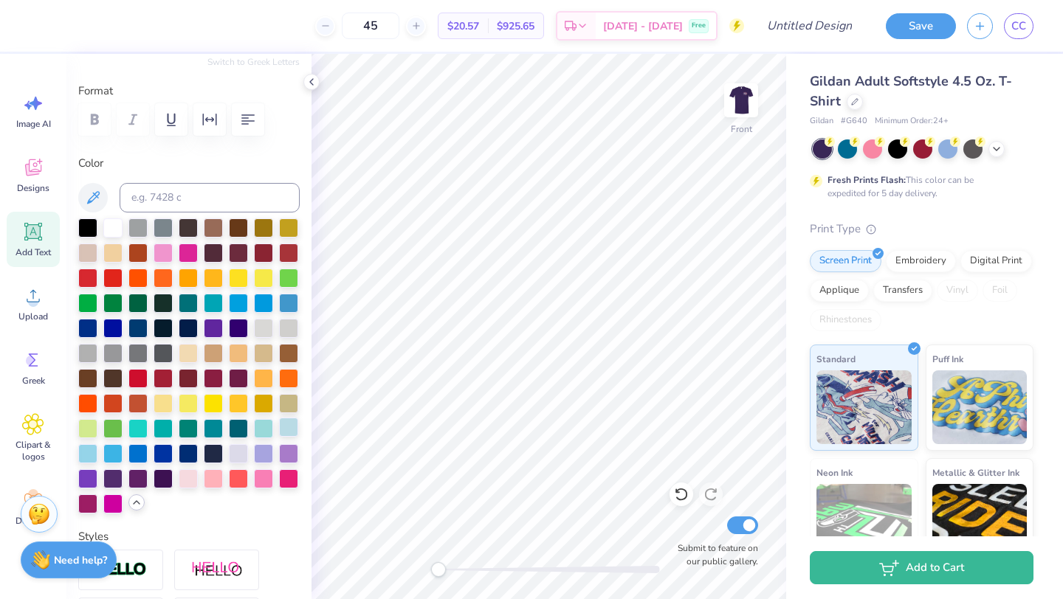
click at [281, 429] on div at bounding box center [288, 427] width 19 height 19
click at [742, 97] on img at bounding box center [740, 100] width 59 height 59
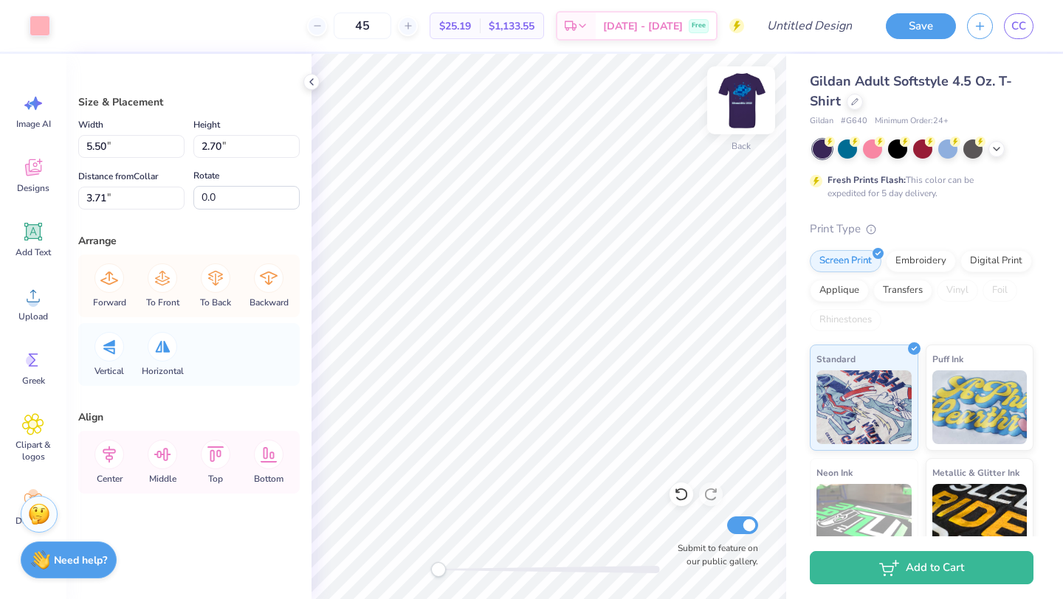
click at [743, 103] on img at bounding box center [740, 100] width 59 height 59
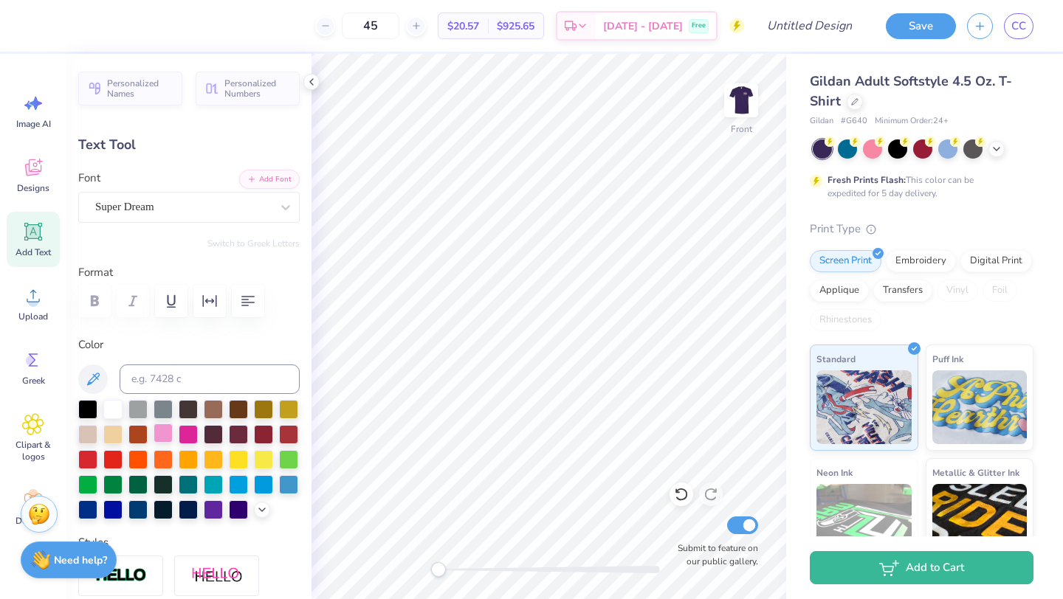
click at [165, 434] on div at bounding box center [162, 433] width 19 height 19
click at [739, 106] on img at bounding box center [740, 100] width 59 height 59
click at [753, 87] on img at bounding box center [740, 100] width 59 height 59
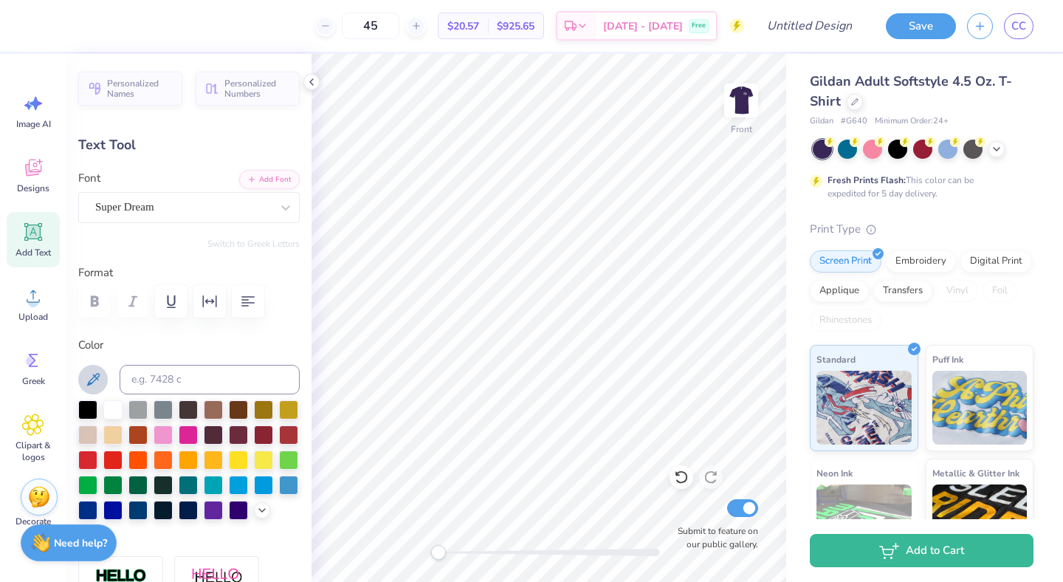
click at [92, 375] on icon at bounding box center [93, 379] width 18 height 18
click at [739, 97] on img at bounding box center [740, 100] width 59 height 59
type input "10.91"
type input "0.99"
type input "13.47"
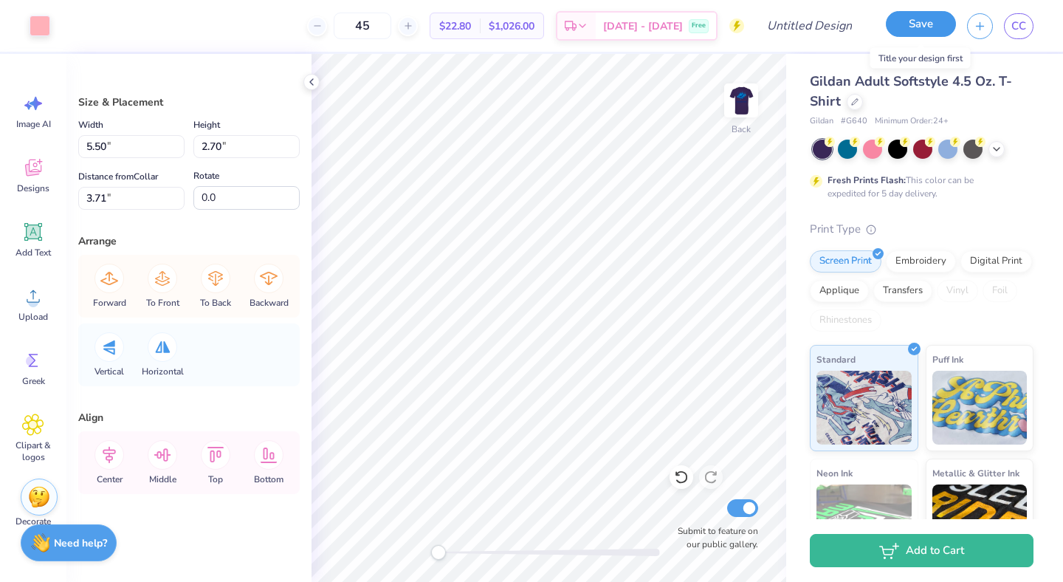
click at [922, 29] on button "Save" at bounding box center [921, 24] width 70 height 26
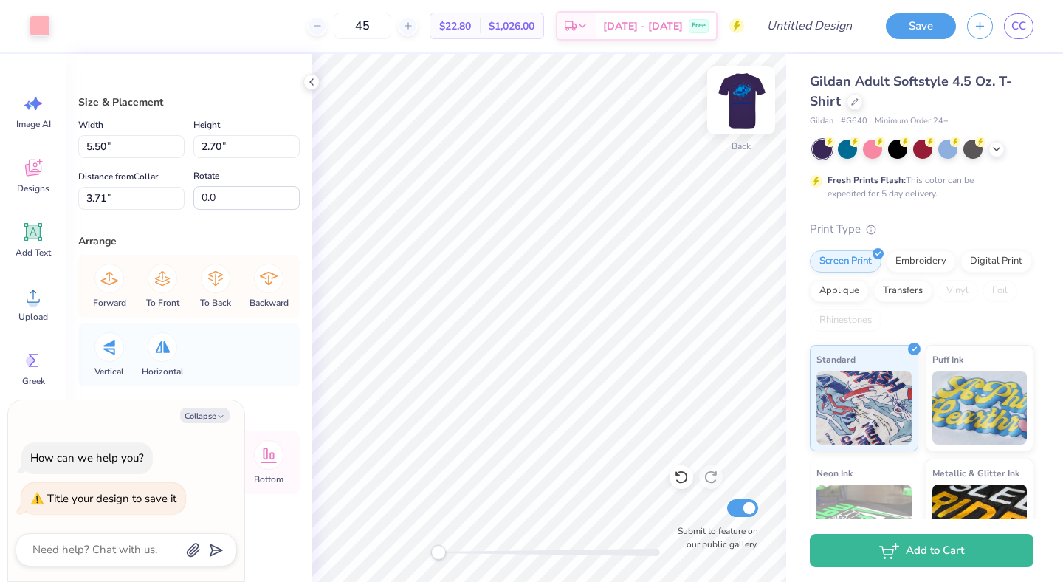
click at [770, 122] on img at bounding box center [740, 100] width 59 height 59
click at [984, 22] on icon "button" at bounding box center [979, 24] width 13 height 13
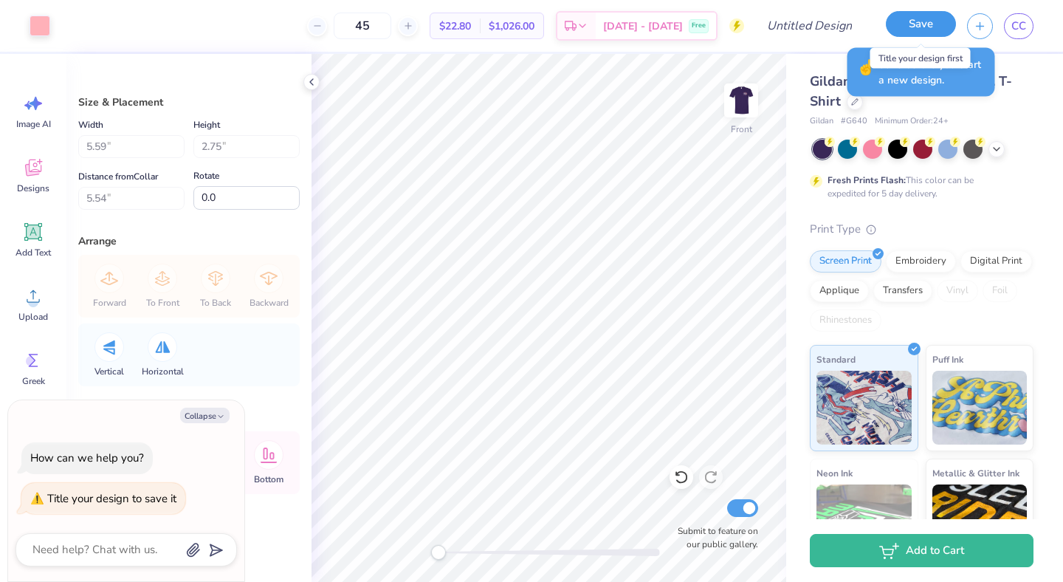
click at [911, 25] on button "Save" at bounding box center [921, 24] width 70 height 26
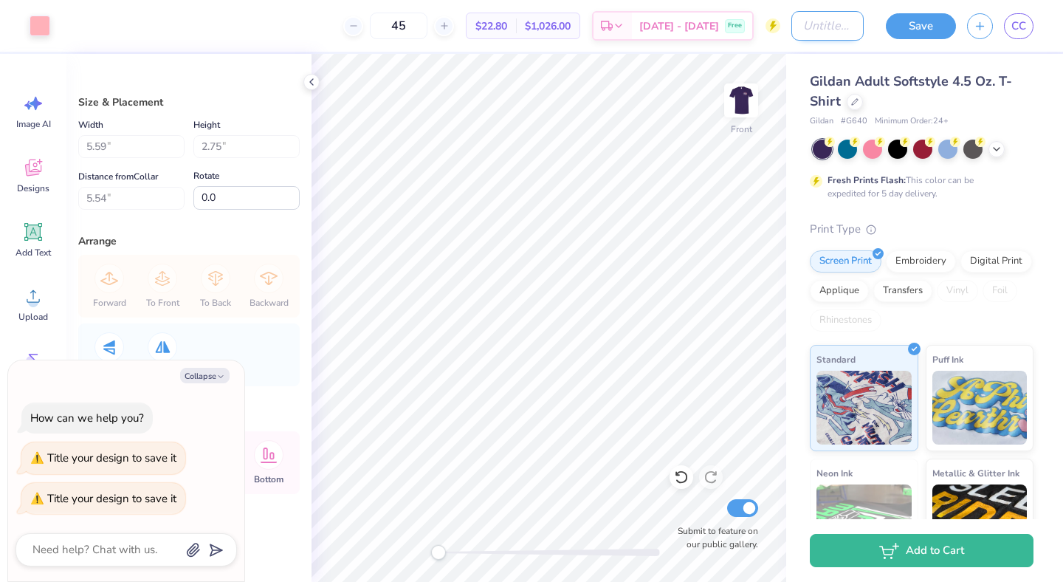
type textarea "x"
click at [827, 30] on input "Design Title" at bounding box center [827, 26] width 72 height 30
type input "N"
type textarea "x"
type input "Nk"
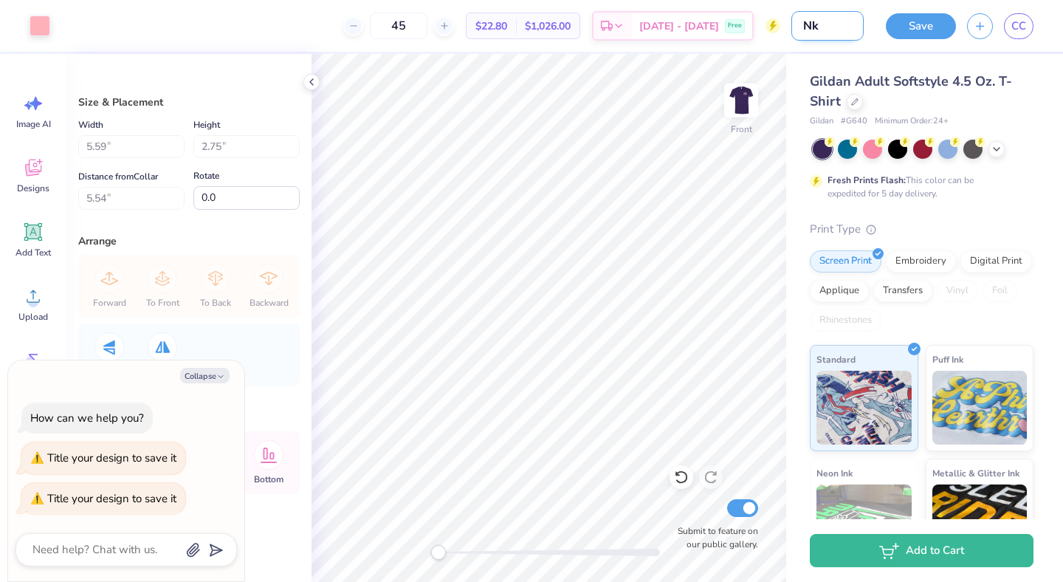
type textarea "x"
type input "Nko"
type textarea "x"
type input "Nkoa"
type textarea "x"
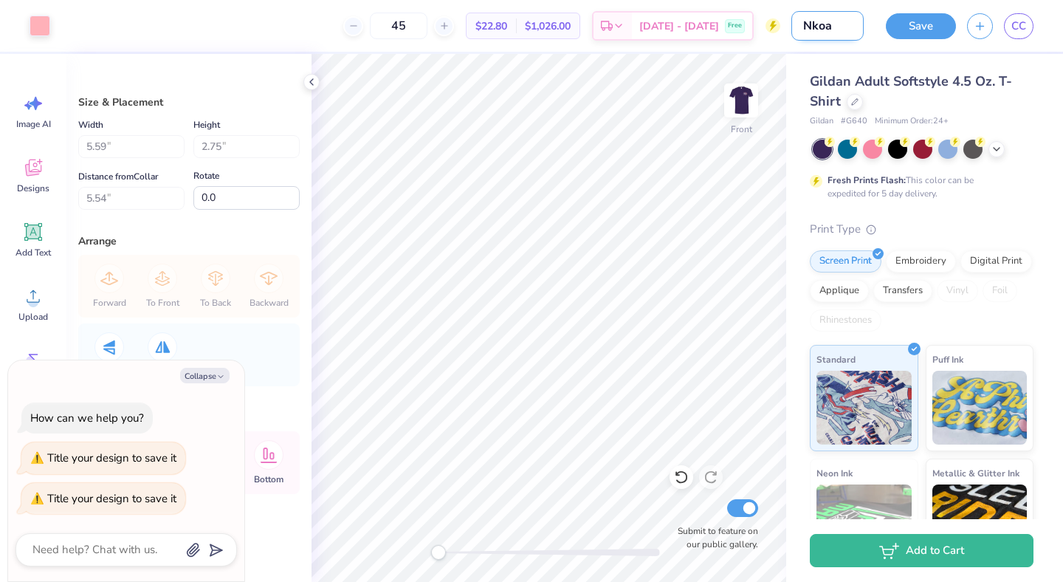
type input "Nkoac"
type textarea "x"
type input "Nkoach"
type textarea "x"
type input "Nkoache"
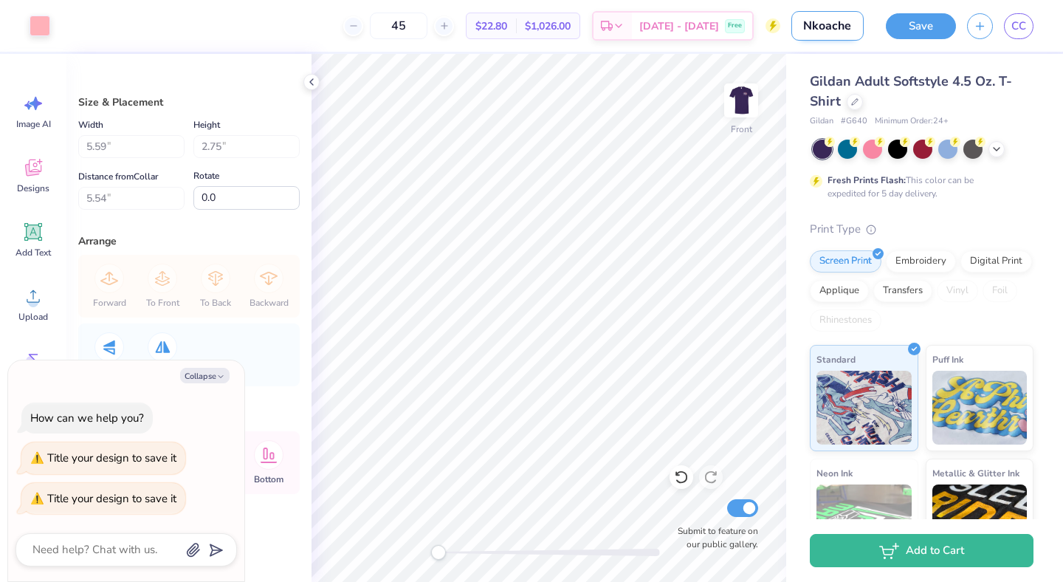
type textarea "x"
type input "Nkoachel"
type textarea "x"
type input "Nkoachell"
type textarea "x"
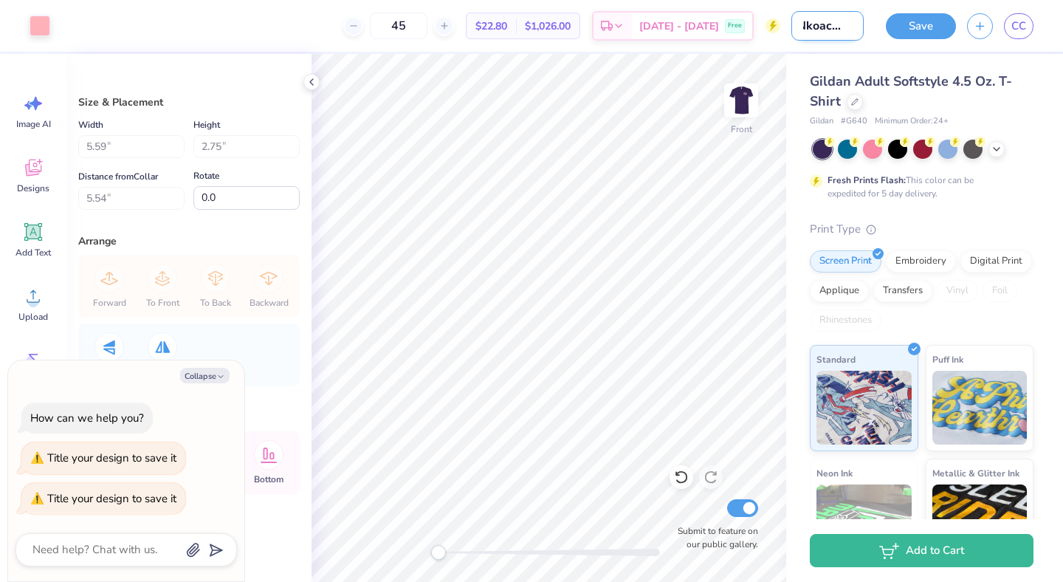
type input "Nkoachella"
type textarea "x"
type input "Nkoachella"
type textarea "x"
type input "Nkoachella 2"
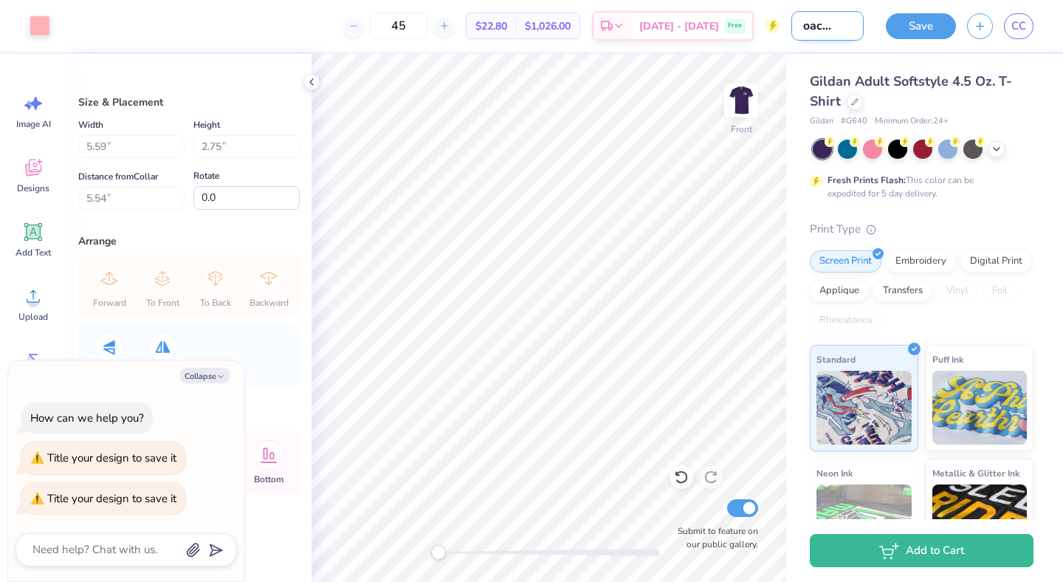
type textarea "x"
type input "Nkoachella 2"
click at [936, 28] on button "Save" at bounding box center [921, 24] width 70 height 26
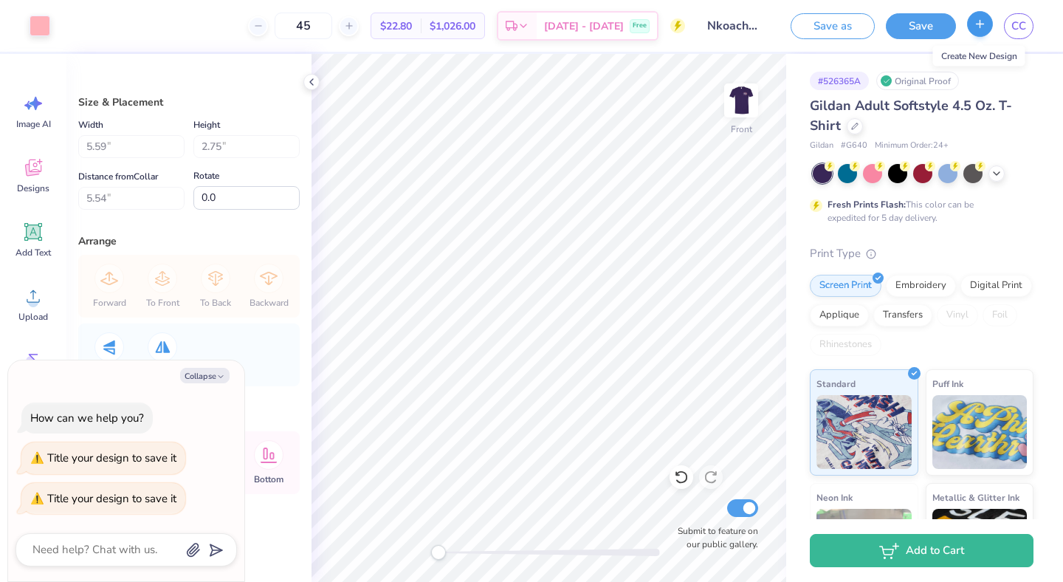
type textarea "x"
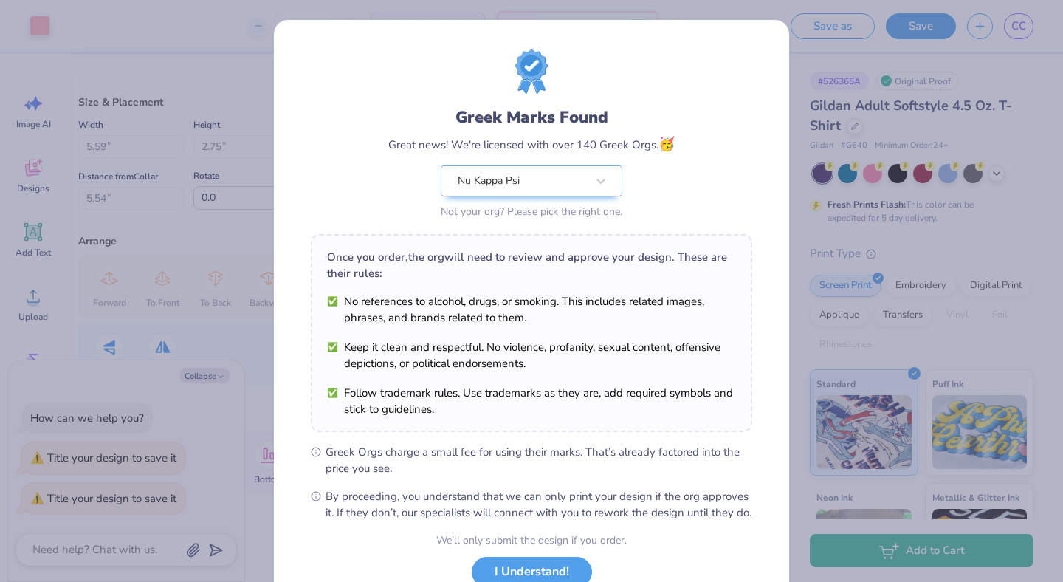
scroll to position [109, 0]
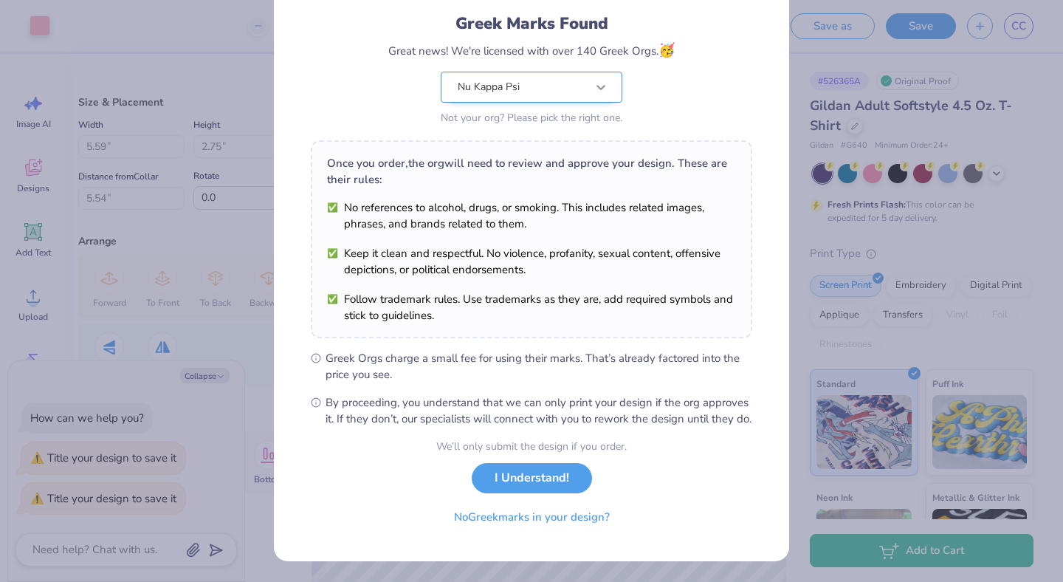
click at [600, 80] on icon at bounding box center [600, 87] width 15 height 15
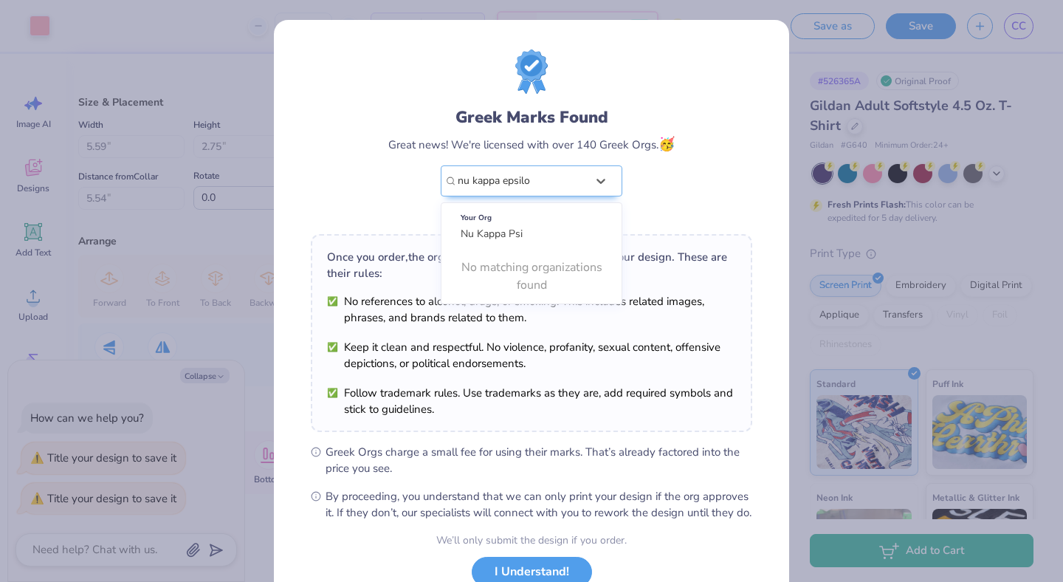
type input "nu kappa epsilon"
click at [472, 556] on button "I Understand!" at bounding box center [532, 571] width 120 height 30
type textarea "x"
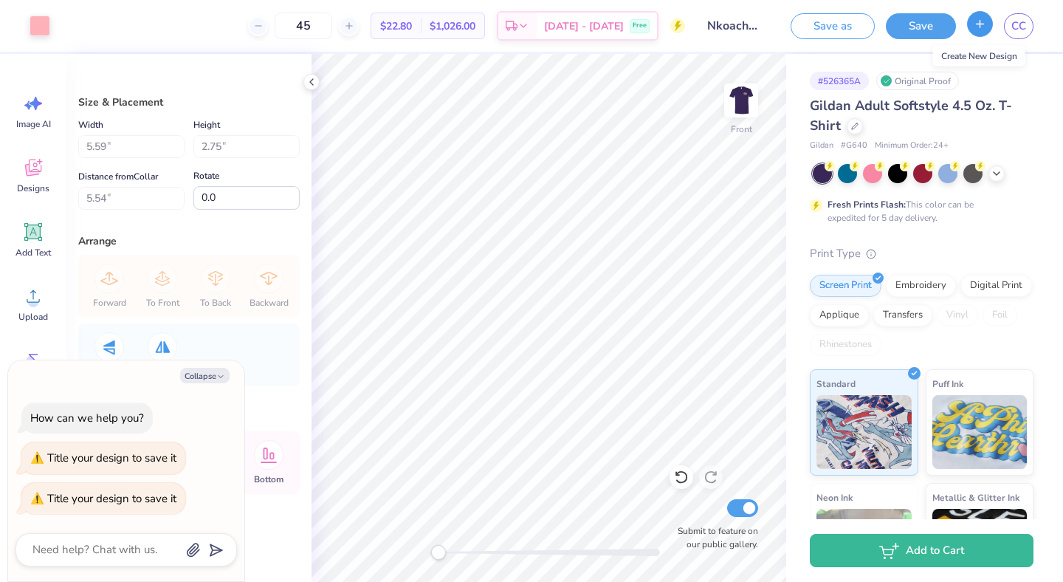
click at [979, 26] on icon "button" at bounding box center [979, 24] width 13 height 13
type textarea "x"
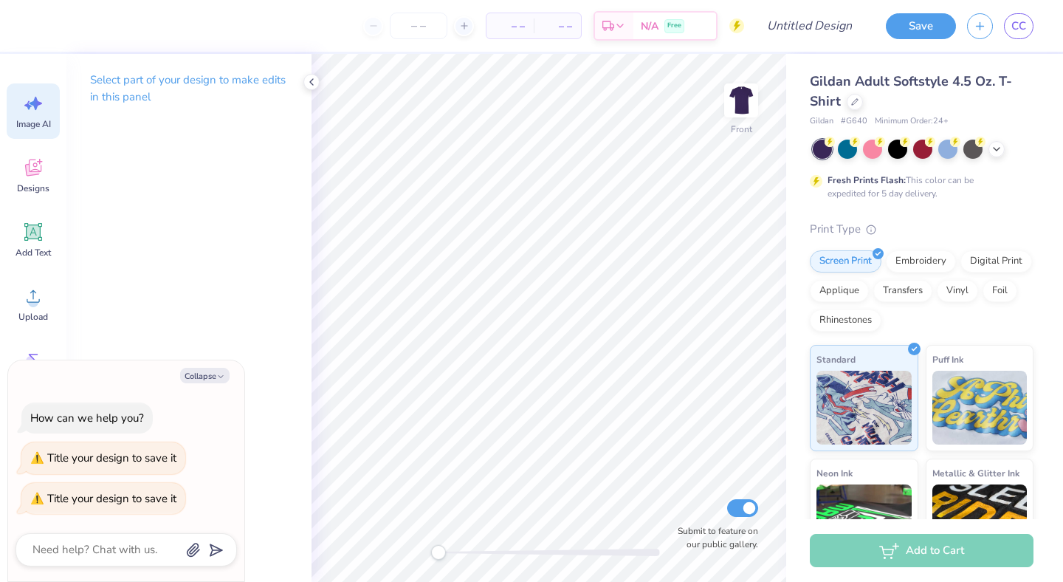
click at [38, 114] on icon at bounding box center [33, 103] width 22 height 22
type textarea "x"
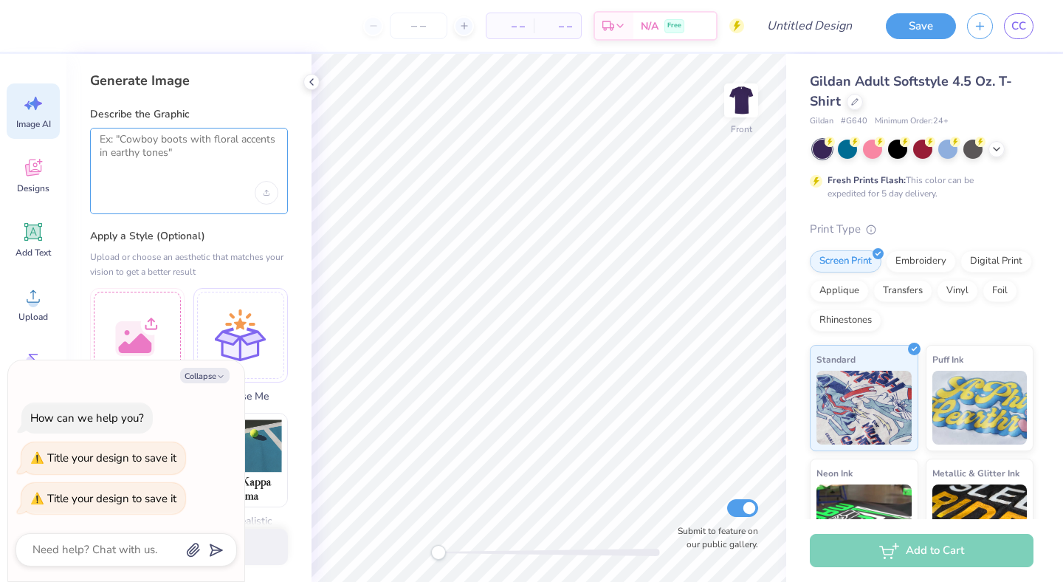
click at [132, 168] on textarea at bounding box center [189, 151] width 179 height 37
type textarea "c"
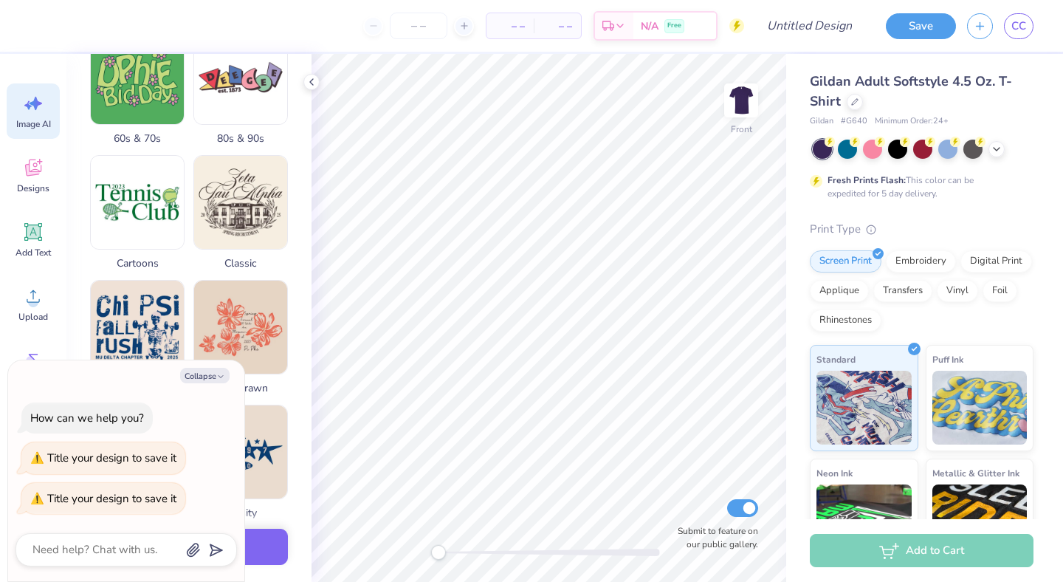
scroll to position [472, 0]
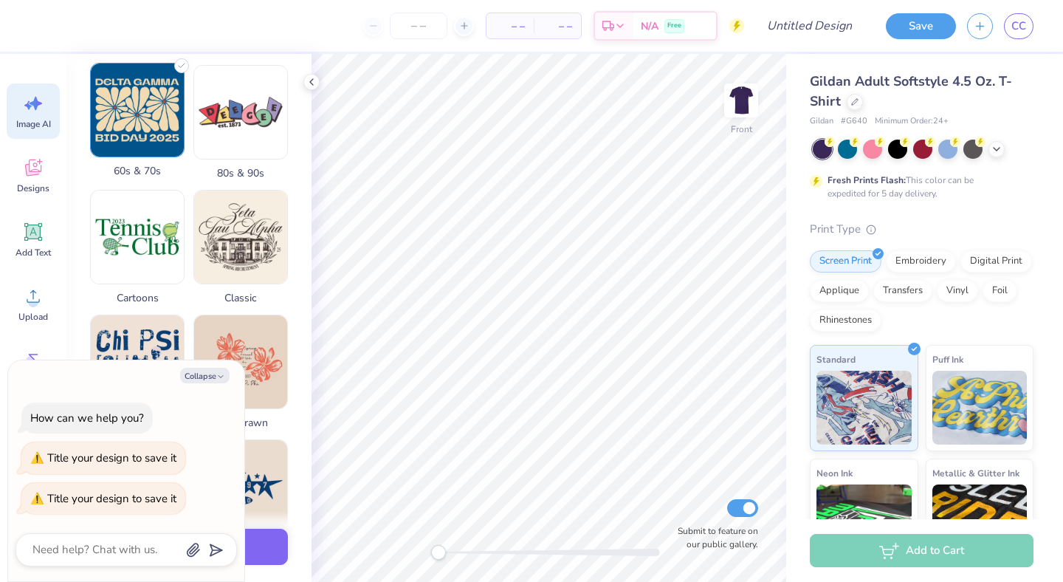
type textarea "disco cosmos"
click at [135, 117] on img at bounding box center [137, 109] width 93 height 93
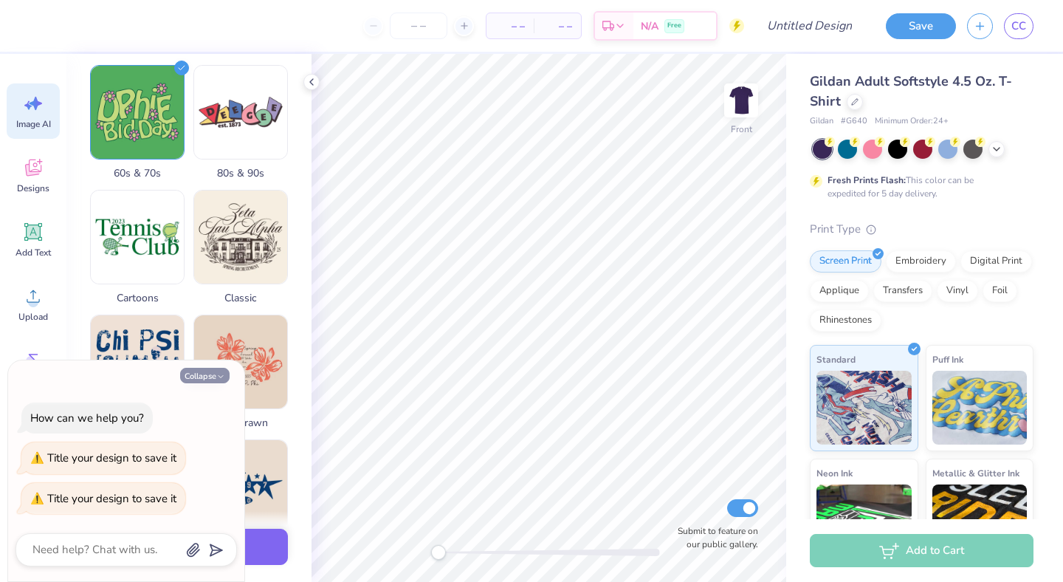
click at [213, 377] on button "Collapse" at bounding box center [204, 374] width 49 height 15
type textarea "x"
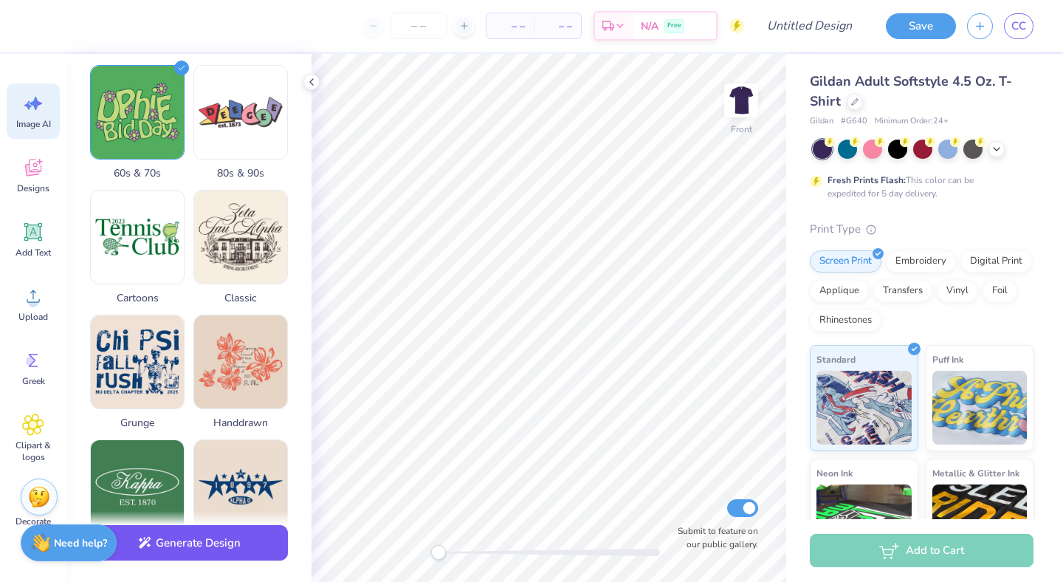
click at [238, 553] on button "Generate Design" at bounding box center [189, 543] width 198 height 36
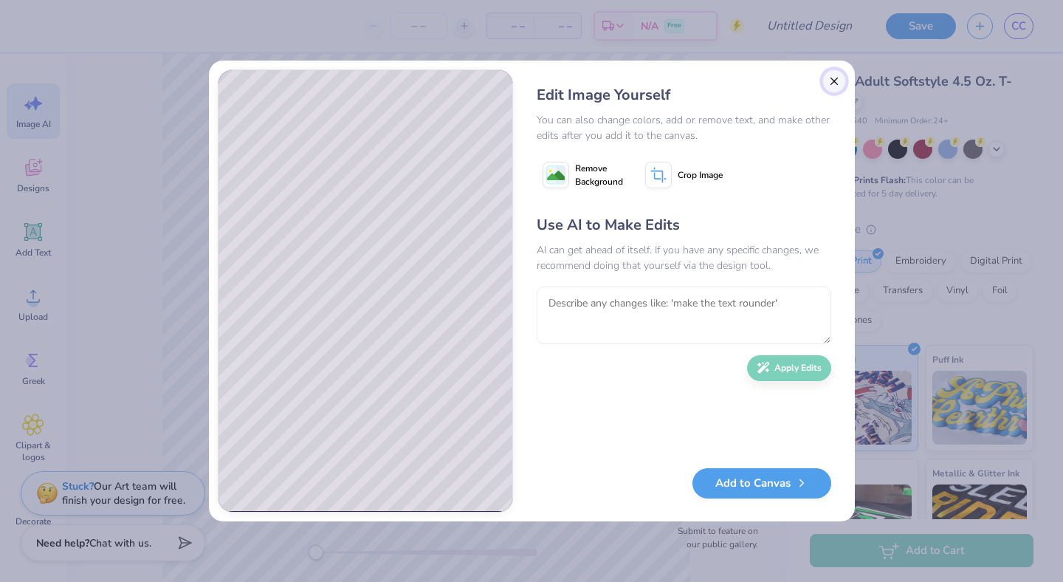
click at [838, 74] on button "Close" at bounding box center [834, 81] width 24 height 24
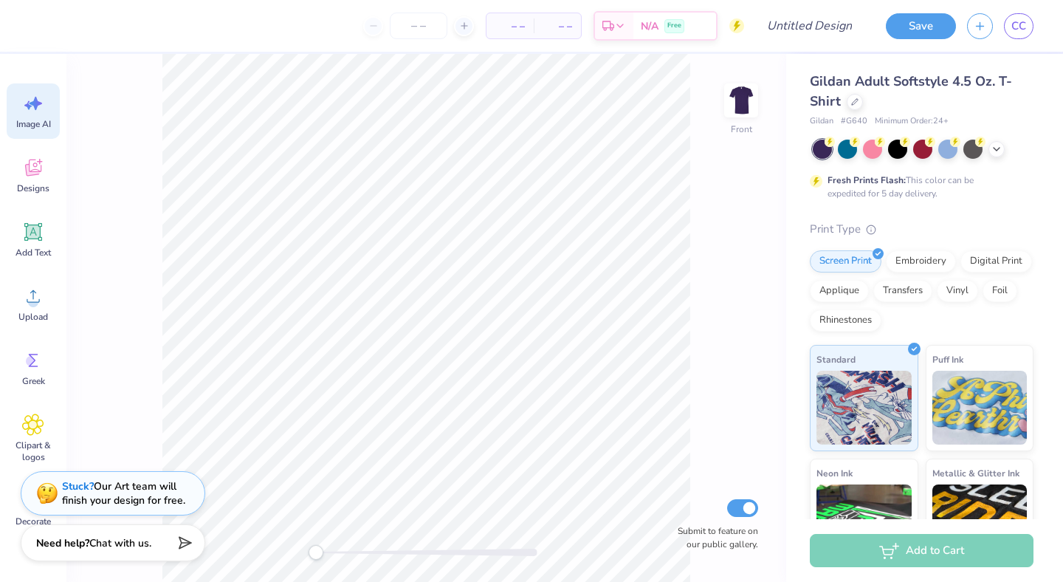
click at [39, 113] on icon at bounding box center [33, 103] width 22 height 22
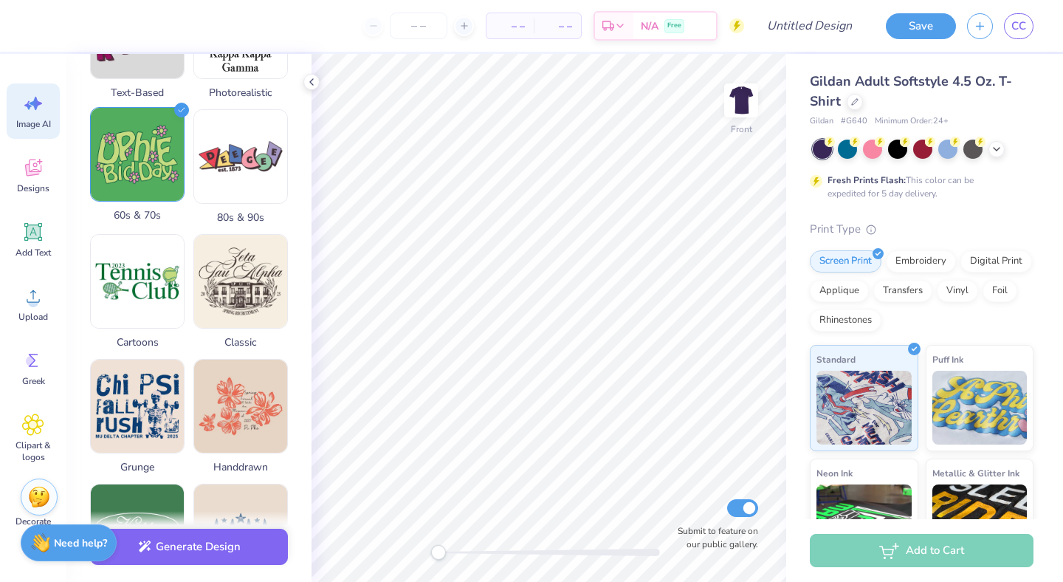
scroll to position [0, 0]
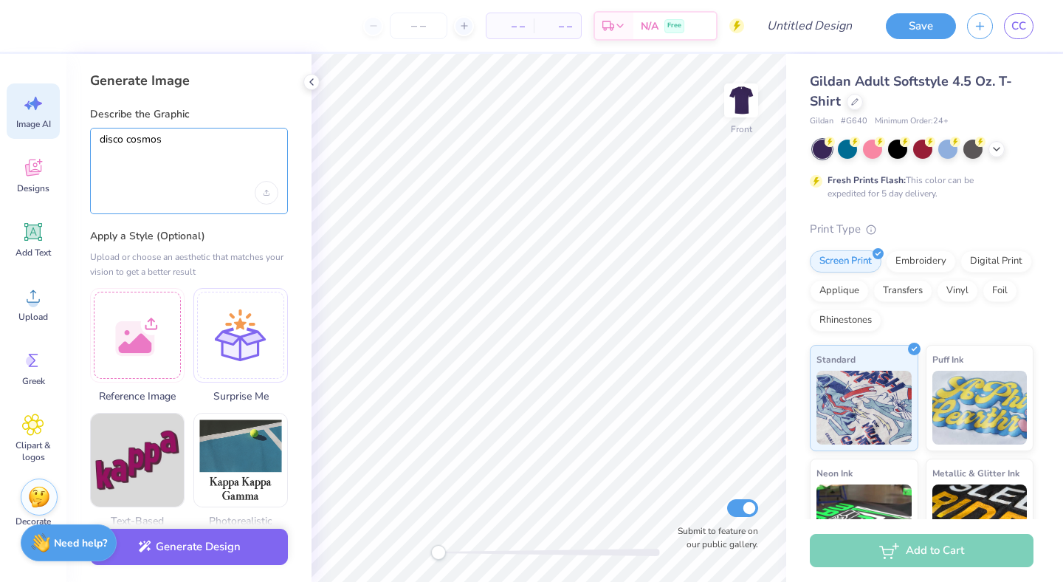
click at [156, 152] on textarea "disco cosmos" at bounding box center [189, 151] width 179 height 37
click at [145, 138] on textarea "disco cosmos" at bounding box center [189, 151] width 179 height 37
type textarea "disco galaxy 70s with "NKoachElla""
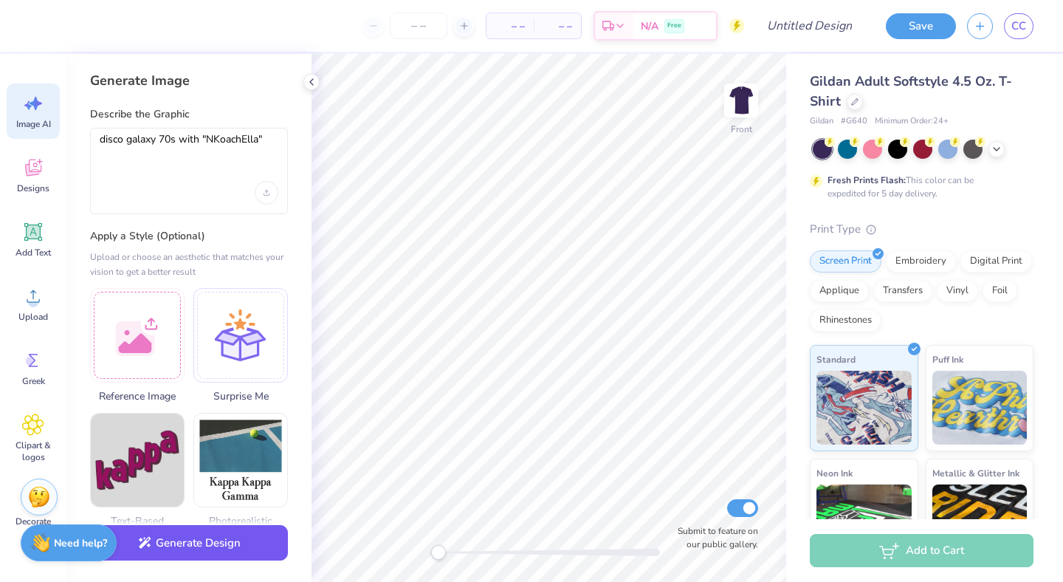
click at [188, 534] on button "Generate Design" at bounding box center [189, 543] width 198 height 36
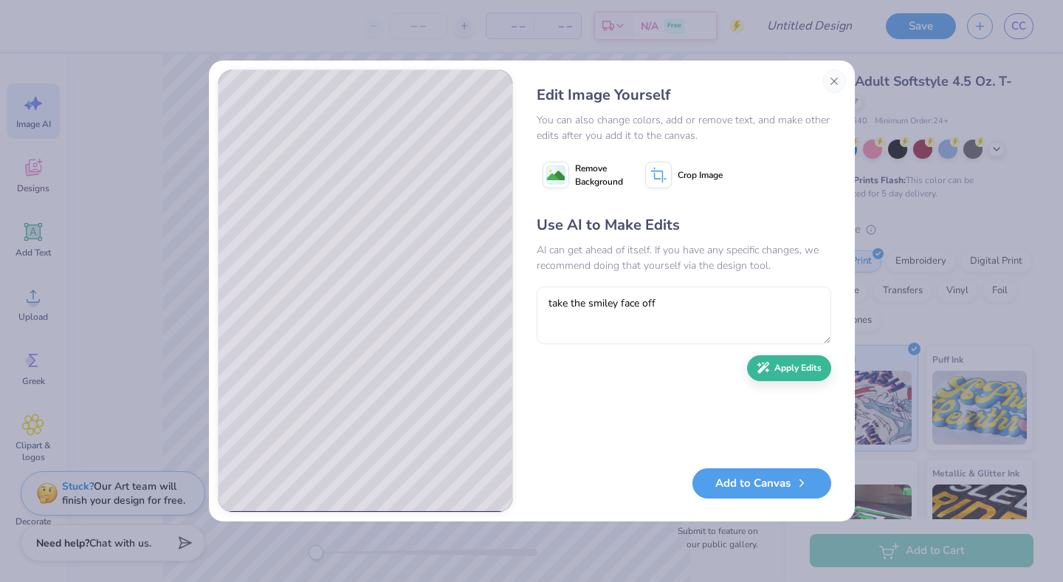
click at [505, 308] on div "Edit Image Yourself You can also change colors, add or remove text, and make ot…" at bounding box center [532, 290] width 628 height 443
type textarea "remove the smiley face"
click at [786, 365] on button "Apply Edits" at bounding box center [789, 364] width 84 height 26
click at [755, 480] on button "Add to Canvas" at bounding box center [761, 479] width 139 height 30
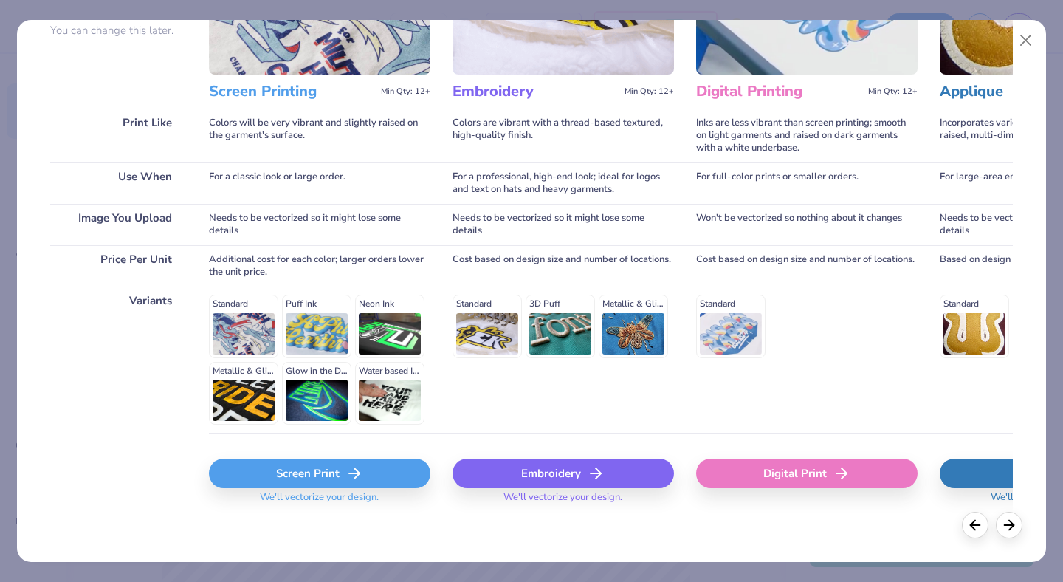
scroll to position [154, 0]
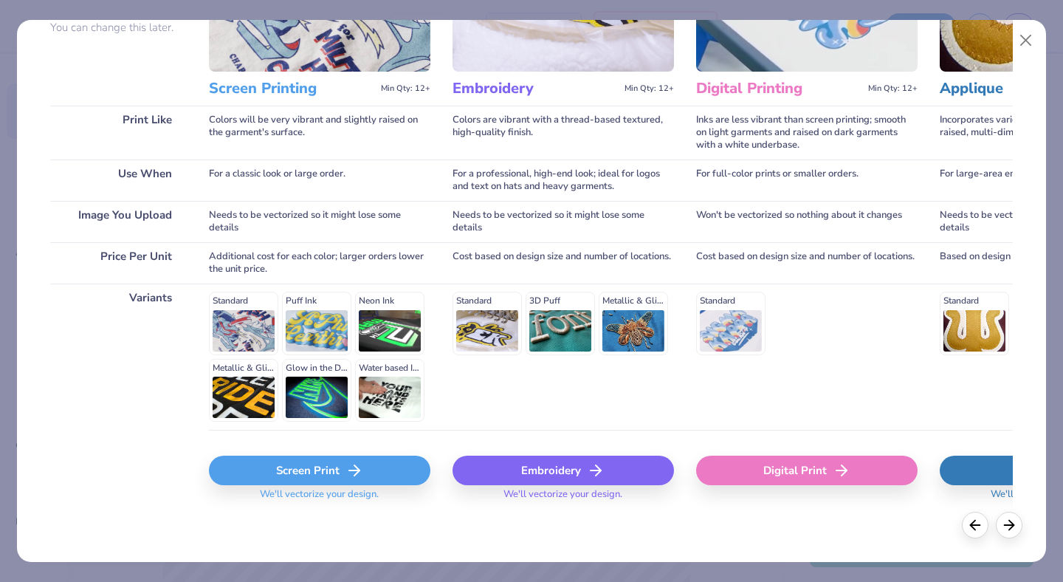
click at [285, 466] on div "Screen Print" at bounding box center [319, 470] width 221 height 30
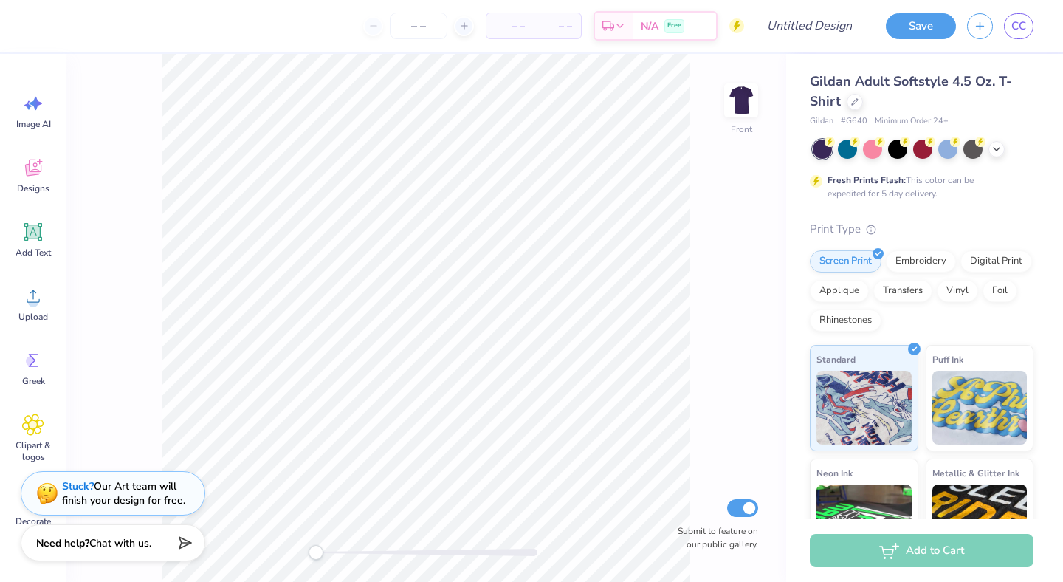
scroll to position [0, 0]
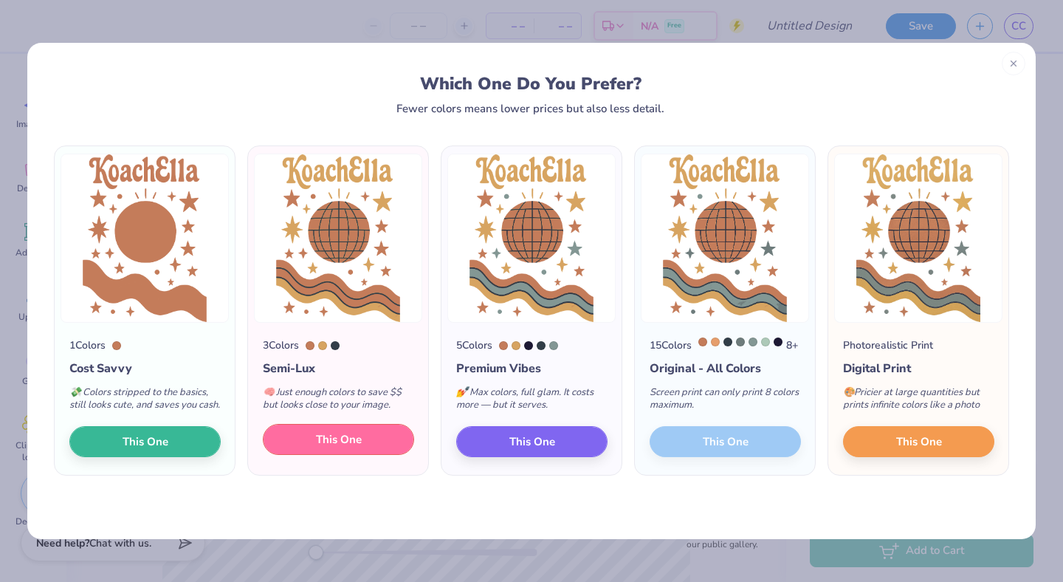
click at [337, 448] on span "This One" at bounding box center [339, 439] width 46 height 17
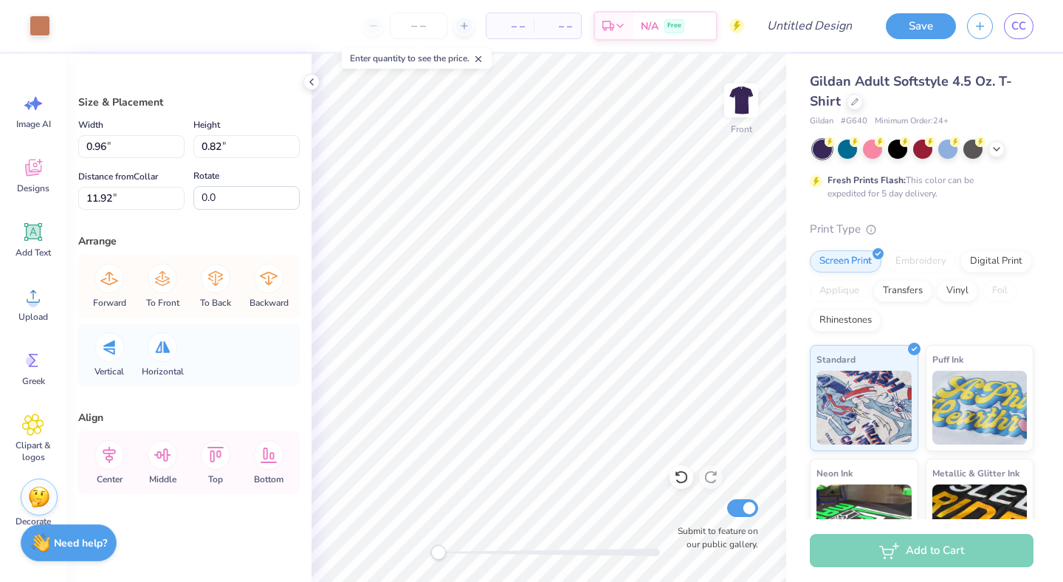
type input "0.96"
type input "0.82"
type input "11.92"
type input "3.02"
type input "3.74"
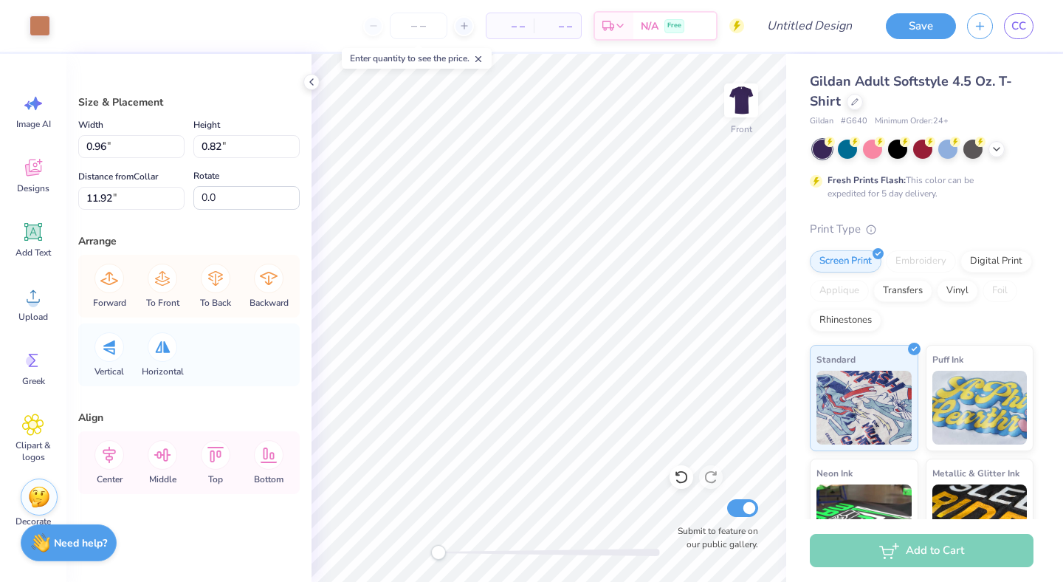
type input "5.97"
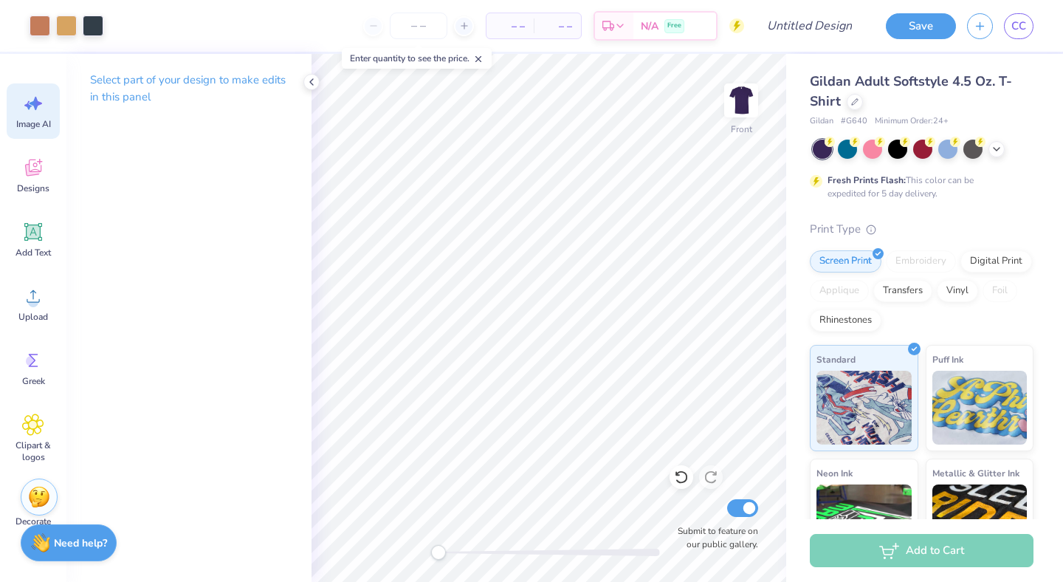
click at [34, 118] on span "Image AI" at bounding box center [33, 124] width 35 height 12
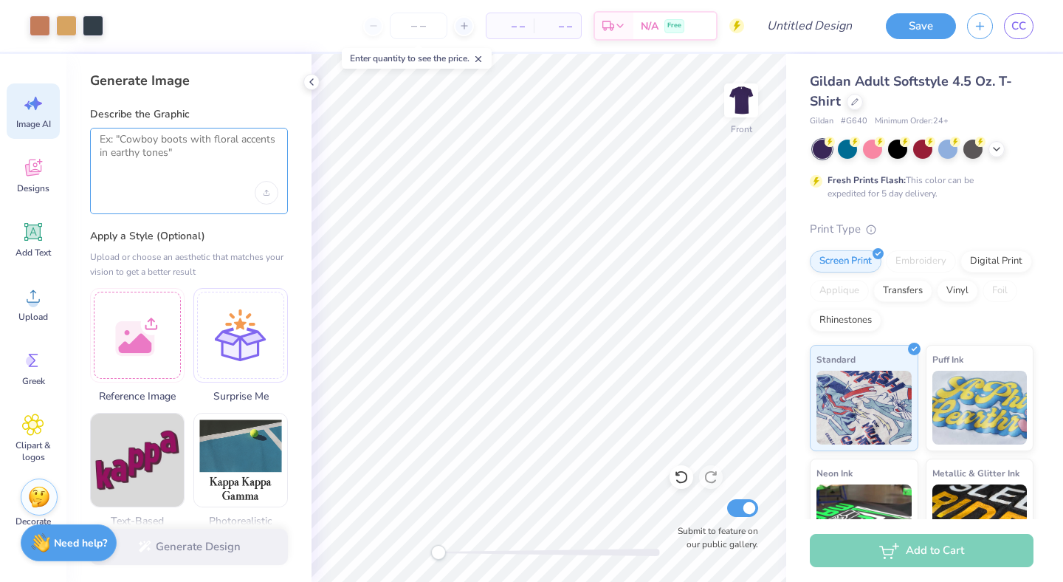
click at [153, 156] on textarea at bounding box center [189, 151] width 179 height 37
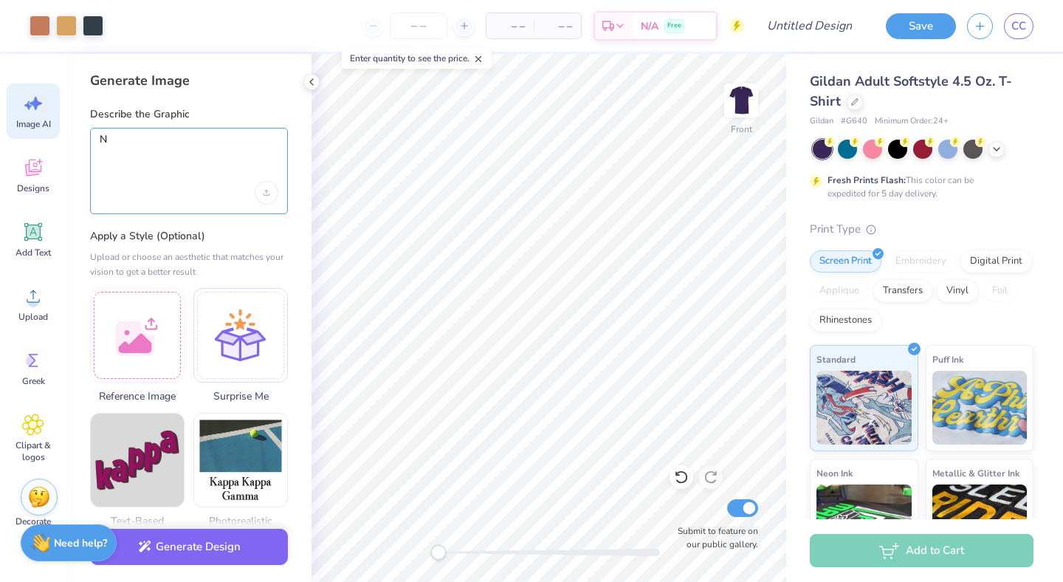
type textarea "N"
click at [677, 514] on div "Front Submit to feature on our public gallery." at bounding box center [548, 318] width 474 height 528
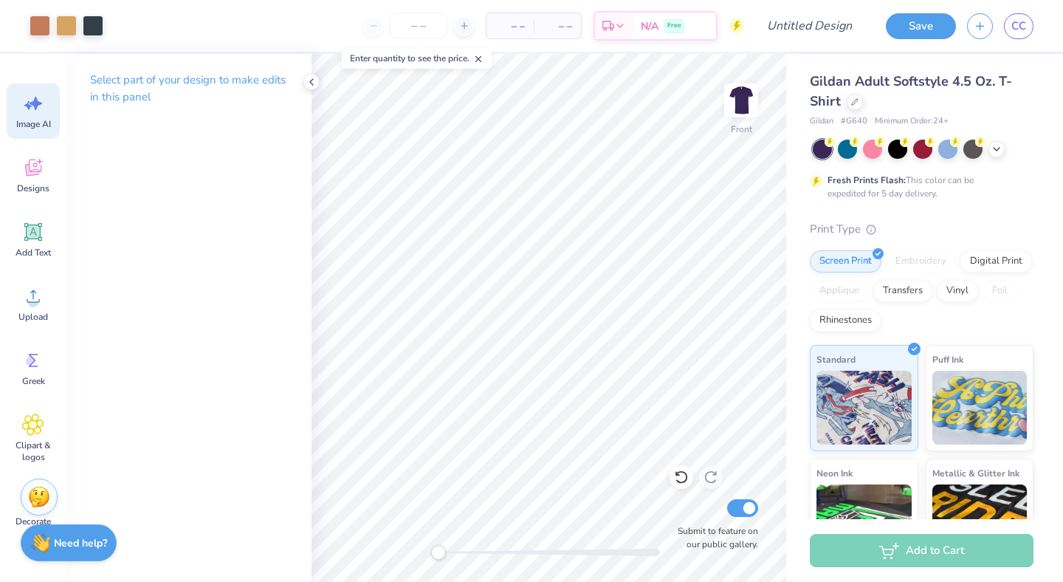
click at [38, 115] on div "Image AI" at bounding box center [33, 110] width 53 height 55
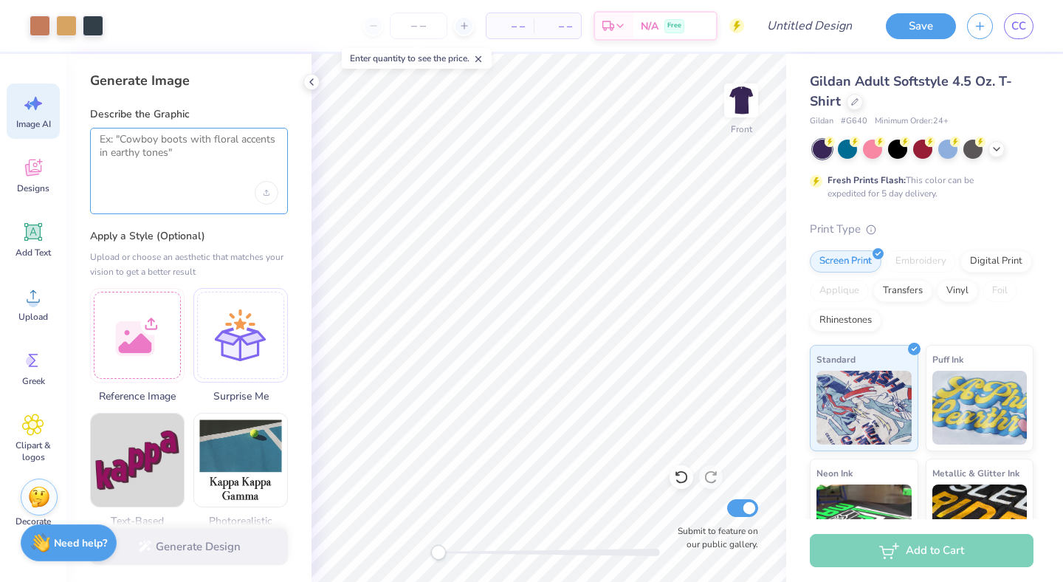
click at [156, 166] on textarea at bounding box center [189, 151] width 179 height 37
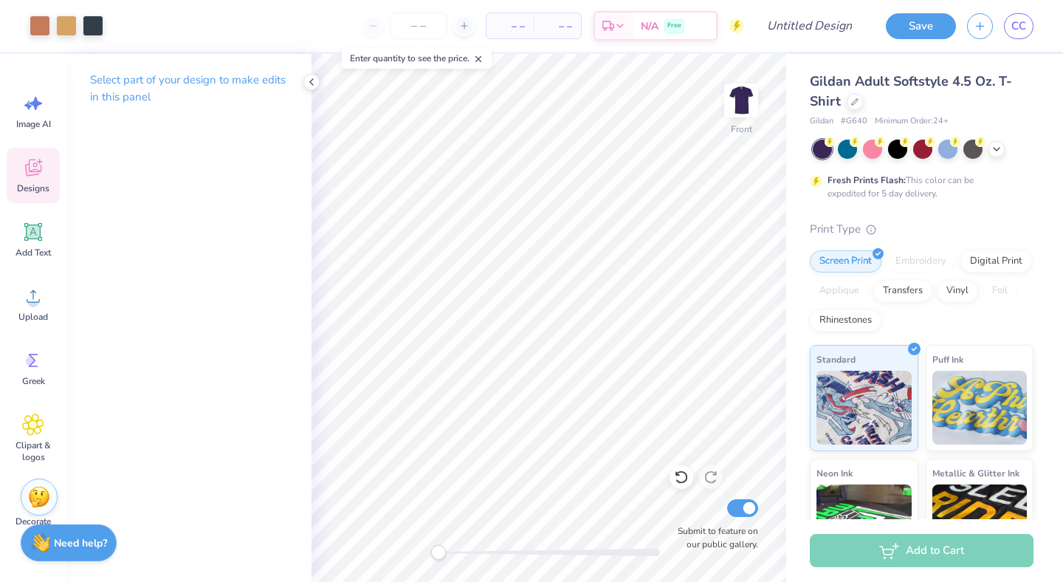
click at [37, 164] on icon at bounding box center [33, 167] width 22 height 22
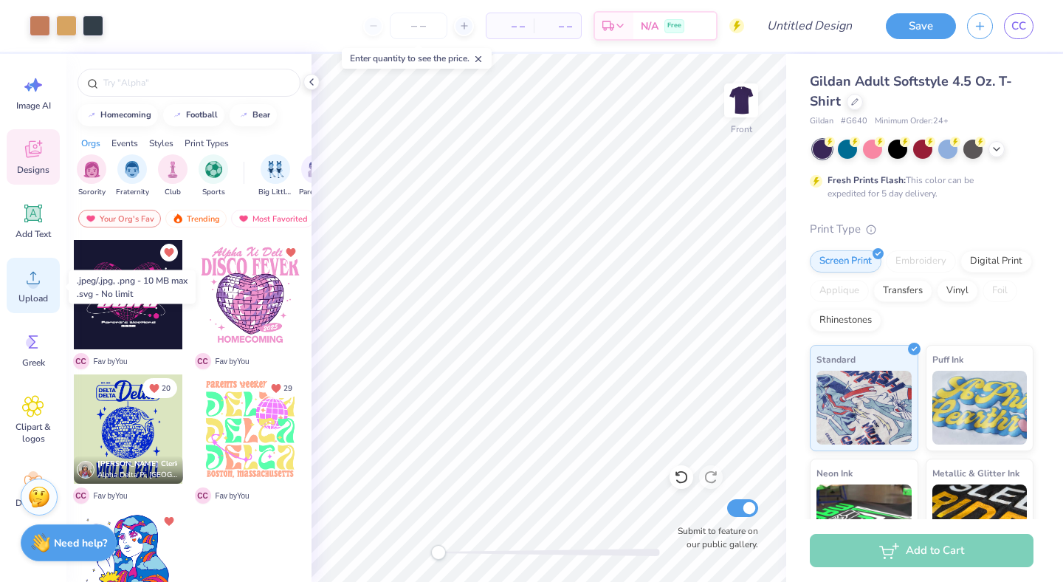
scroll to position [21, 0]
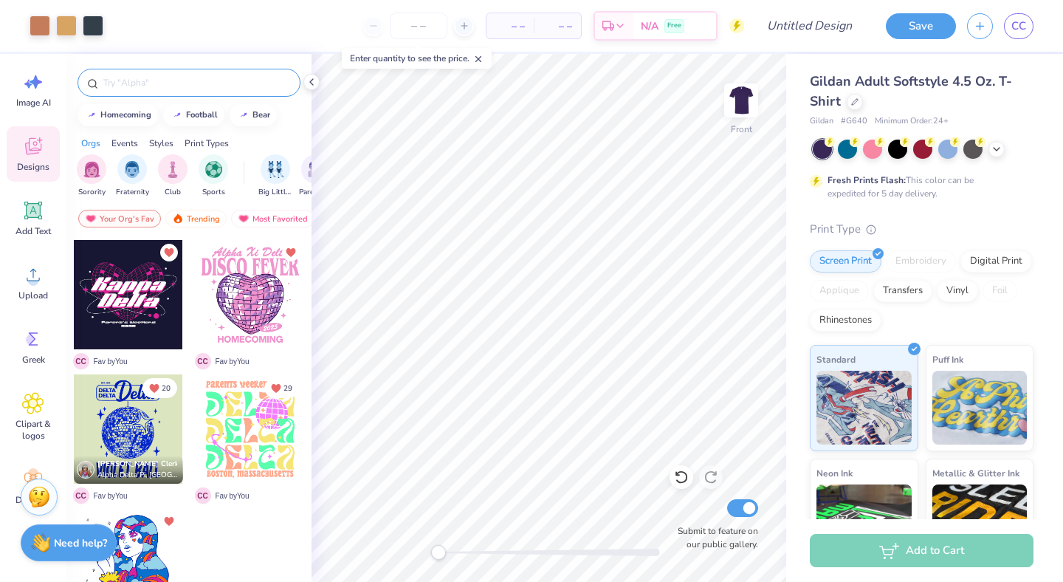
click at [199, 76] on input "text" at bounding box center [196, 82] width 189 height 15
type input "space"
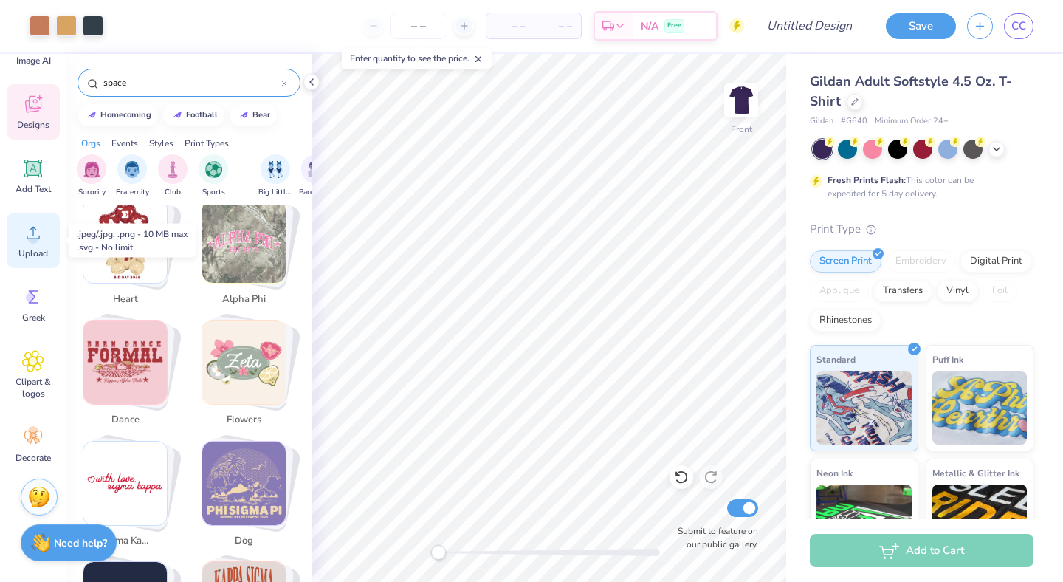
scroll to position [65, 0]
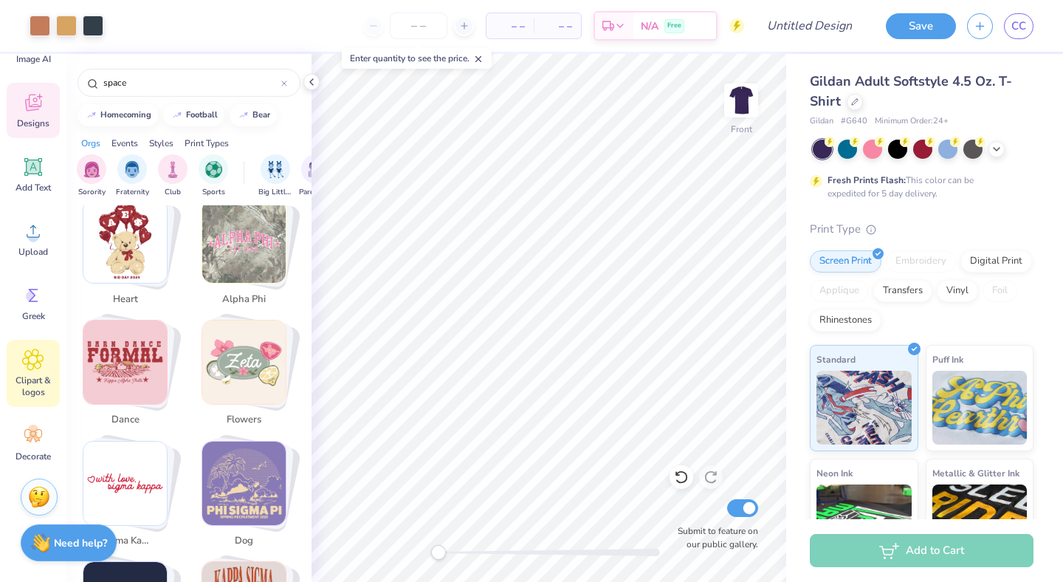
click at [30, 359] on icon at bounding box center [33, 359] width 9 height 9
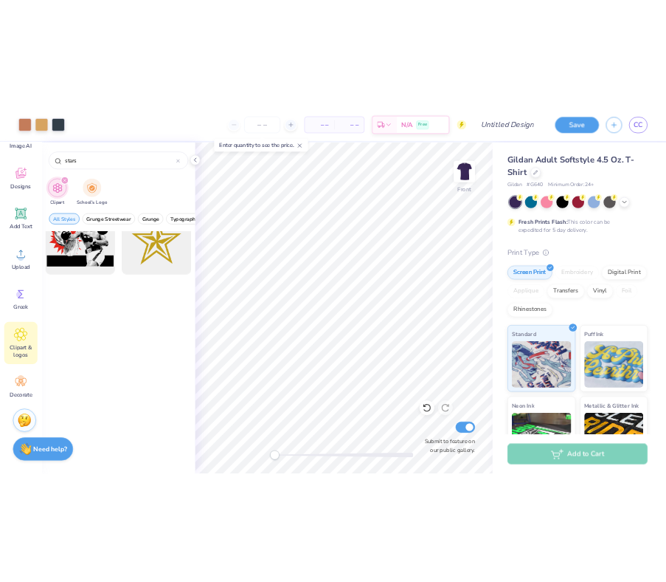
scroll to position [3727, 0]
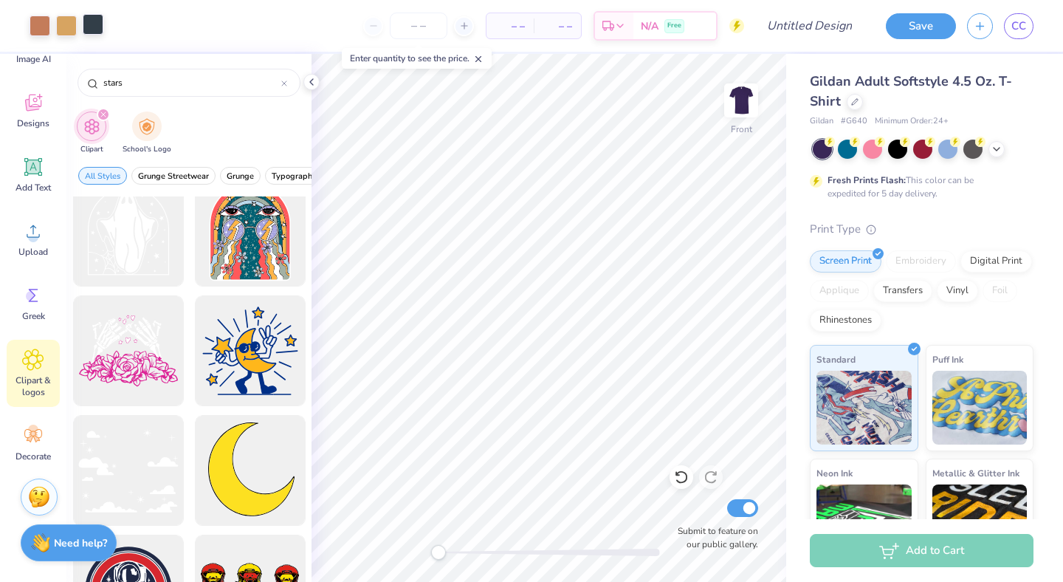
click at [92, 27] on div at bounding box center [93, 24] width 21 height 21
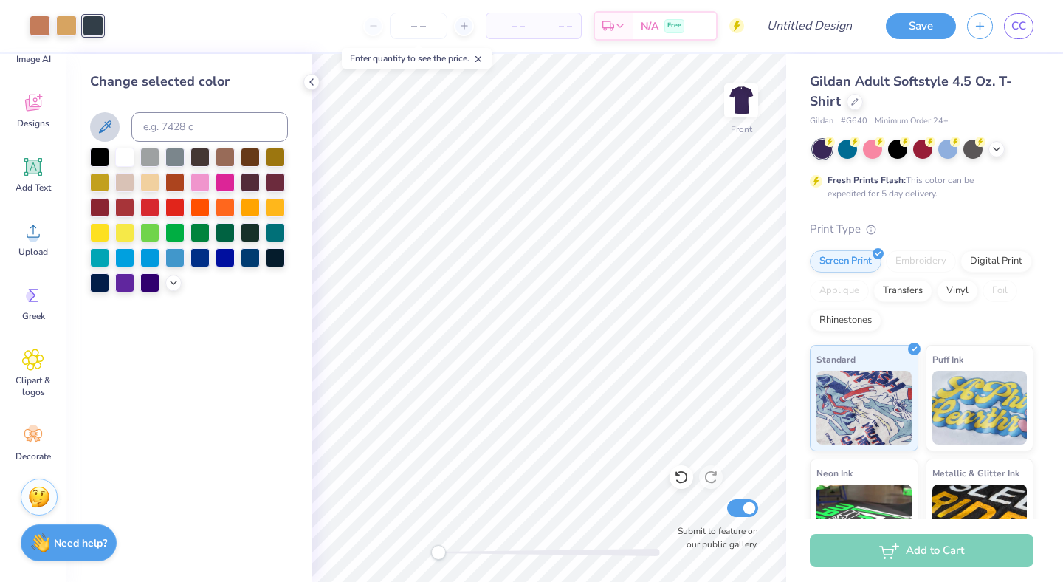
click at [111, 125] on icon at bounding box center [105, 127] width 18 height 18
click at [112, 131] on icon at bounding box center [105, 127] width 18 height 18
click at [173, 284] on icon at bounding box center [174, 281] width 12 height 12
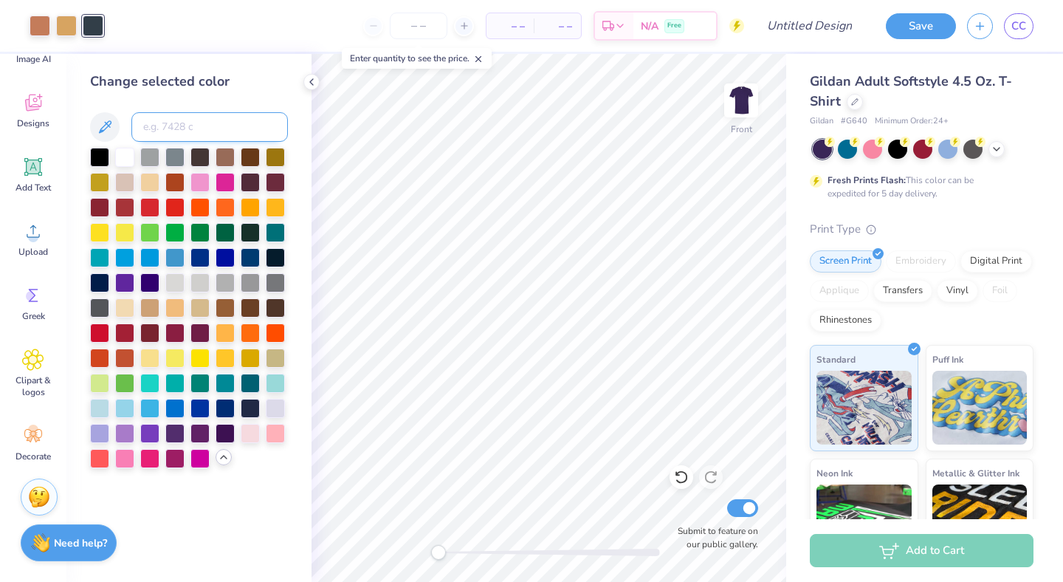
click at [172, 128] on input at bounding box center [209, 127] width 156 height 30
click at [109, 127] on icon at bounding box center [105, 126] width 13 height 13
click at [756, 92] on img at bounding box center [740, 100] width 59 height 59
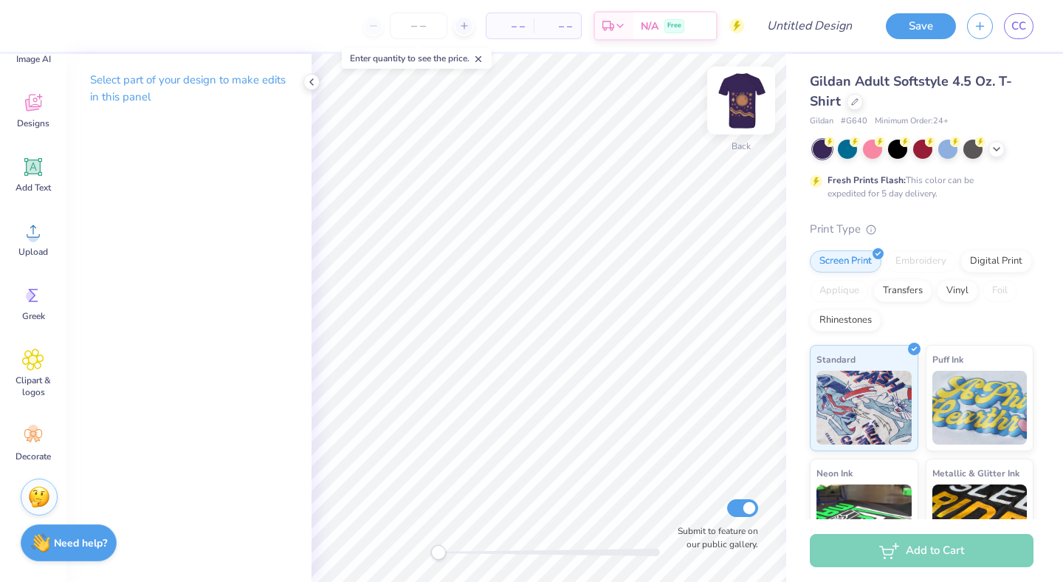
click at [739, 107] on img at bounding box center [740, 100] width 59 height 59
click at [690, 531] on div "Front Submit to feature on our public gallery." at bounding box center [548, 318] width 474 height 528
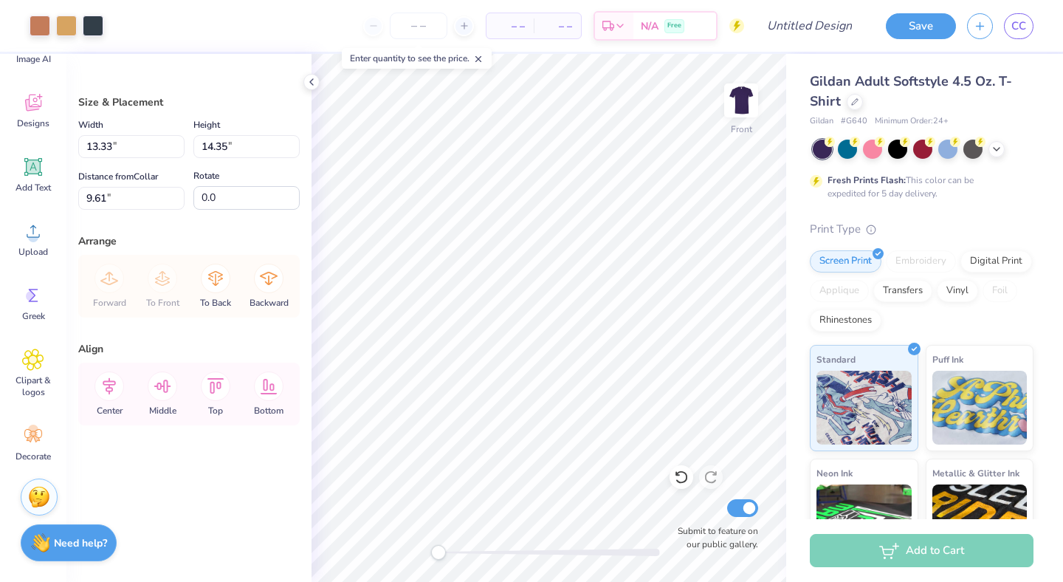
type input "3.00"
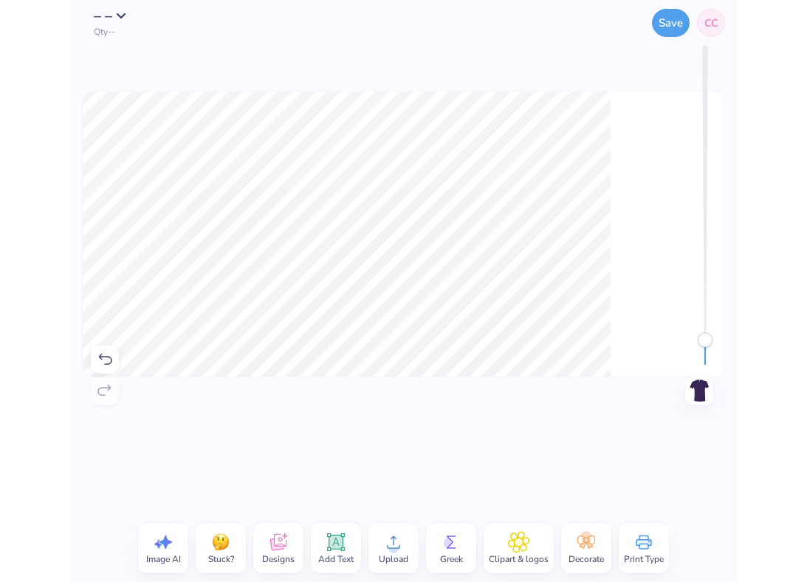
scroll to position [0, 0]
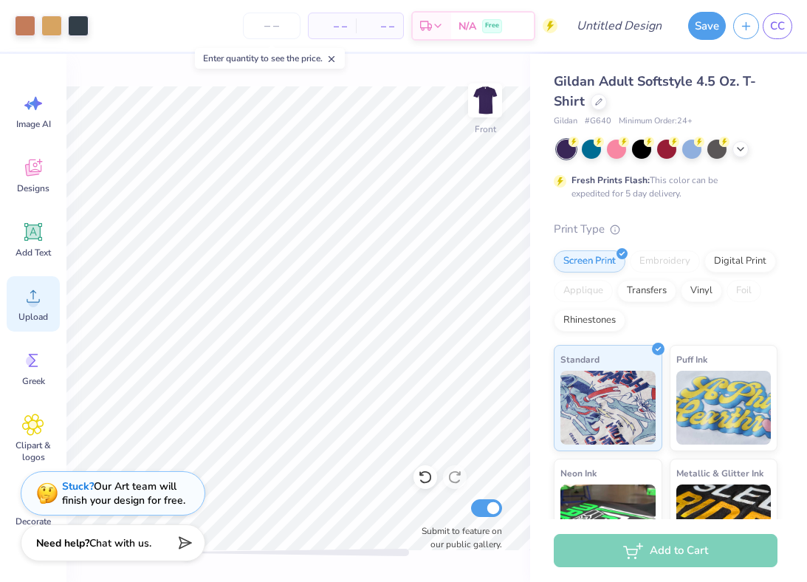
click at [30, 304] on circle at bounding box center [33, 302] width 10 height 10
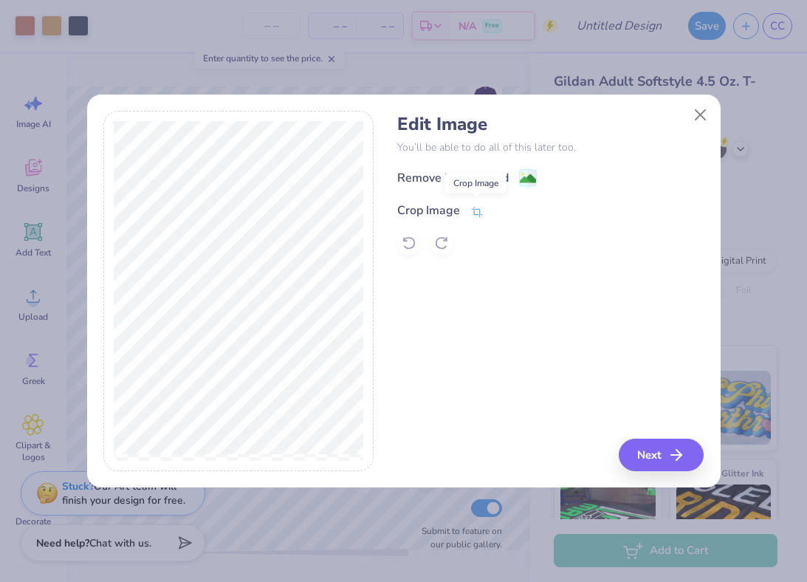
click at [472, 209] on icon at bounding box center [477, 211] width 11 height 10
click at [503, 211] on icon at bounding box center [501, 208] width 9 height 9
click at [527, 170] on span at bounding box center [528, 179] width 18 height 18
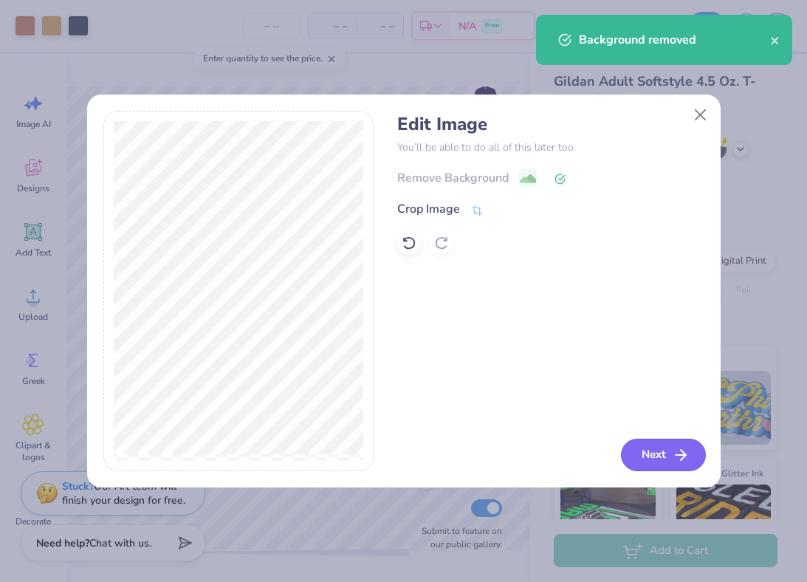
click at [667, 456] on button "Next" at bounding box center [663, 454] width 85 height 32
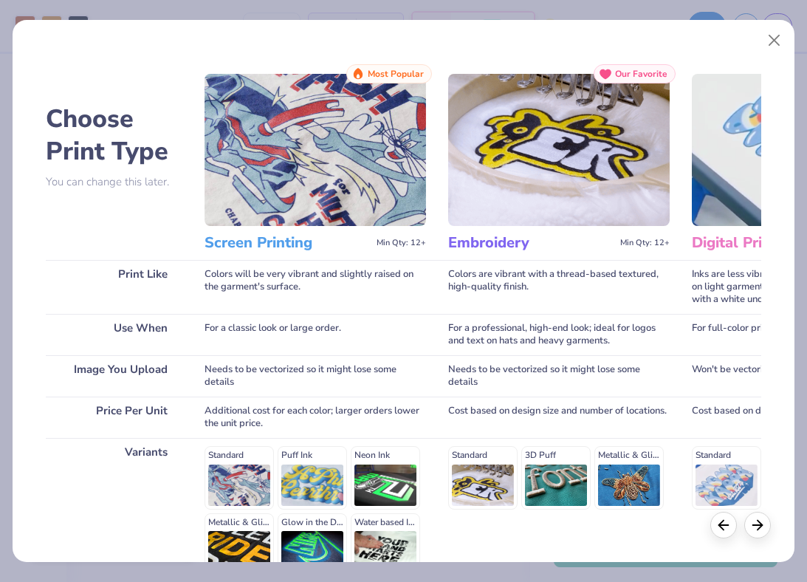
scroll to position [154, 0]
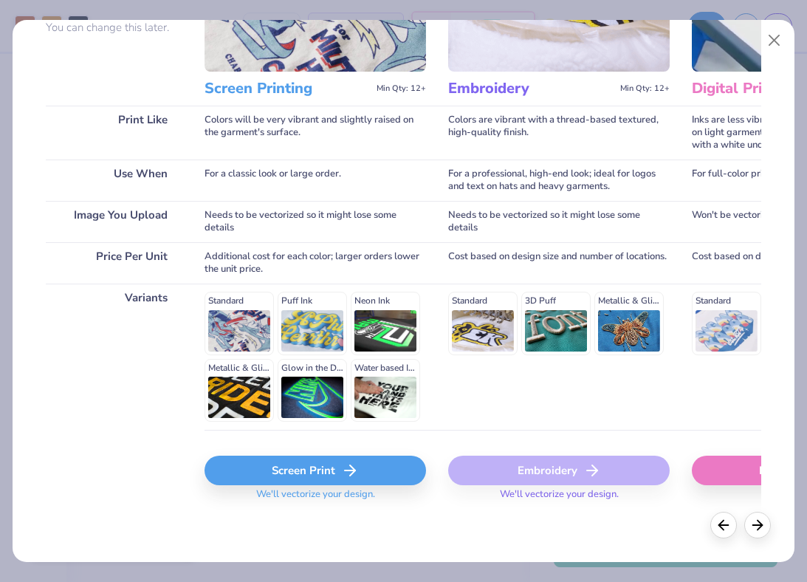
click at [312, 474] on div "Screen Print" at bounding box center [314, 470] width 221 height 30
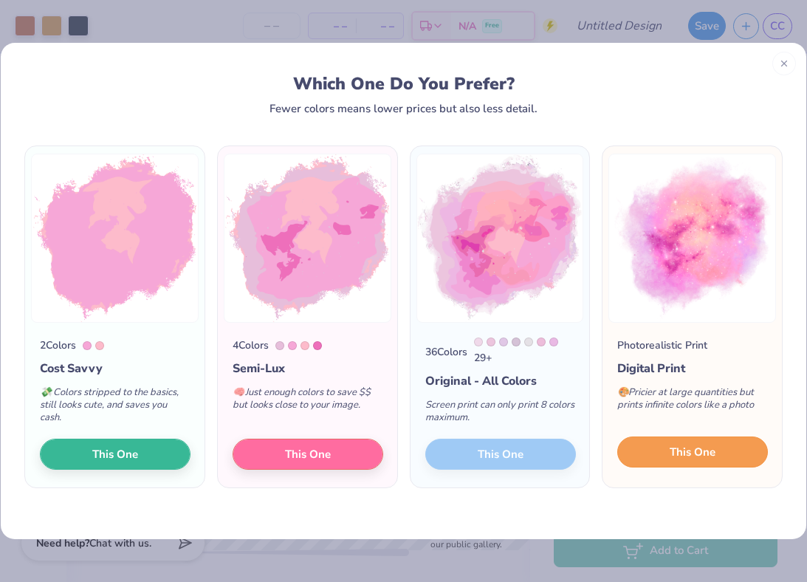
click at [677, 455] on span "This One" at bounding box center [692, 452] width 46 height 17
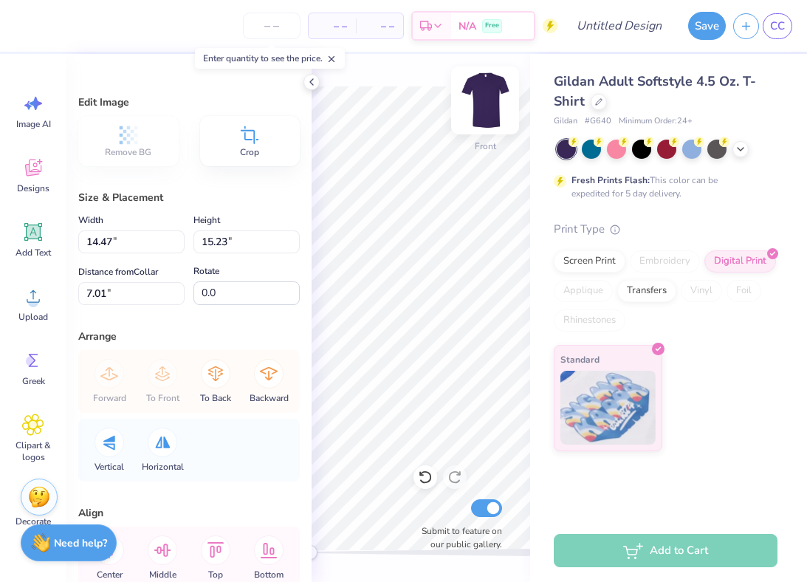
click at [488, 95] on img at bounding box center [484, 100] width 59 height 59
type input "14.25"
type input "15.00"
type input "5.16"
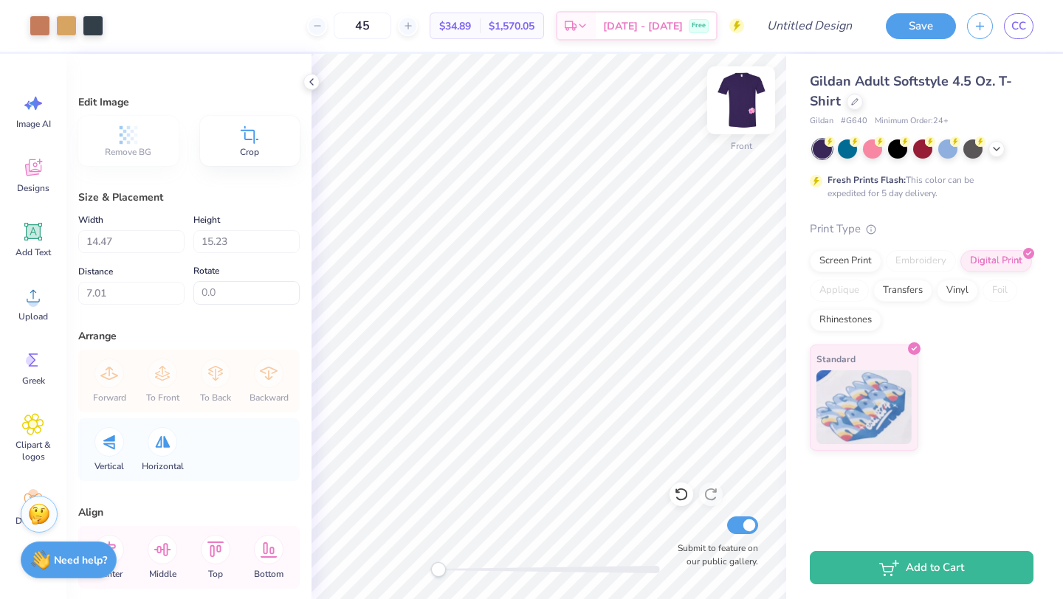
click at [748, 98] on img at bounding box center [740, 100] width 59 height 59
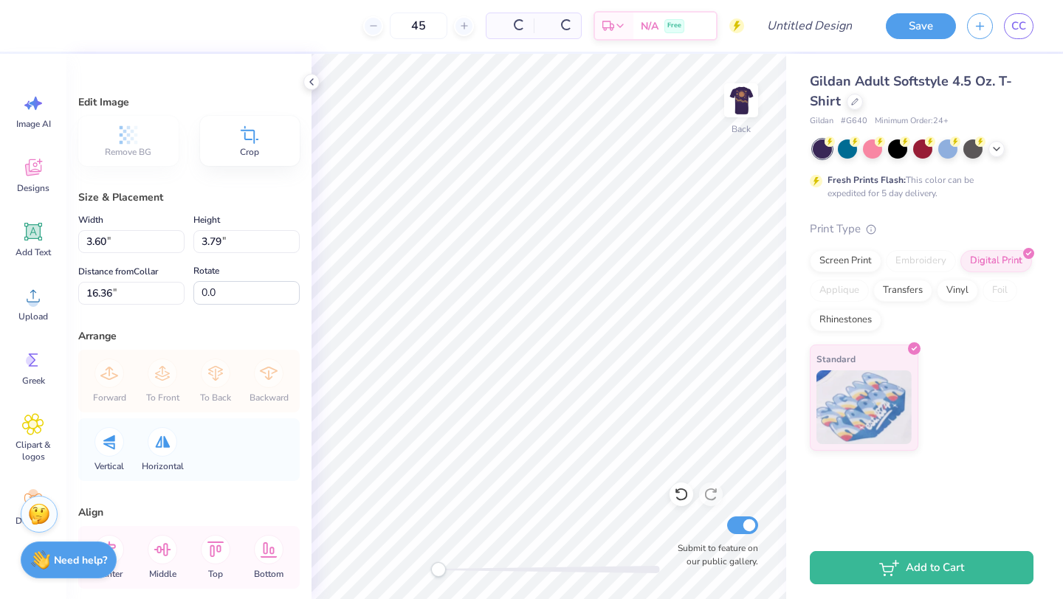
type input "3.60"
type input "3.79"
type input "16.36"
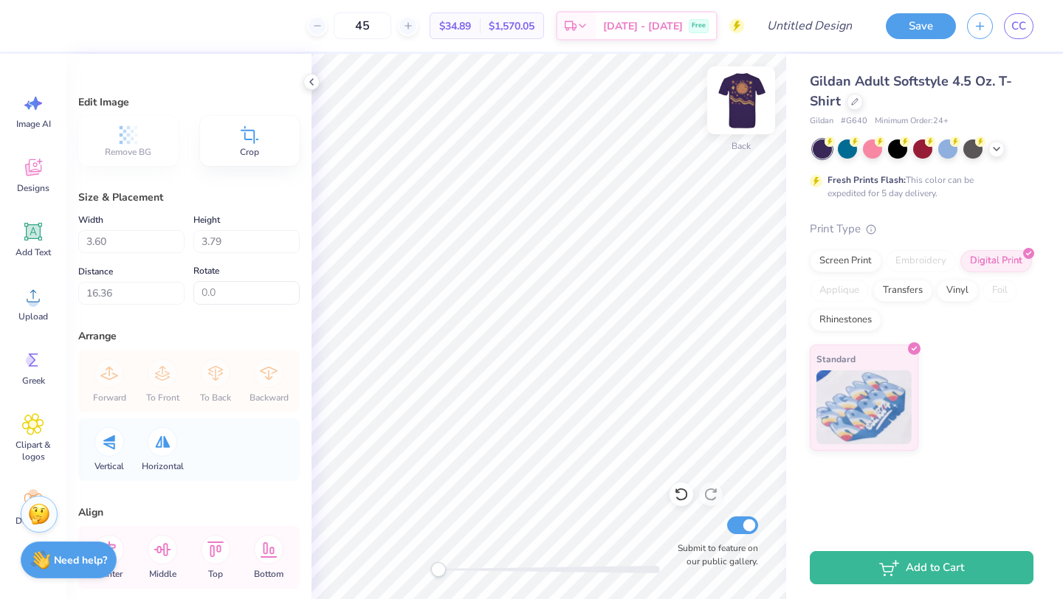
click at [737, 114] on img at bounding box center [740, 100] width 59 height 59
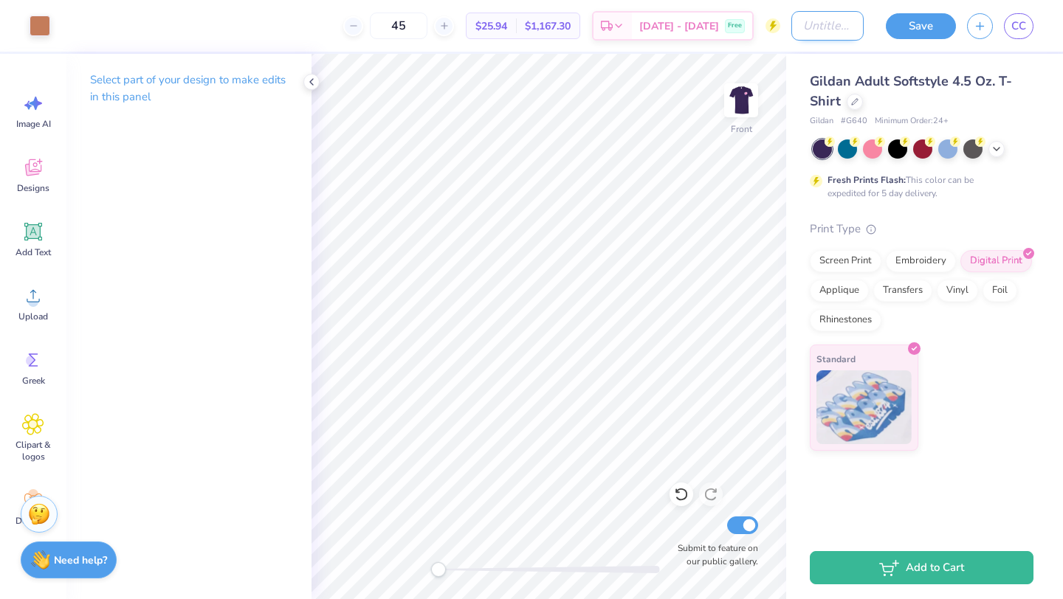
click at [821, 36] on input "Design Title" at bounding box center [827, 26] width 72 height 30
type input "Nkoachella?"
click at [930, 13] on button "Save" at bounding box center [921, 24] width 70 height 26
